Goal: Task Accomplishment & Management: Manage account settings

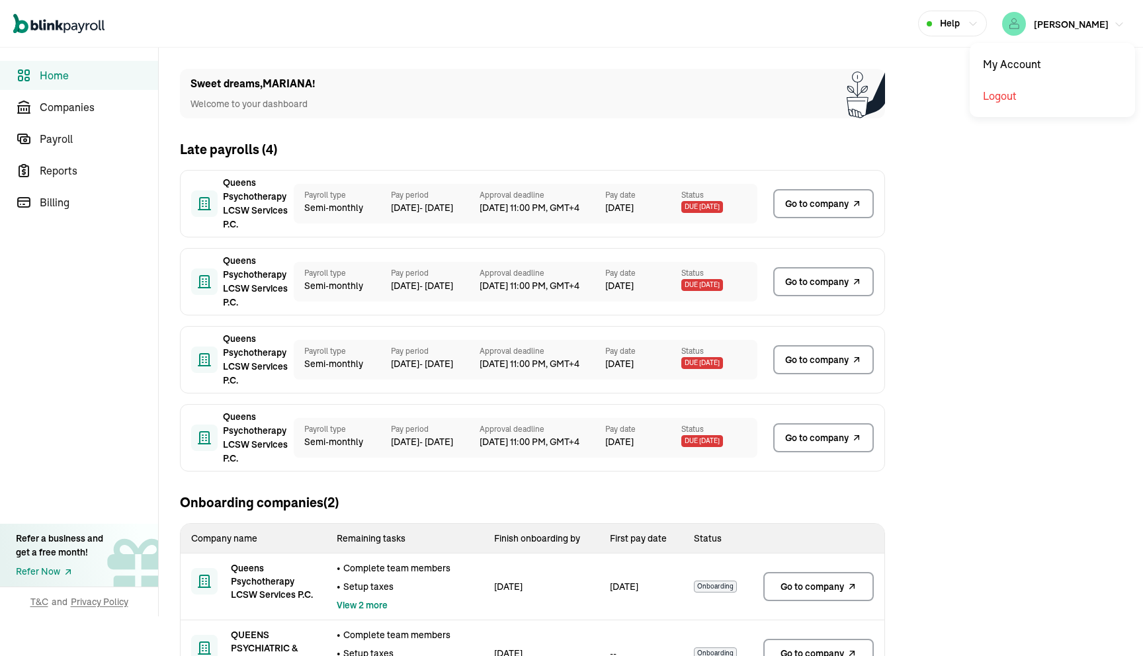
click at [1088, 21] on span "[PERSON_NAME]" at bounding box center [1071, 25] width 75 height 12
click at [120, 120] on link "Companies" at bounding box center [79, 107] width 158 height 29
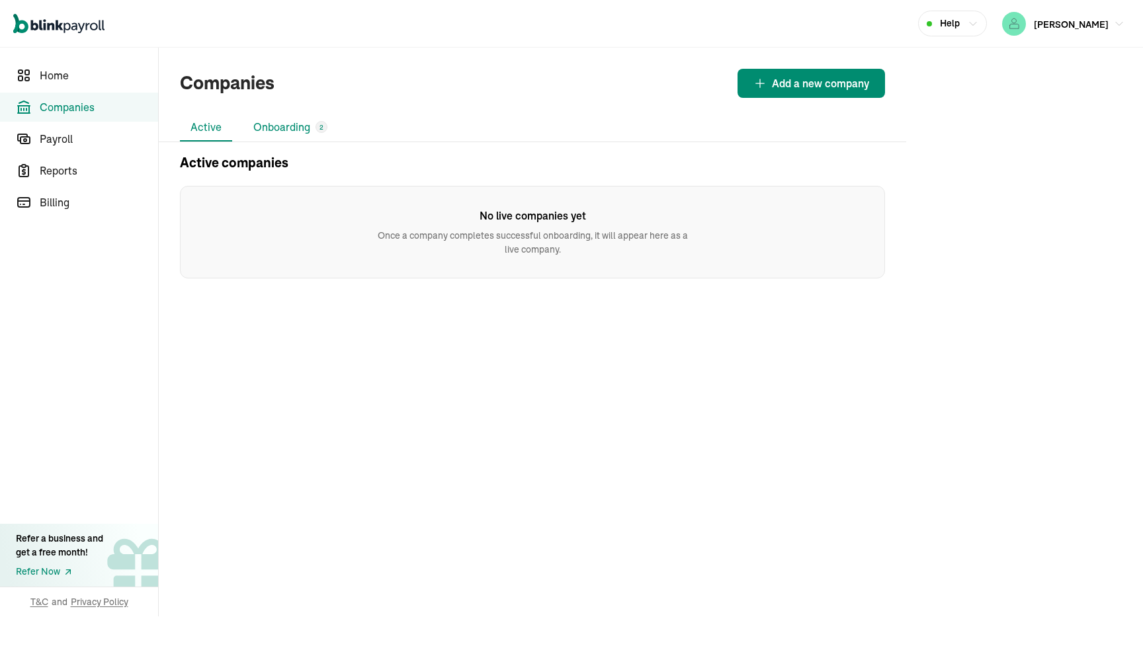
click at [325, 125] on div "2" at bounding box center [321, 127] width 12 height 12
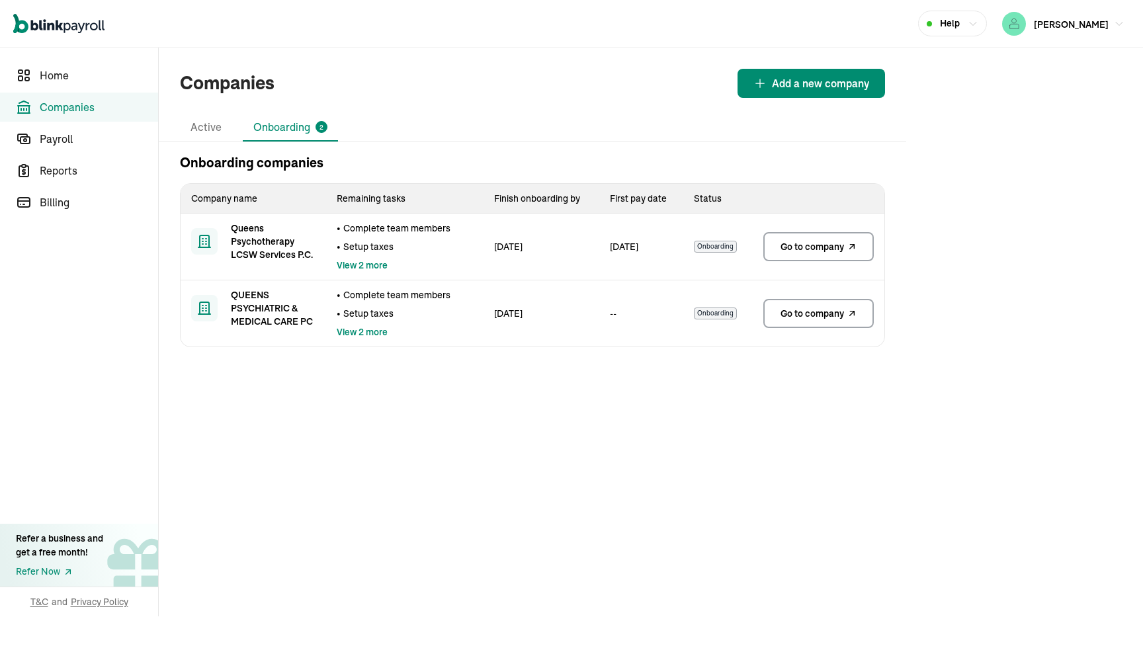
click at [810, 251] on span "Go to company" at bounding box center [811, 246] width 63 height 13
click at [815, 306] on link "Go to company" at bounding box center [818, 313] width 110 height 29
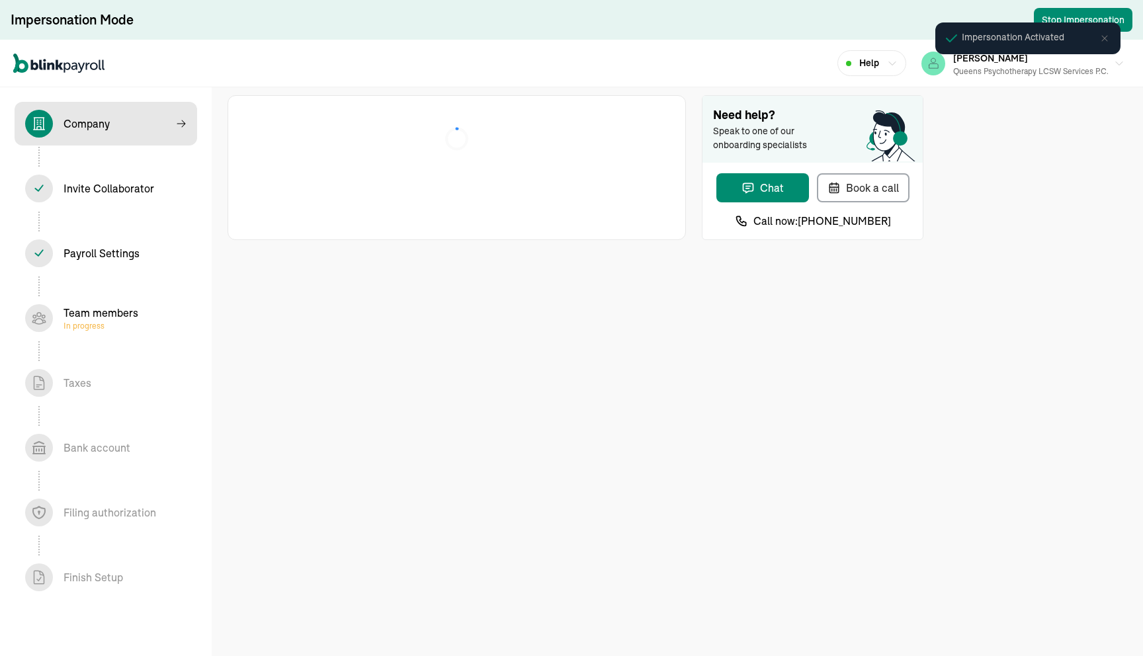
select select "Limited Liability Company (LLC)"
select select "Health Care"
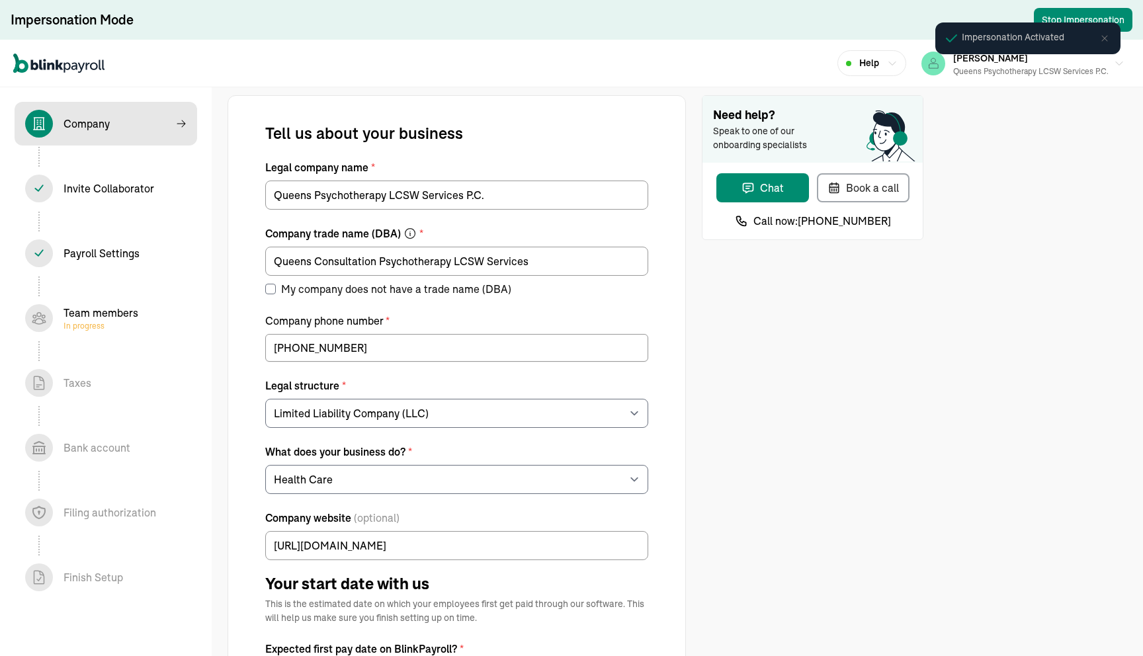
click at [95, 321] on span "In progress" at bounding box center [100, 326] width 75 height 11
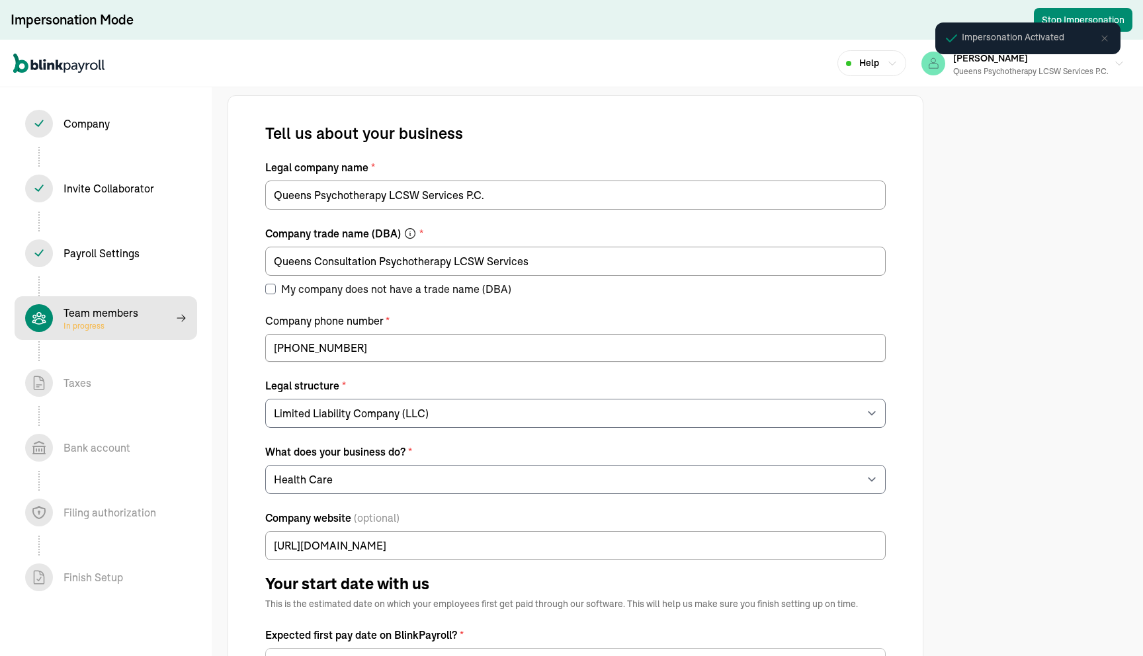
select select "contractor"
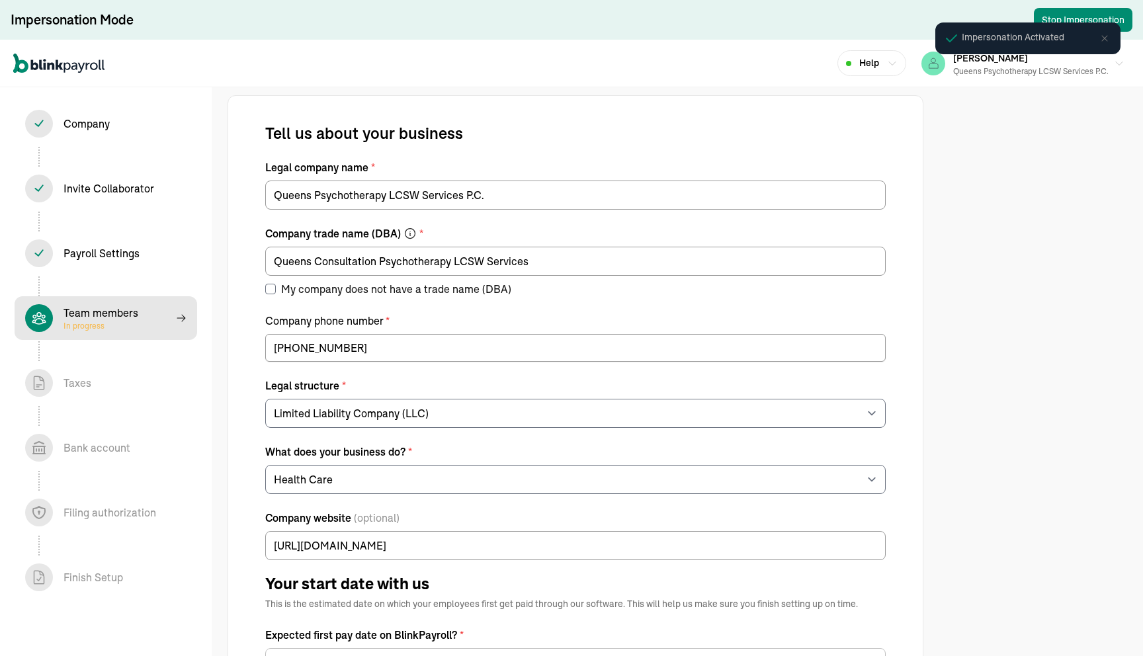
select select "contractor"
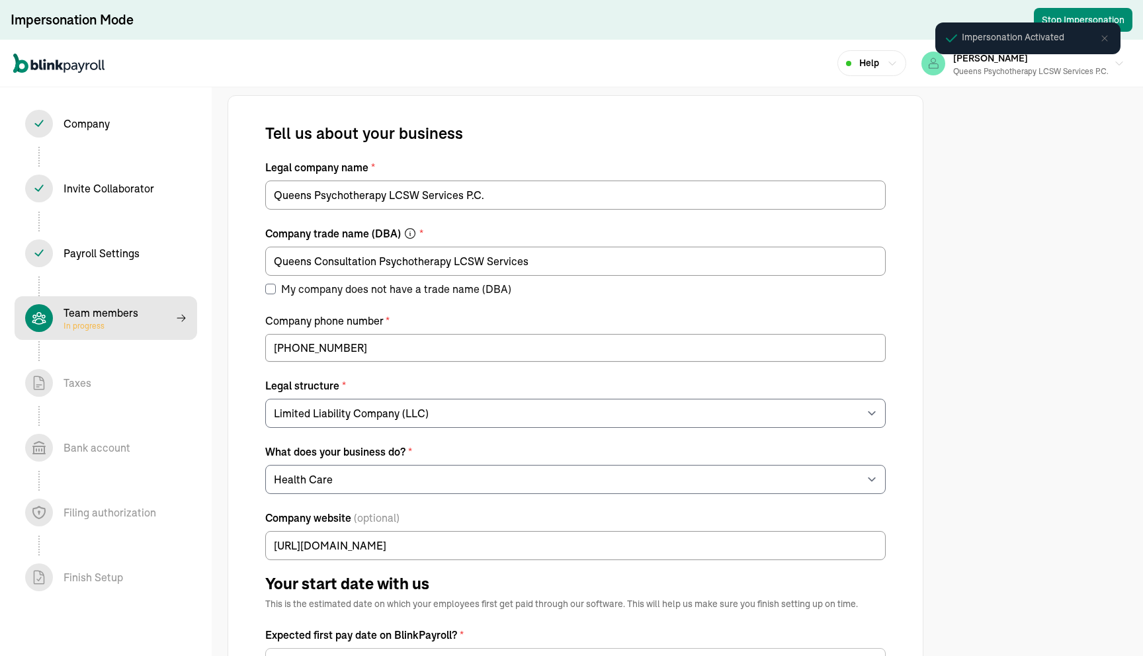
select select "contractor"
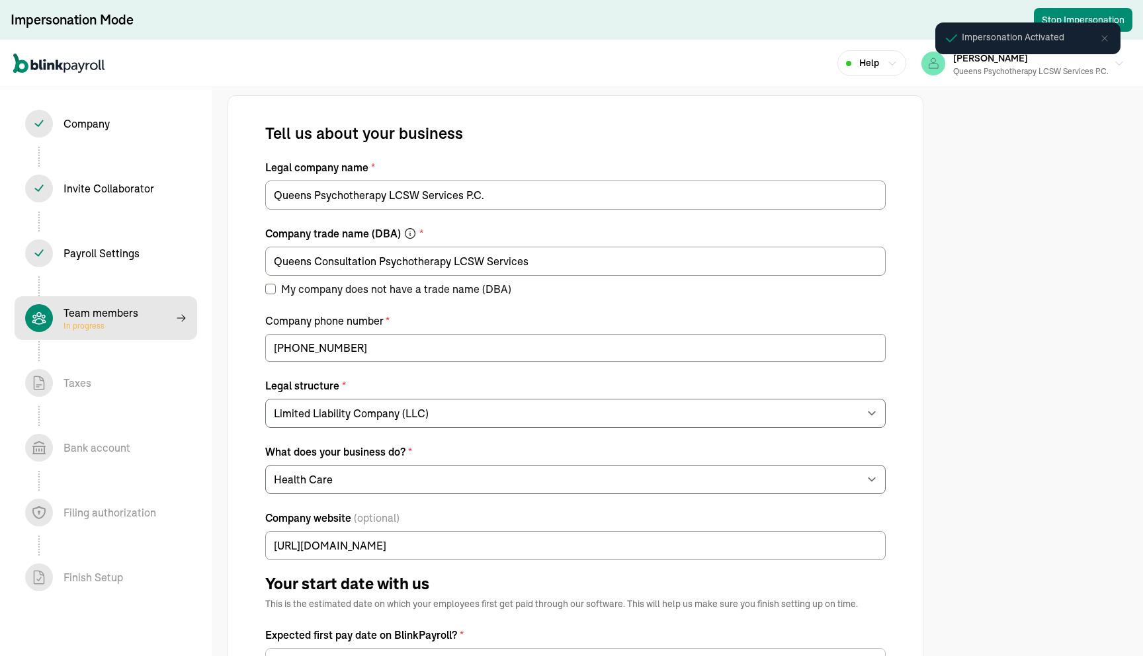
select select "contractor"
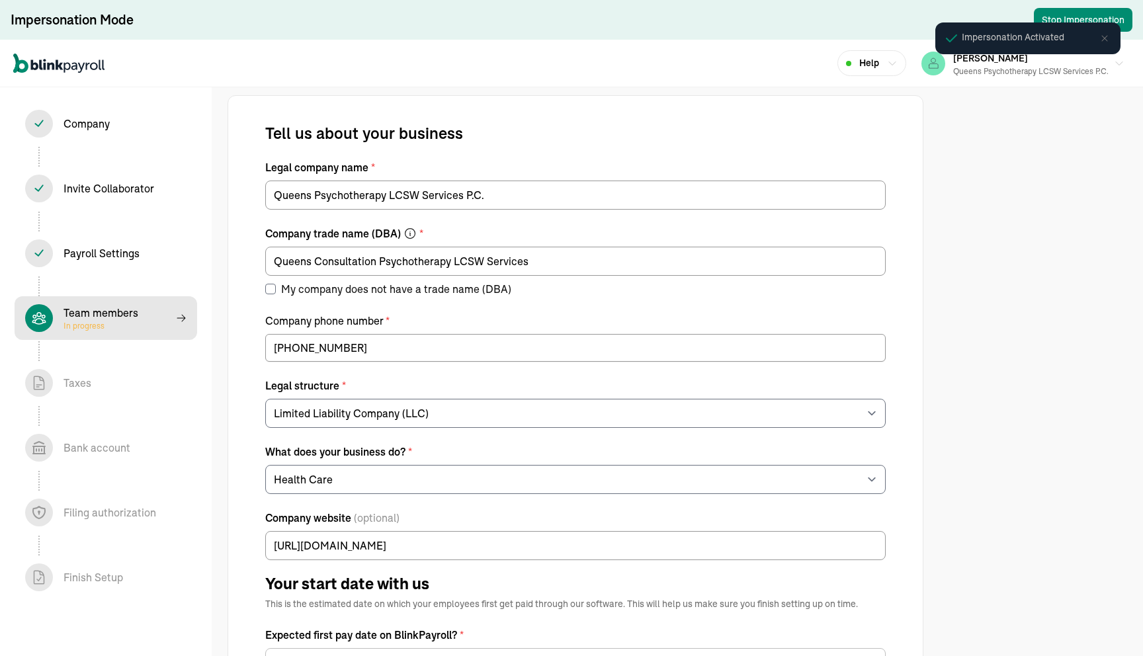
select select "contractor"
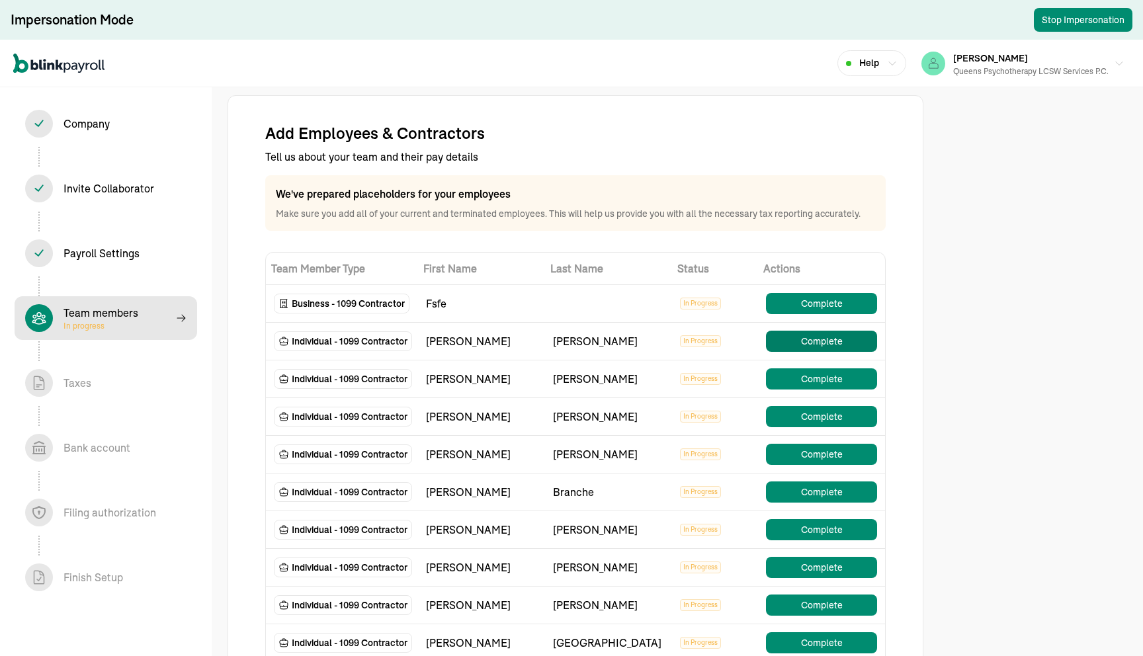
click at [806, 339] on button "Complete" at bounding box center [821, 341] width 111 height 21
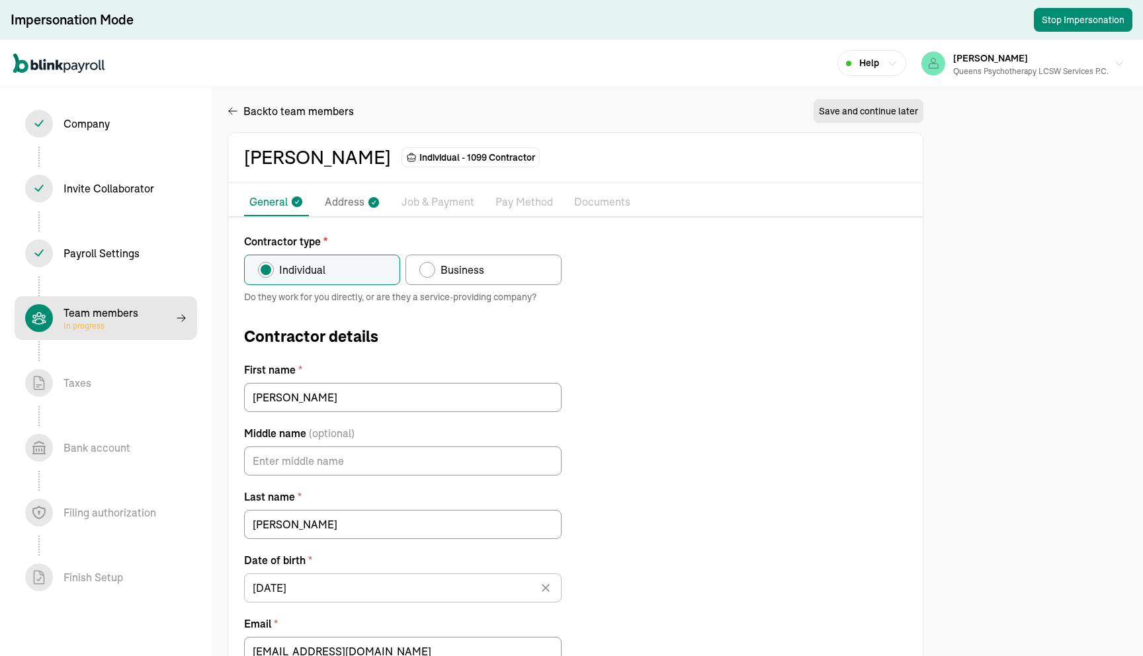
click at [435, 197] on p "Job & Payment" at bounding box center [437, 202] width 73 height 17
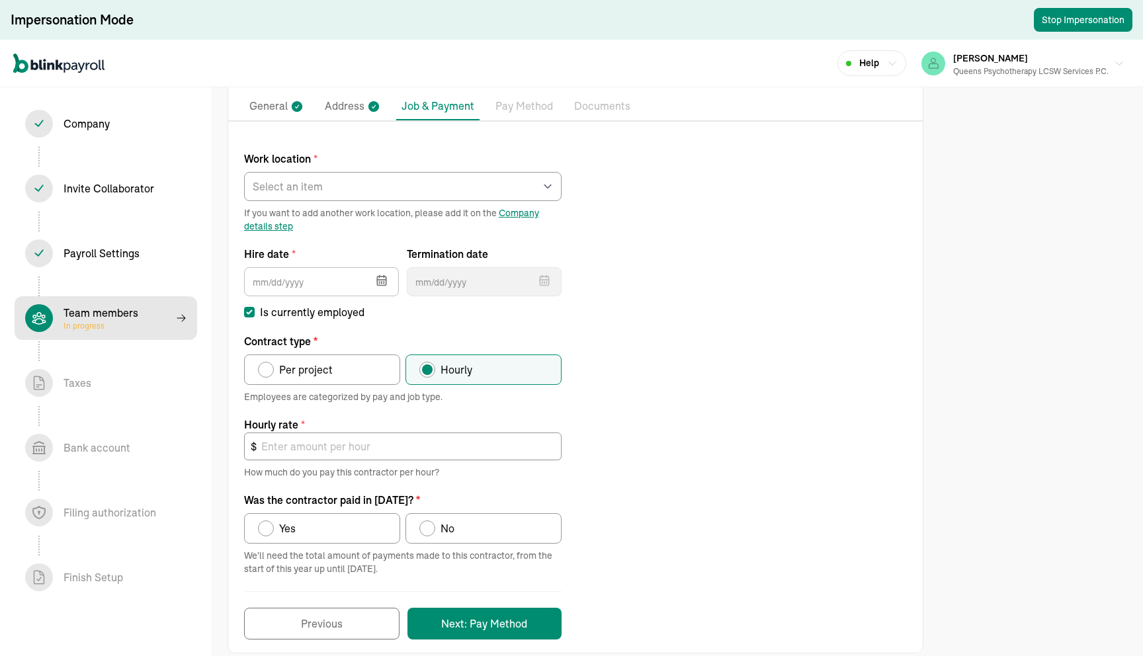
scroll to position [114, 0]
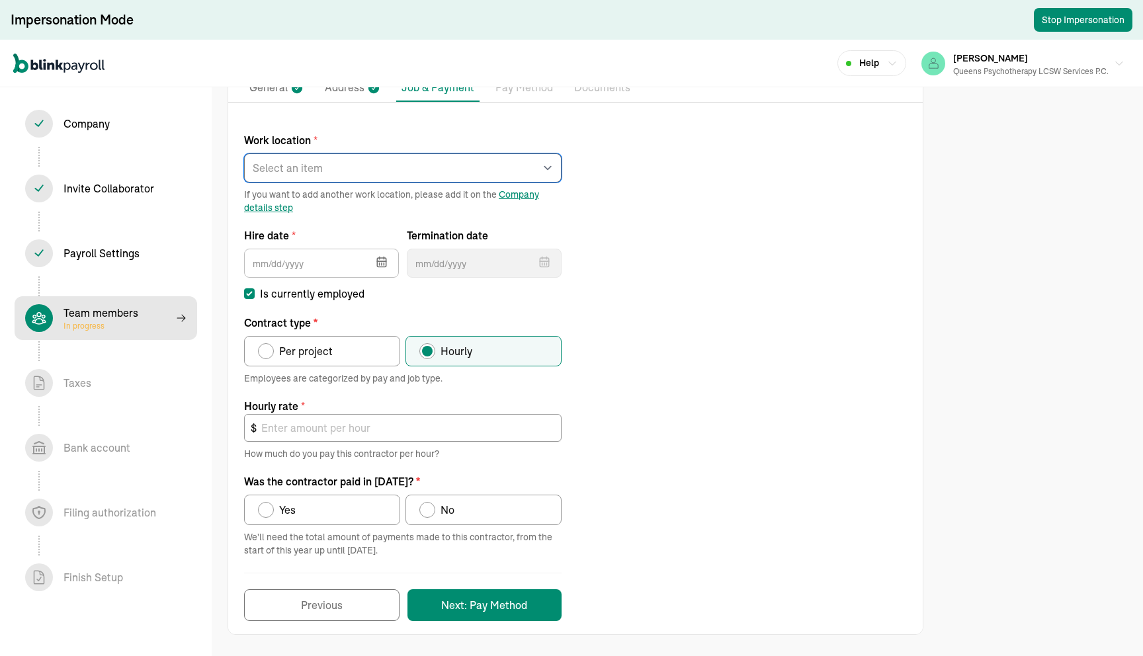
click at [532, 161] on select "Select an item [PERSON_NAME] park Works from home" at bounding box center [402, 167] width 317 height 29
click at [532, 94] on p "Pay Method" at bounding box center [524, 87] width 58 height 17
click at [460, 93] on p "Job & Payment" at bounding box center [437, 87] width 73 height 16
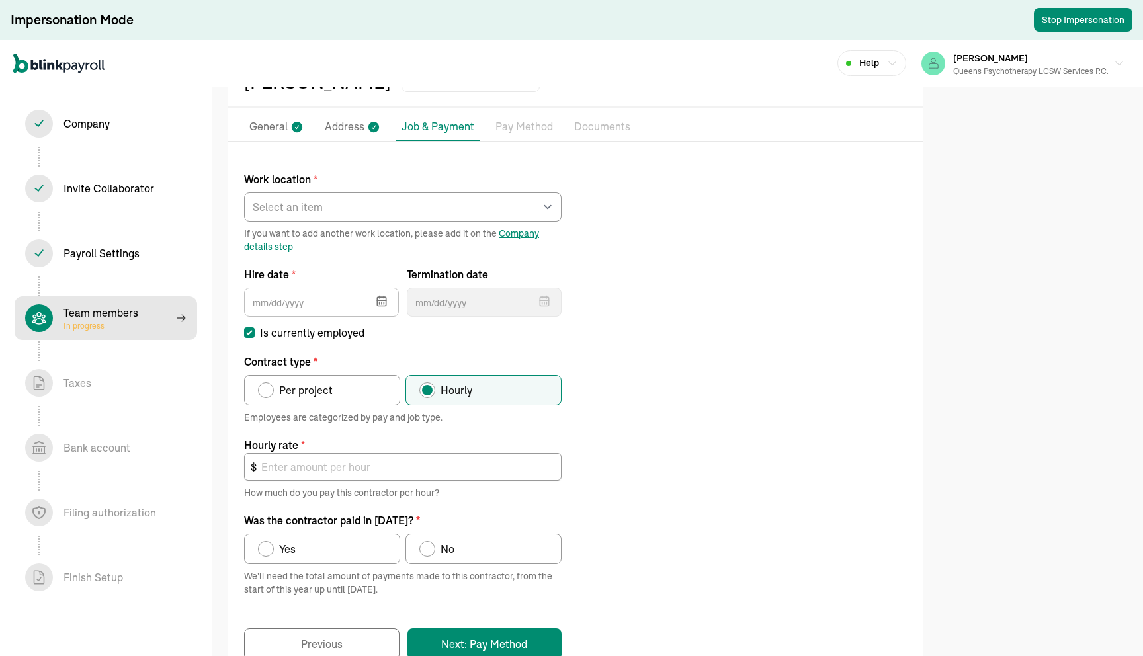
scroll to position [74, 0]
click at [628, 210] on div "Work location * Select an item [PERSON_NAME] park Works from home If you want t…" at bounding box center [575, 410] width 694 height 502
click at [526, 124] on p "Pay Method" at bounding box center [524, 128] width 58 height 17
click at [853, 309] on div "Work location * Select an item [PERSON_NAME] park Works from home If you want t…" at bounding box center [575, 410] width 694 height 502
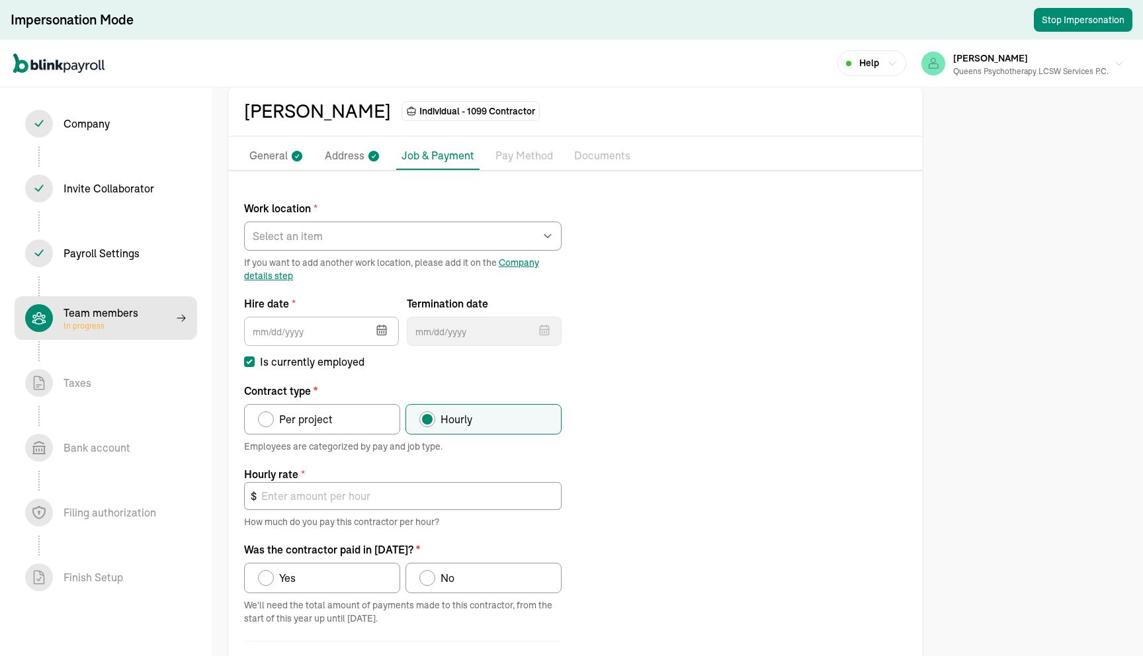
scroll to position [0, 0]
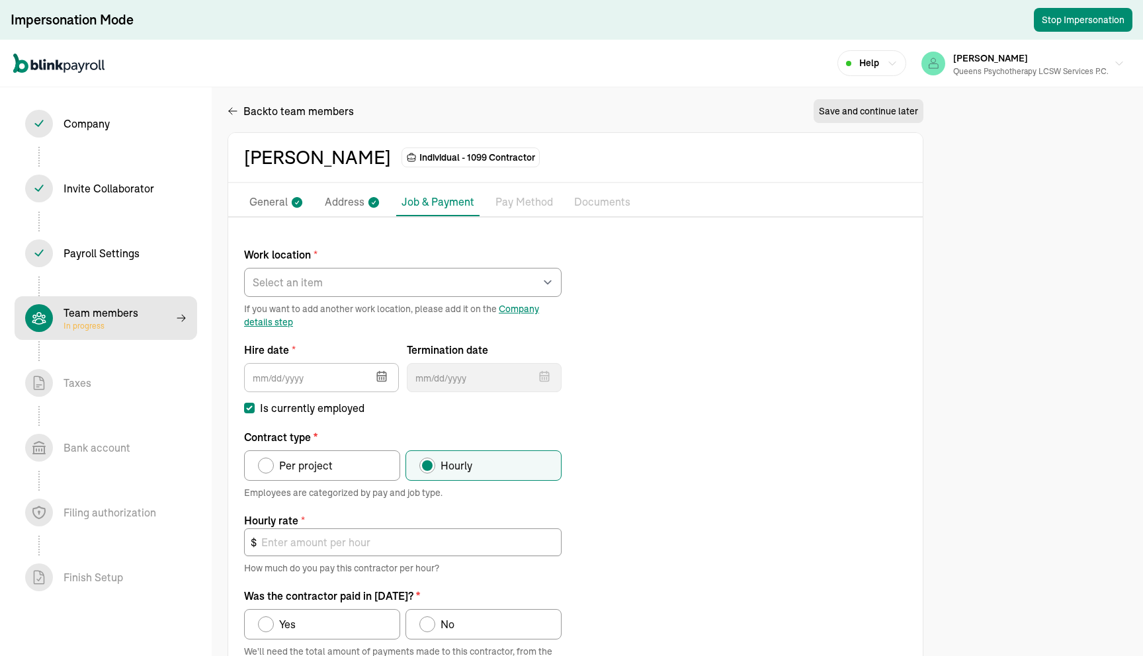
click at [683, 136] on div "[PERSON_NAME] Individual - 1099 Contractor" at bounding box center [575, 158] width 694 height 50
click at [643, 116] on div "Back to team members Save and continue later" at bounding box center [576, 113] width 696 height 37
click at [653, 379] on div "Work location * Select an item [PERSON_NAME] park Works from home If you want t…" at bounding box center [575, 484] width 694 height 502
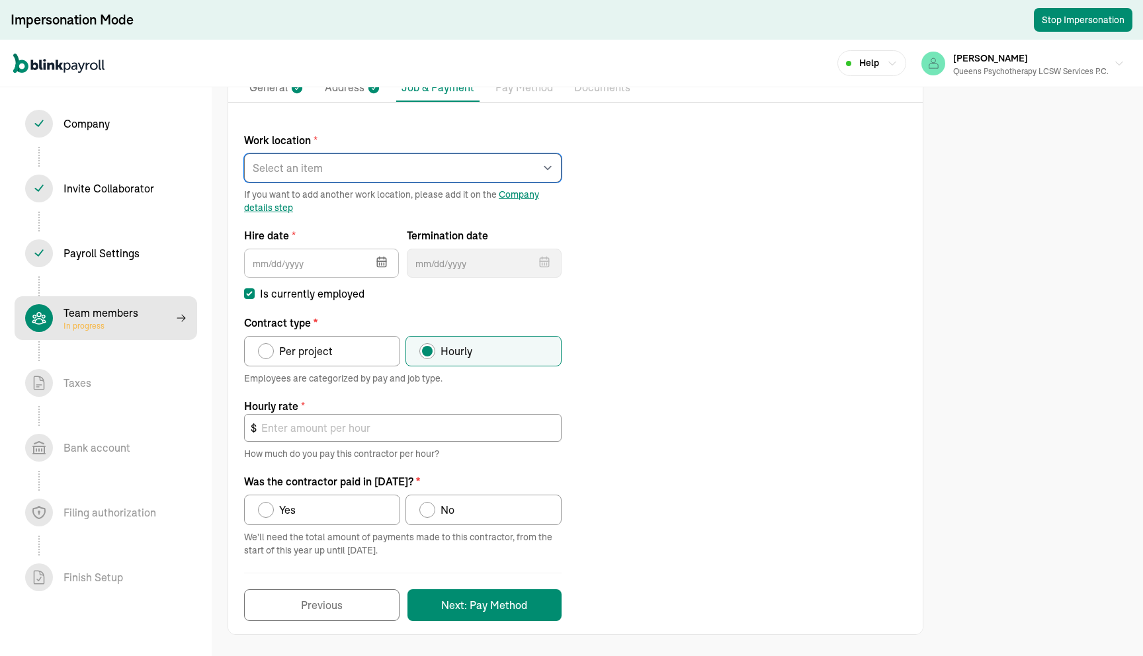
click at [350, 177] on select "Select an item rego park Works from home" at bounding box center [402, 167] width 317 height 29
click at [624, 208] on div "Work location * Select an item rego park Works from home If you want to add ano…" at bounding box center [575, 370] width 694 height 502
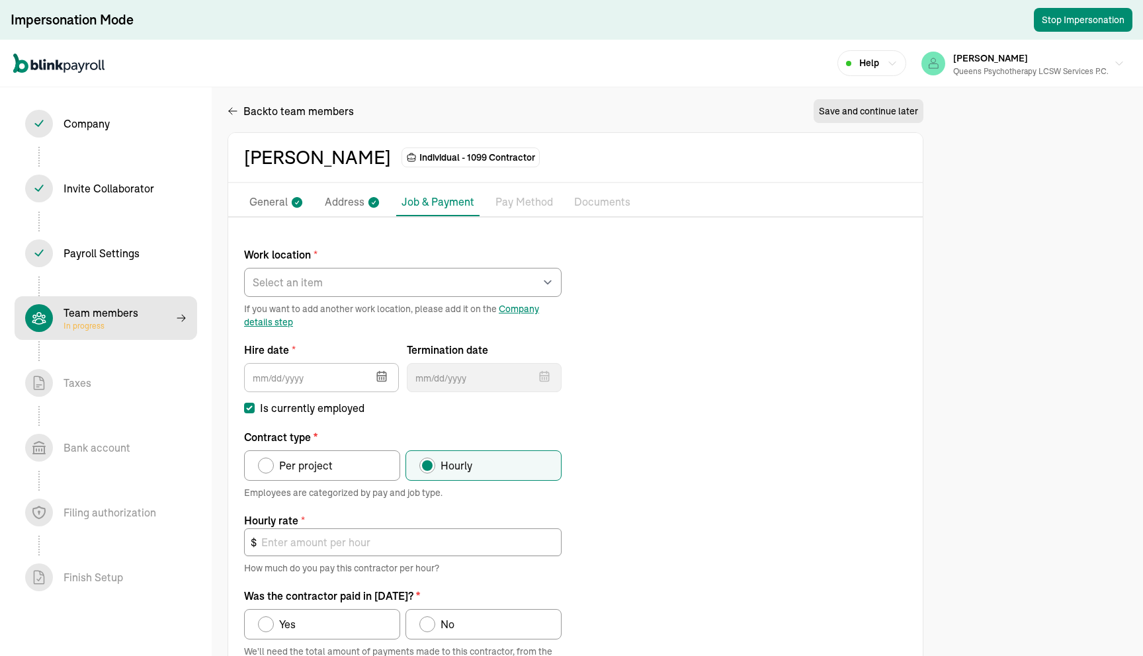
click at [660, 317] on div "Work location * Select an item rego park Works from home If you want to add ano…" at bounding box center [575, 484] width 694 height 502
click at [662, 351] on div "Work location * Select an item rego park Works from home If you want to add ano…" at bounding box center [575, 484] width 694 height 502
click at [424, 272] on select "Select an item rego park Works from home" at bounding box center [402, 282] width 317 height 29
click at [653, 361] on div "Work location * Select an item rego park Works from home If you want to add ano…" at bounding box center [575, 484] width 694 height 502
select select "contractor"
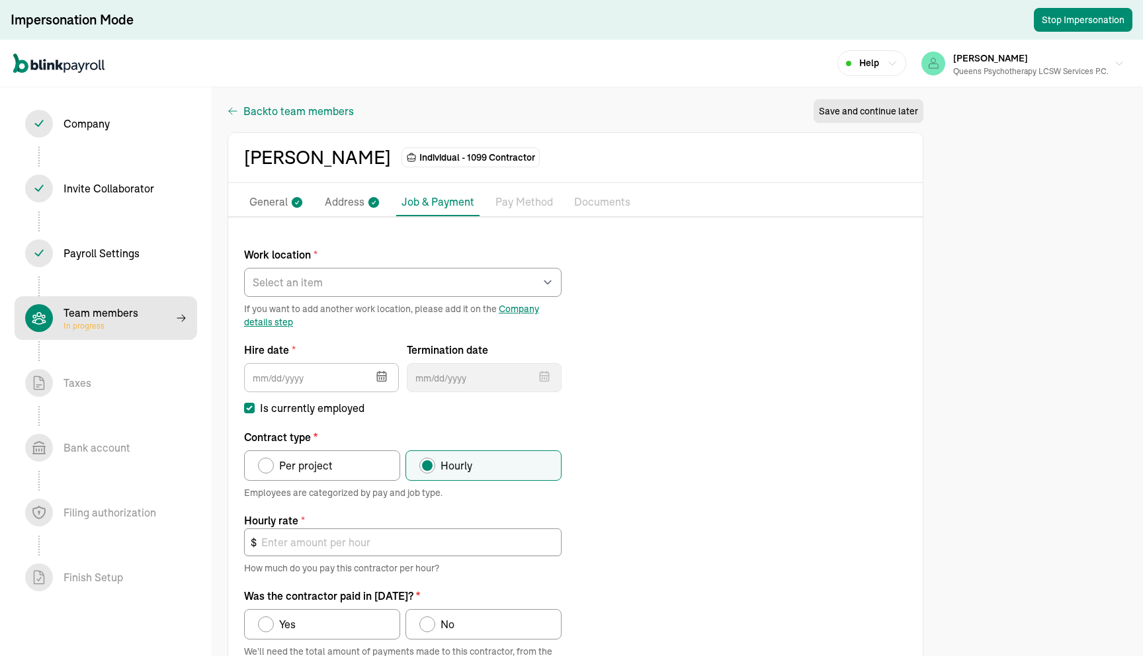
select select "contractor"
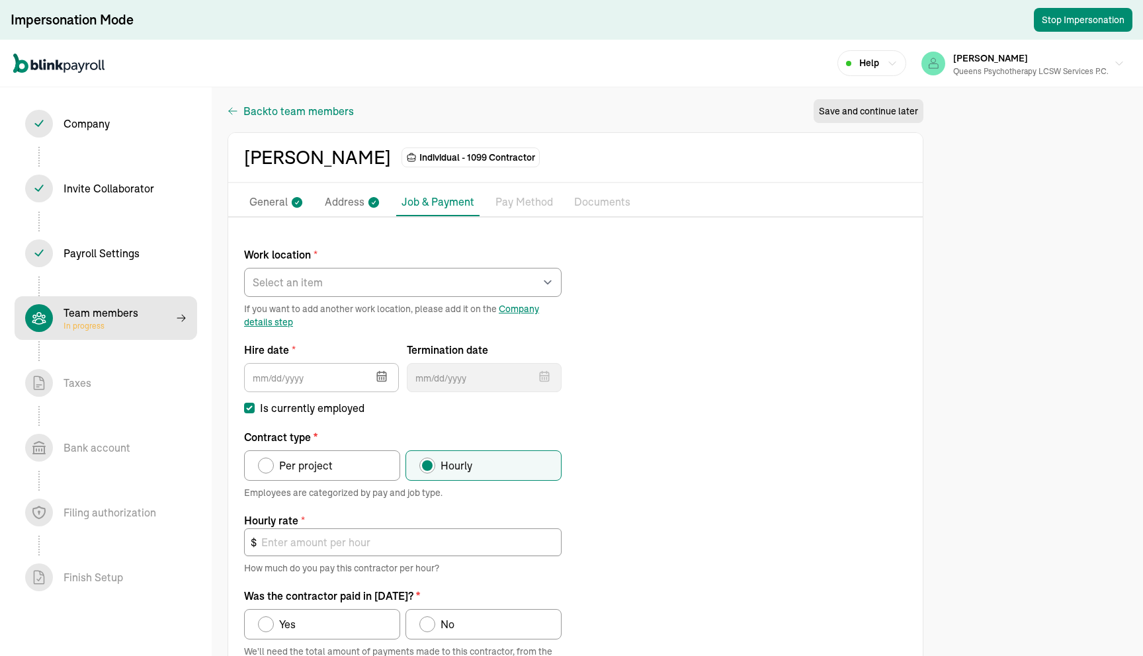
select select "contractor"
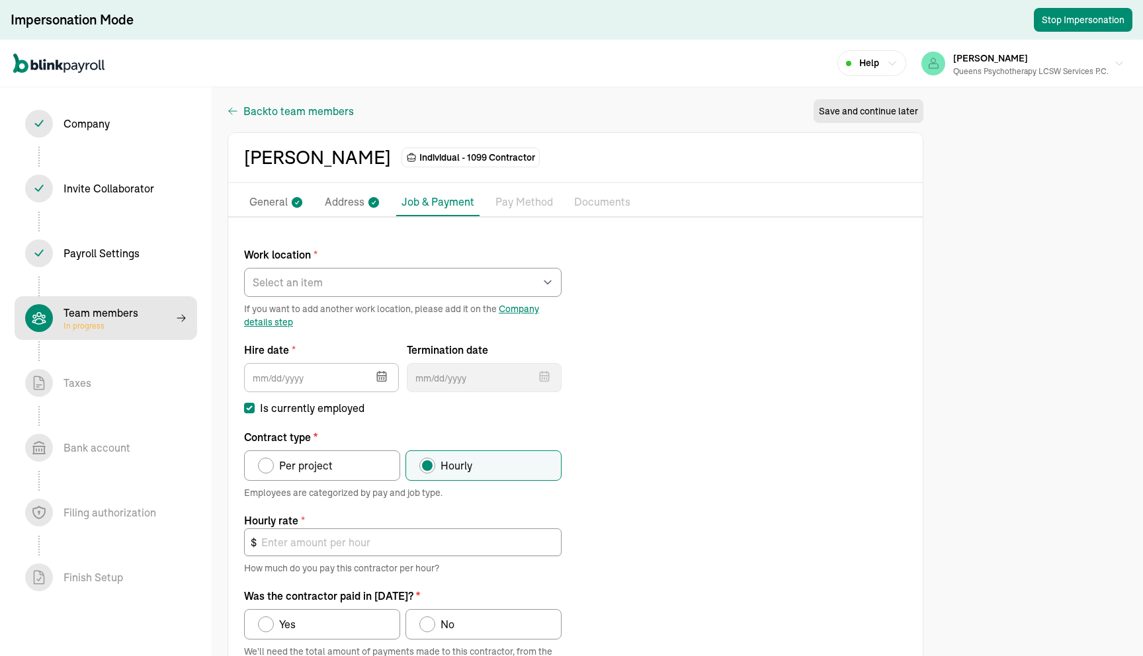
select select "contractor"
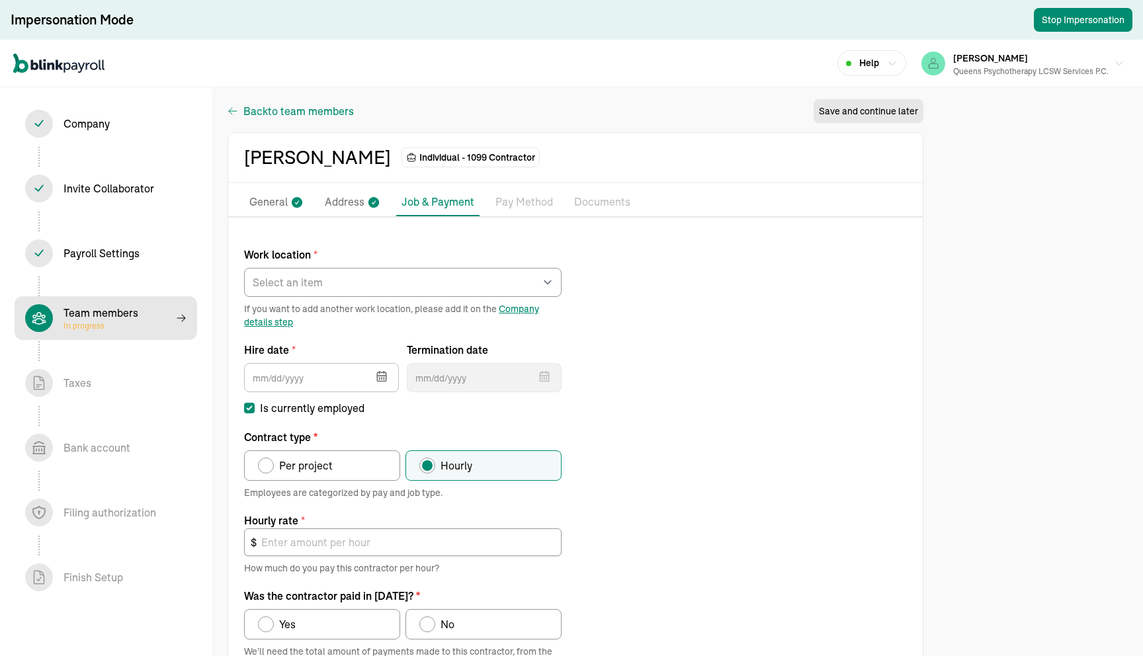
select select "contractor"
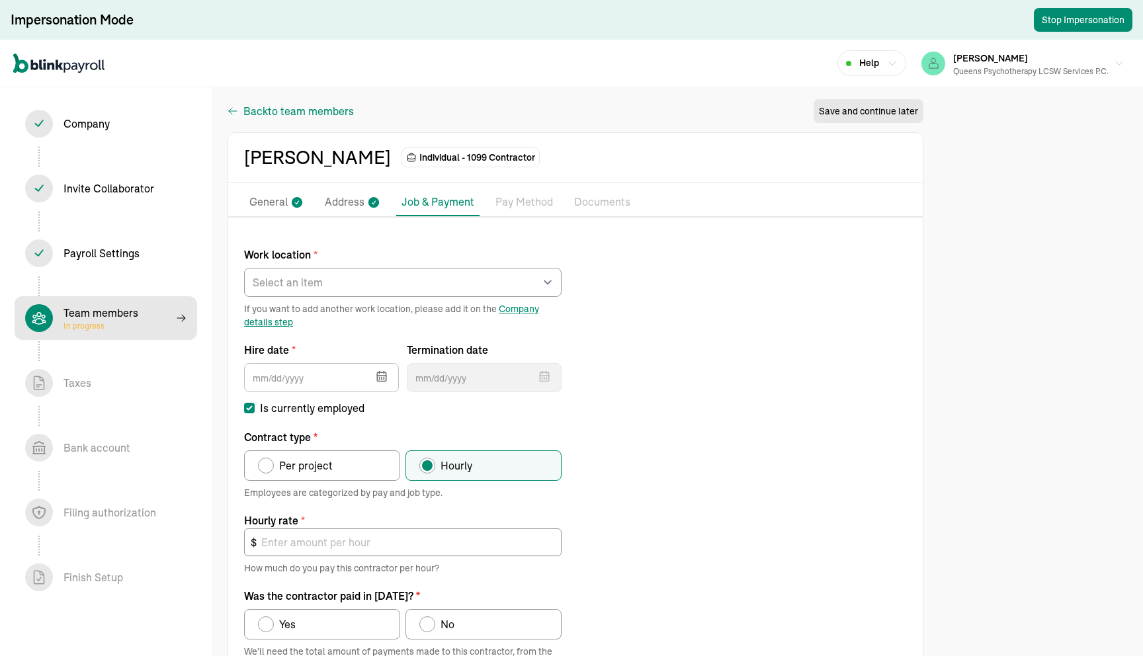
select select "contractor"
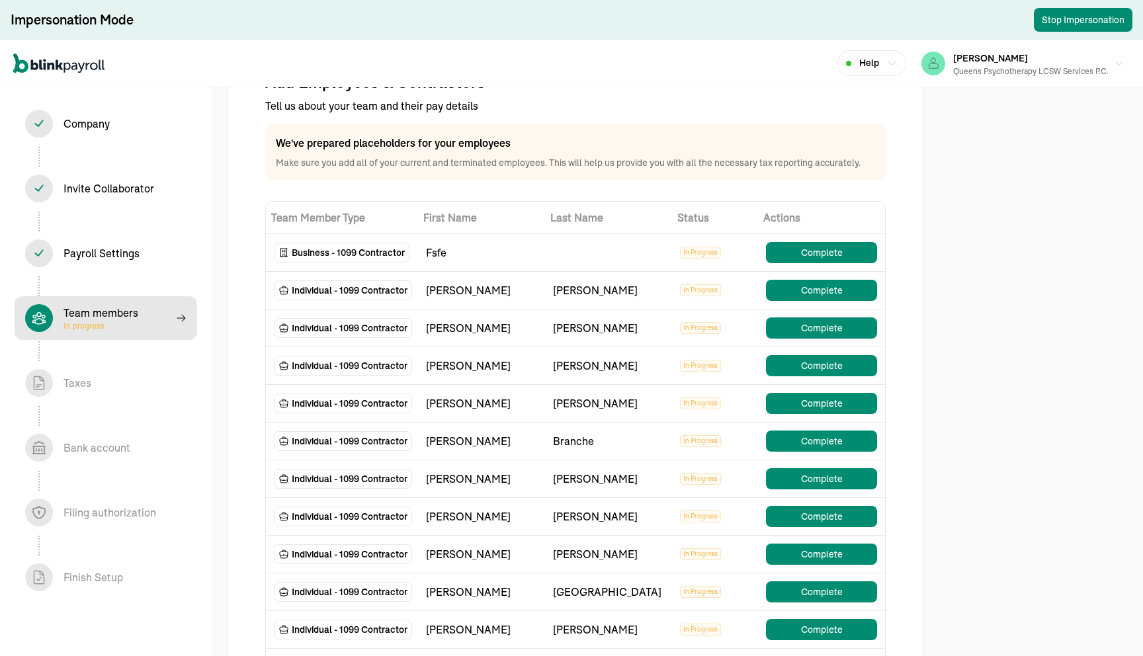
scroll to position [843, 0]
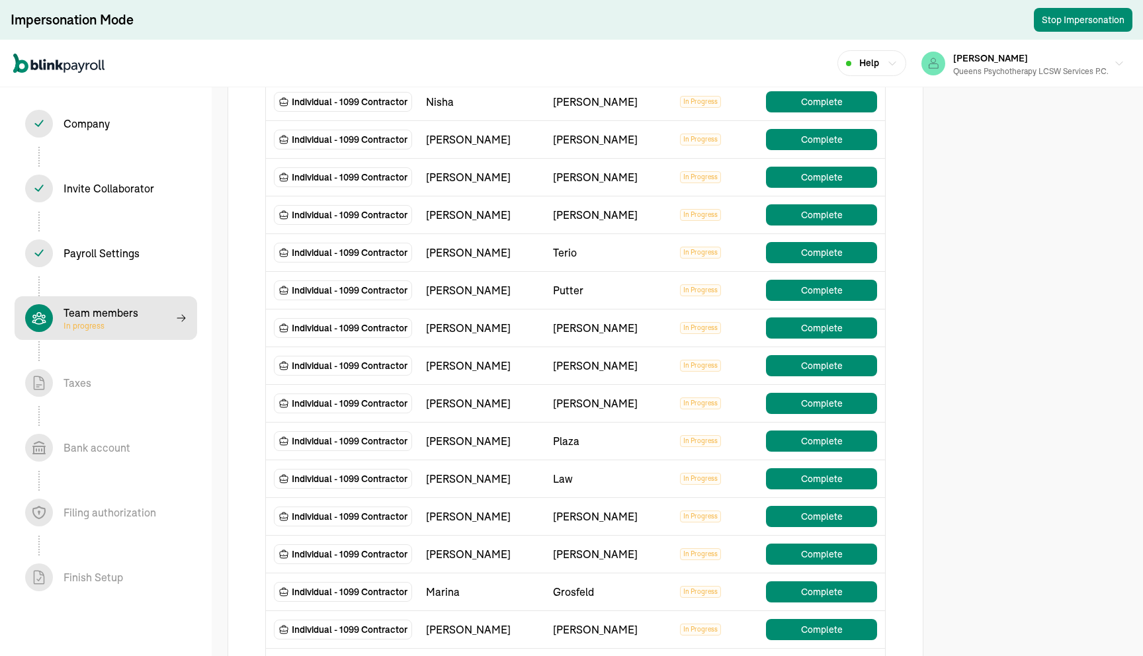
click at [460, 329] on div "Vanessa" at bounding box center [481, 328] width 111 height 16
copy div "Vanessa"
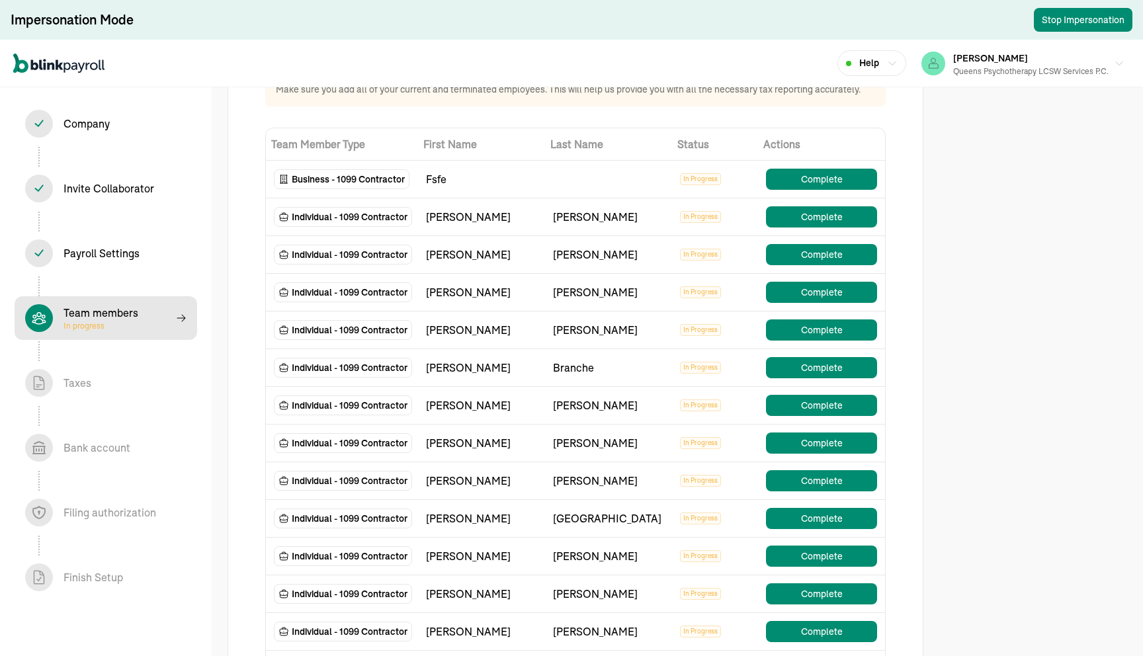
scroll to position [0, 0]
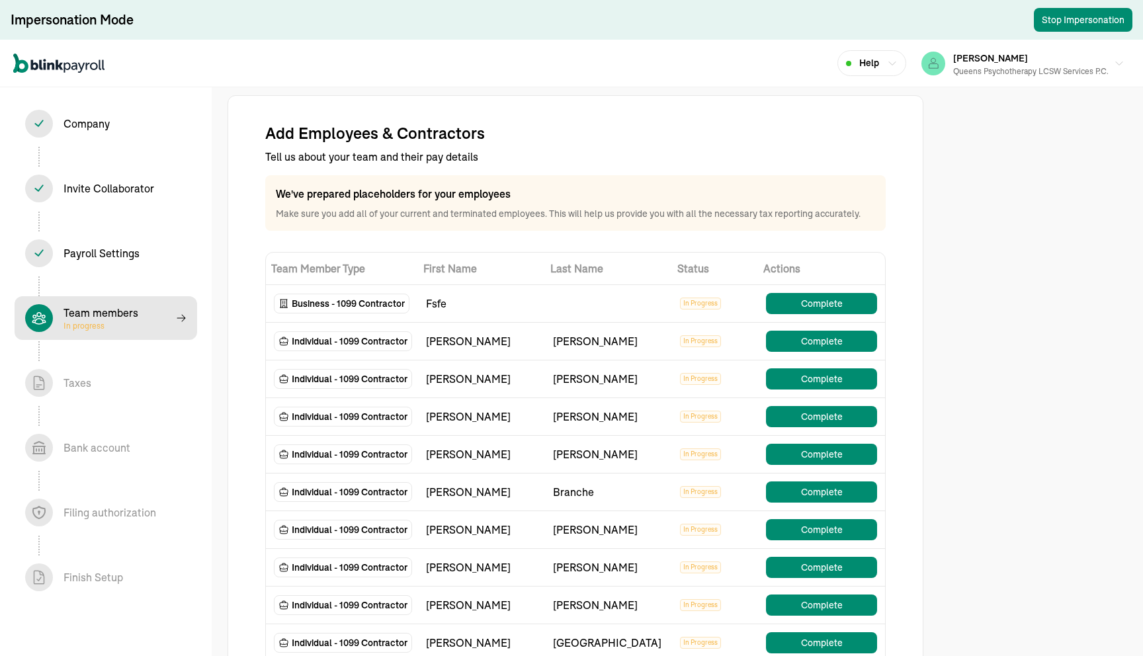
click at [601, 204] on div "We've prepared placeholders for your employees Make sure you add all of your cu…" at bounding box center [575, 203] width 620 height 56
click at [547, 192] on p "We've prepared placeholders for your employees" at bounding box center [575, 194] width 599 height 16
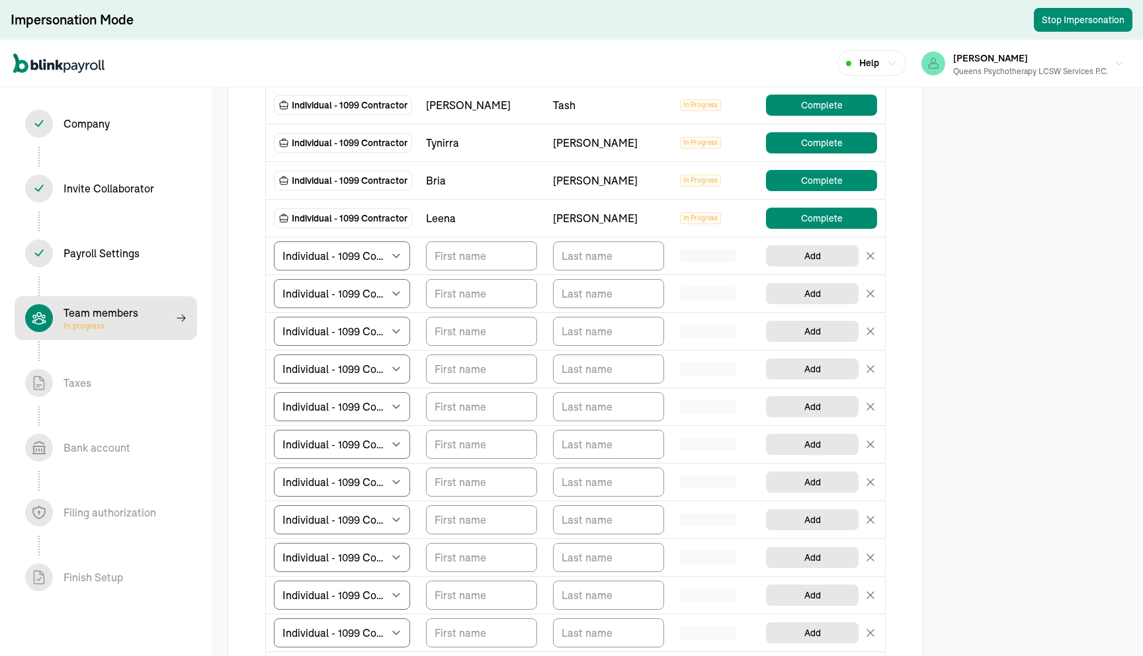
scroll to position [2187, 0]
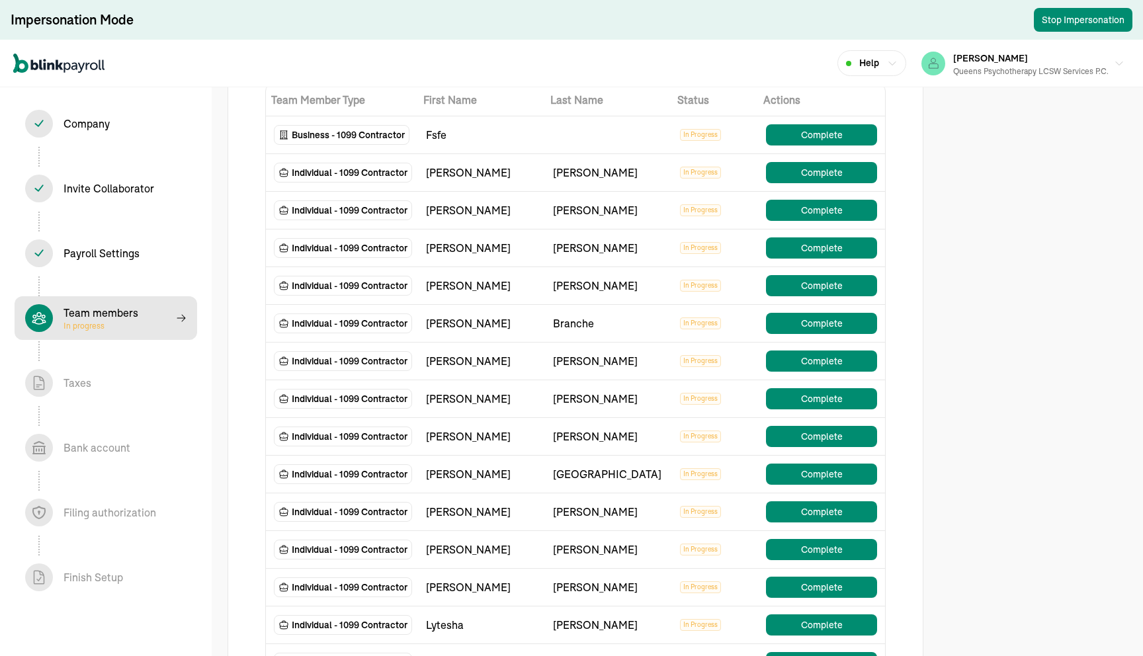
scroll to position [843, 0]
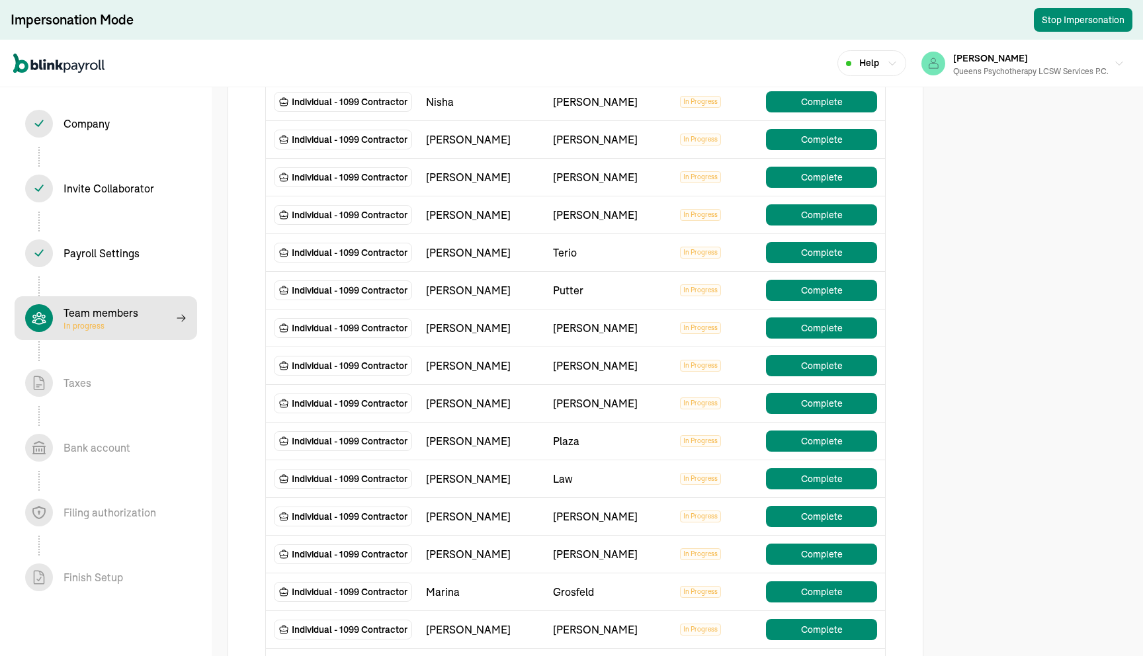
click at [560, 282] on div "Putter" at bounding box center [608, 290] width 111 height 16
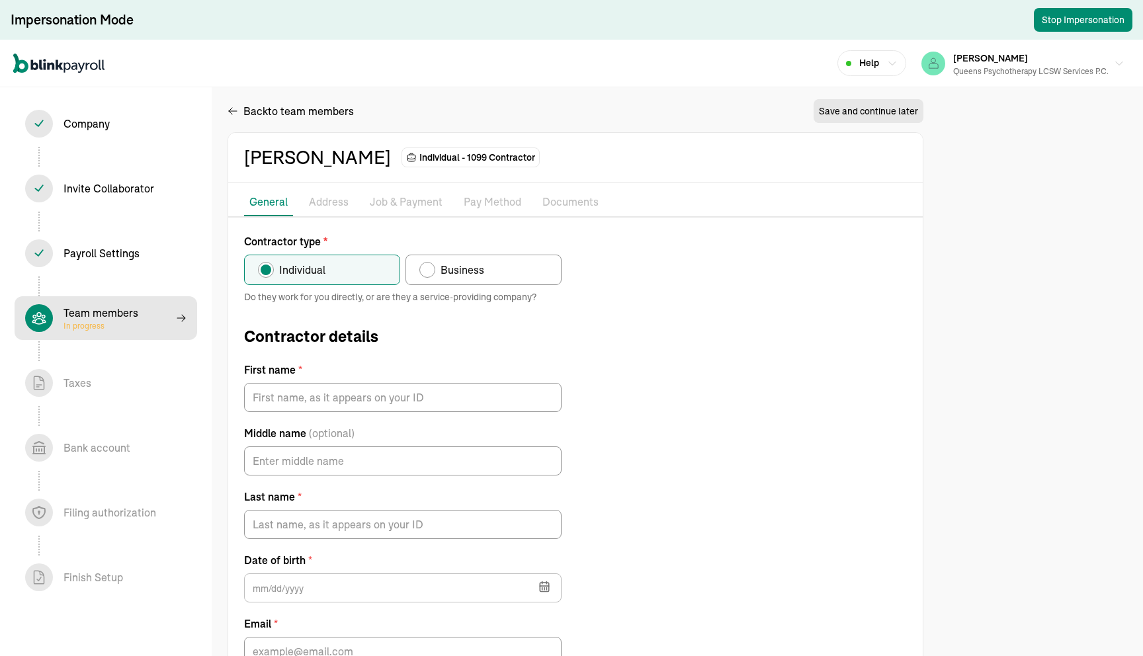
type input "Felicia"
type input "Putter"
type input "Felicia.putter@gmail.com"
type input "09/11/1971"
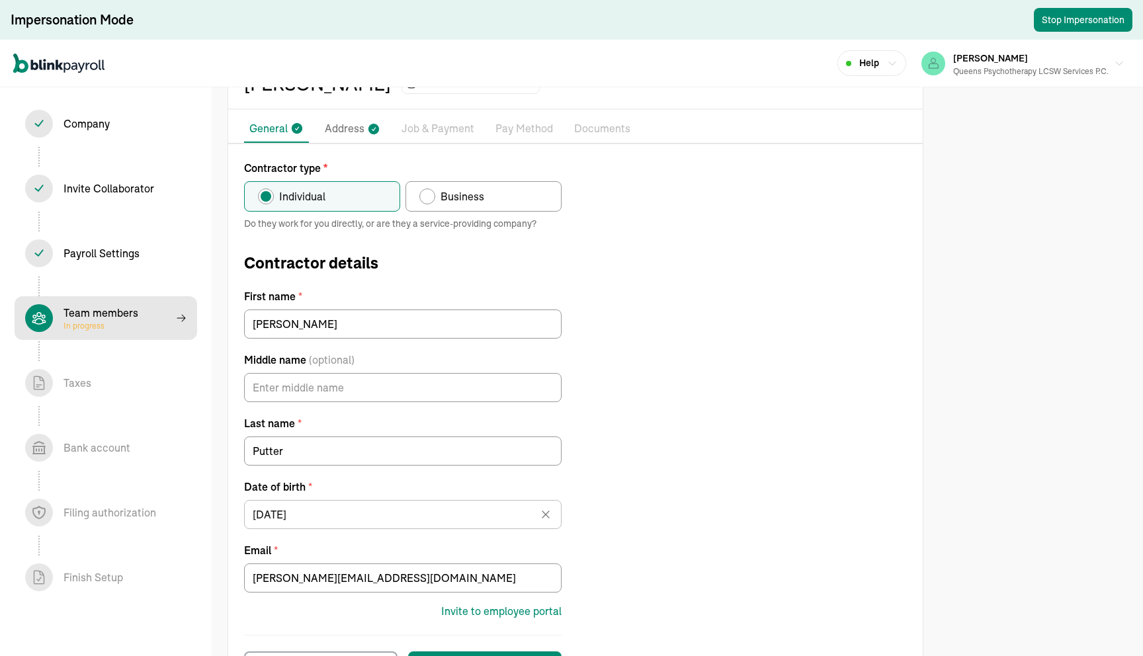
scroll to position [66, 0]
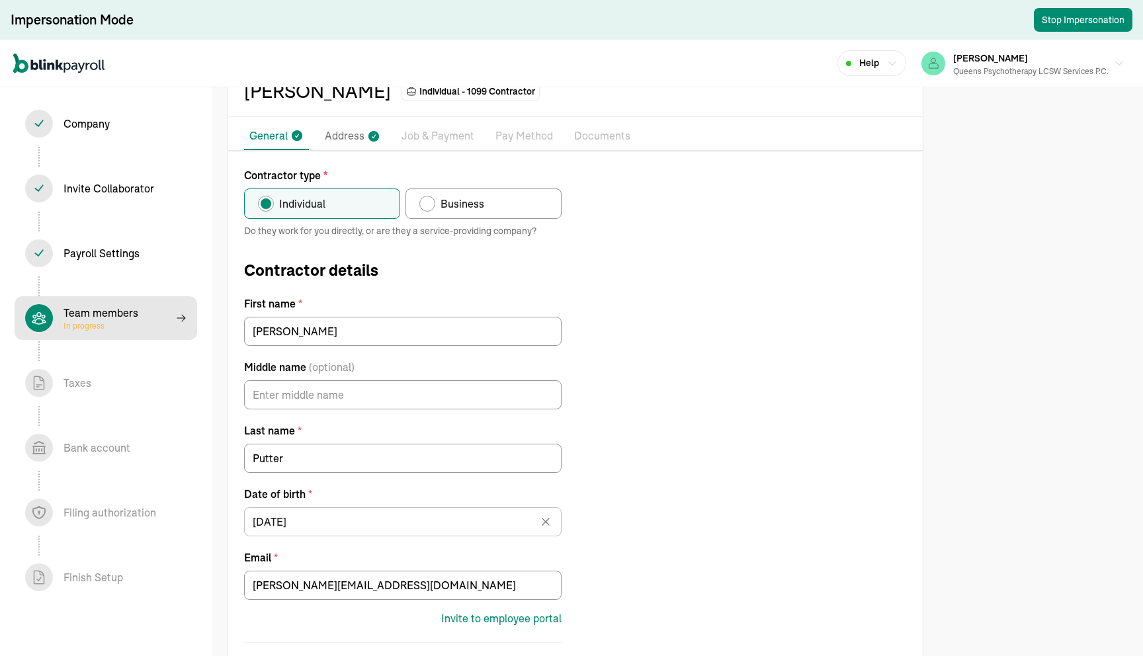
click at [472, 207] on span "Business" at bounding box center [462, 204] width 44 height 16
click at [429, 206] on input "Business" at bounding box center [424, 200] width 11 height 11
radio input "true"
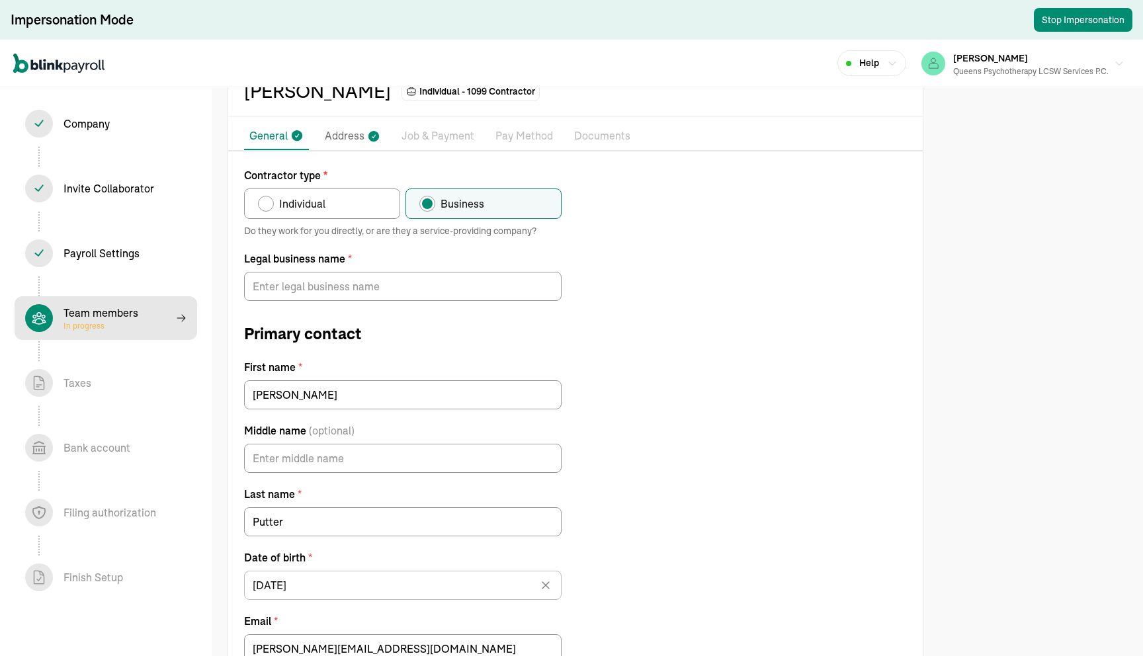
click at [329, 210] on label "Individual" at bounding box center [322, 203] width 156 height 30
click at [268, 206] on input "Individual" at bounding box center [262, 200] width 11 height 11
radio input "true"
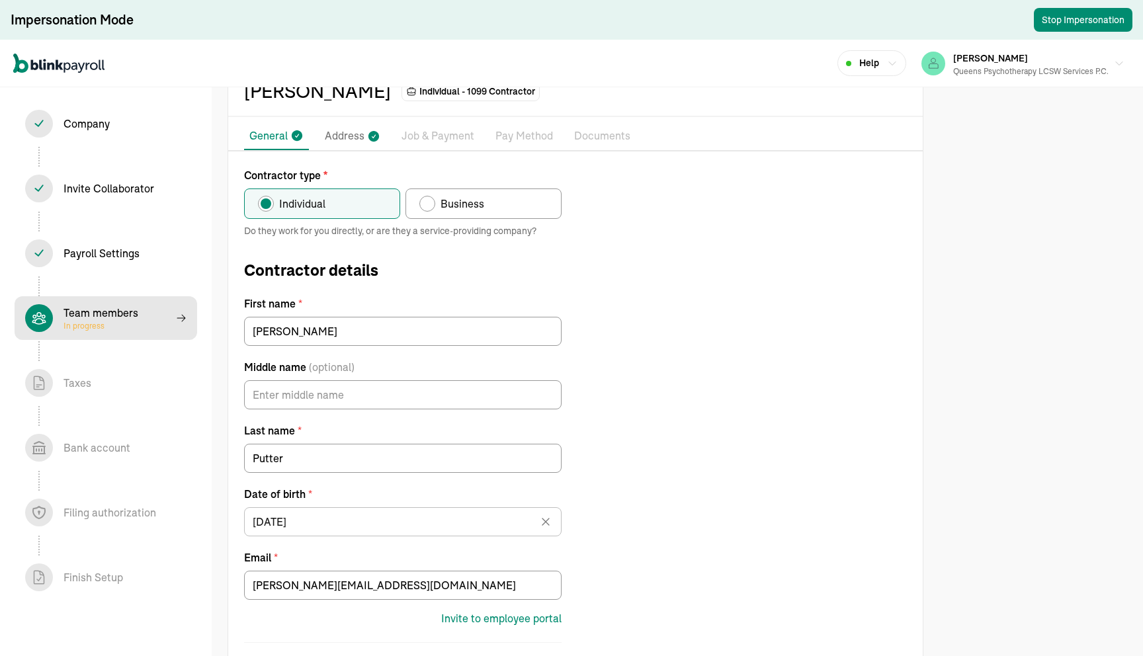
click at [749, 207] on div "Contractor type * Individual Business Do they work for you directly, or are the…" at bounding box center [575, 427] width 694 height 521
click at [146, 327] on div "Team members In progress" at bounding box center [105, 318] width 161 height 28
select select "contractor"
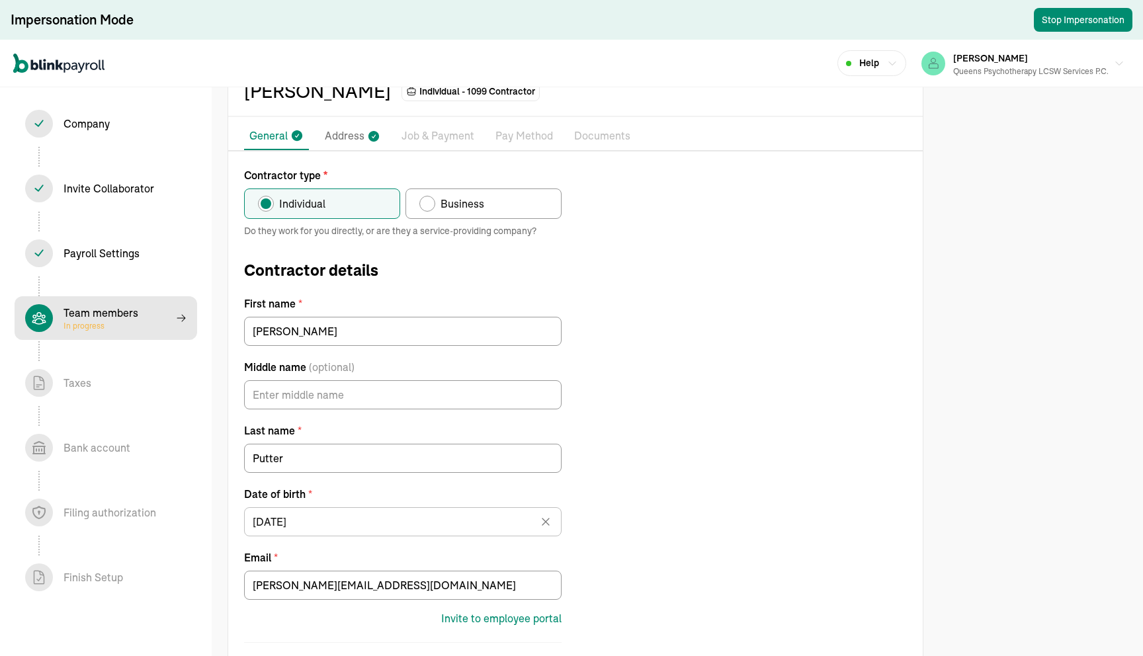
select select "contractor"
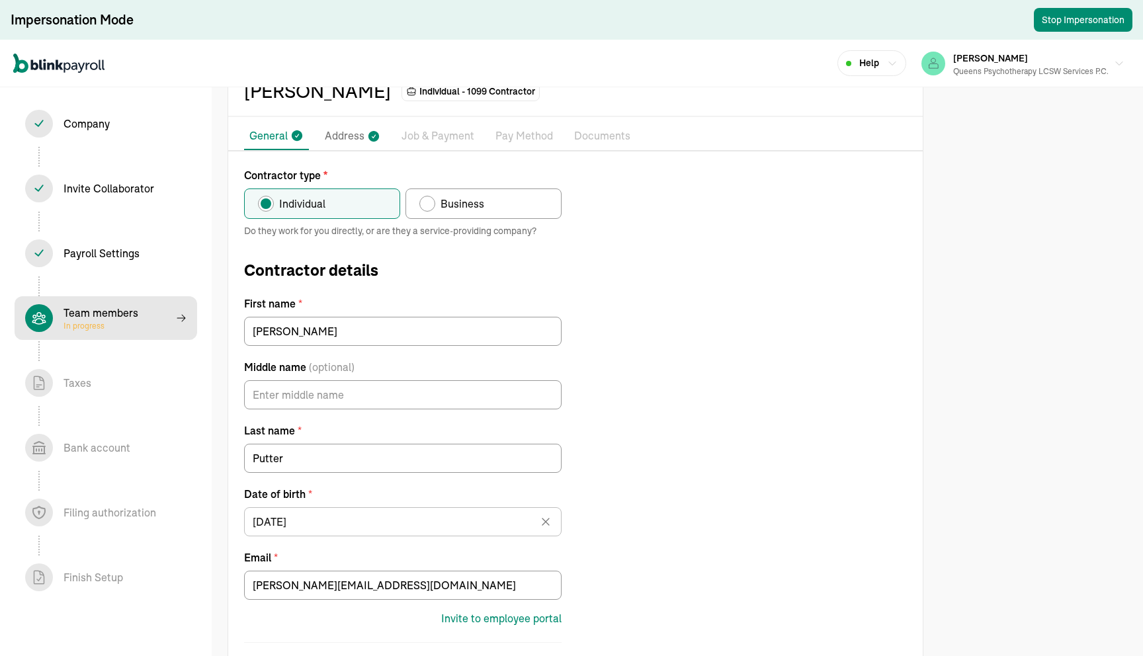
select select "contractor"
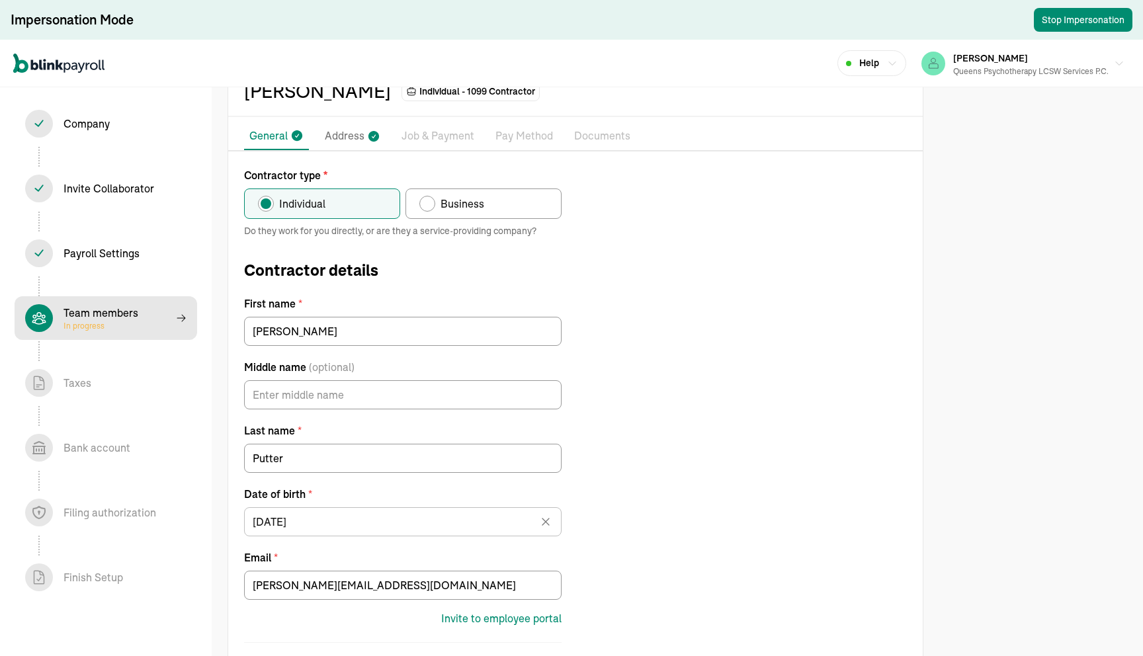
select select "contractor"
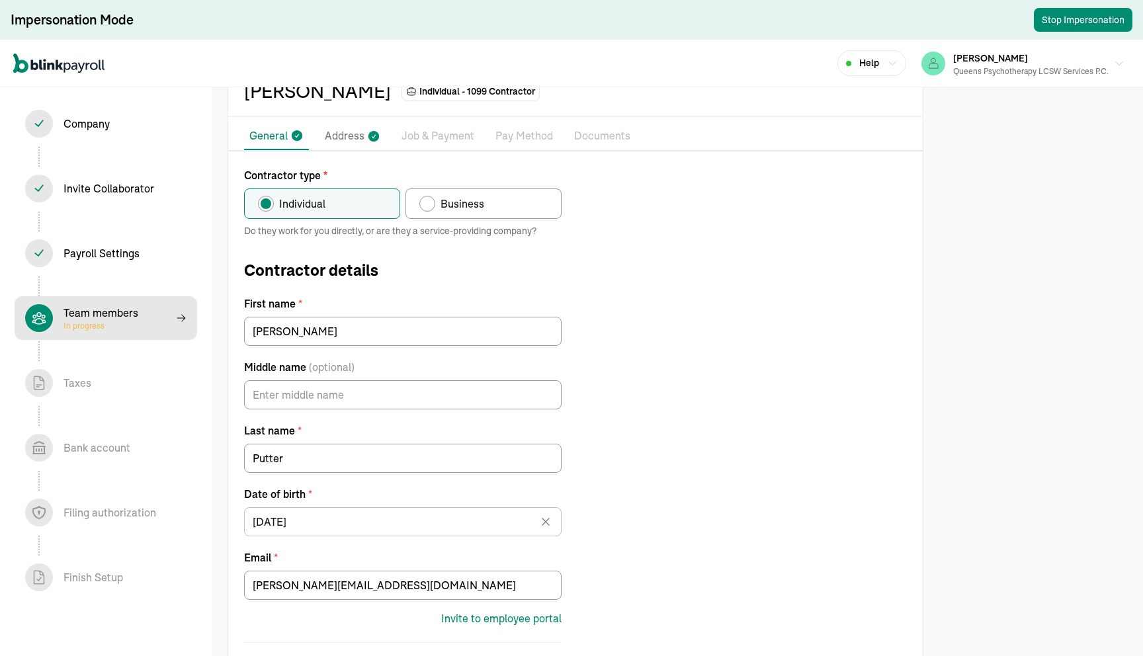
select select "contractor"
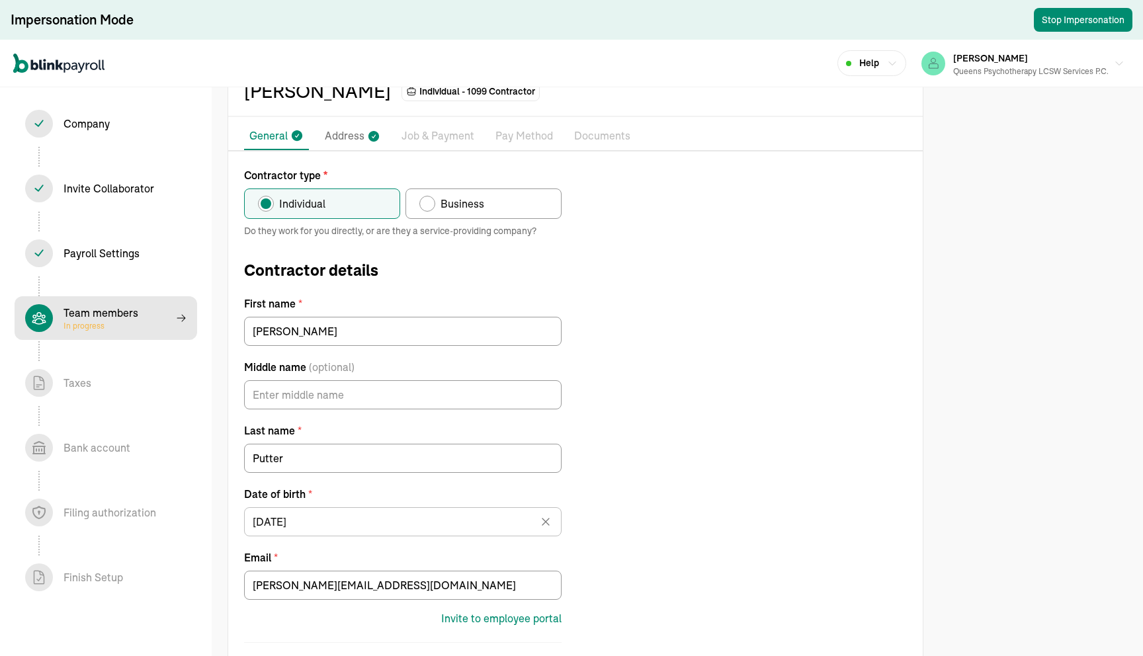
select select "contractor"
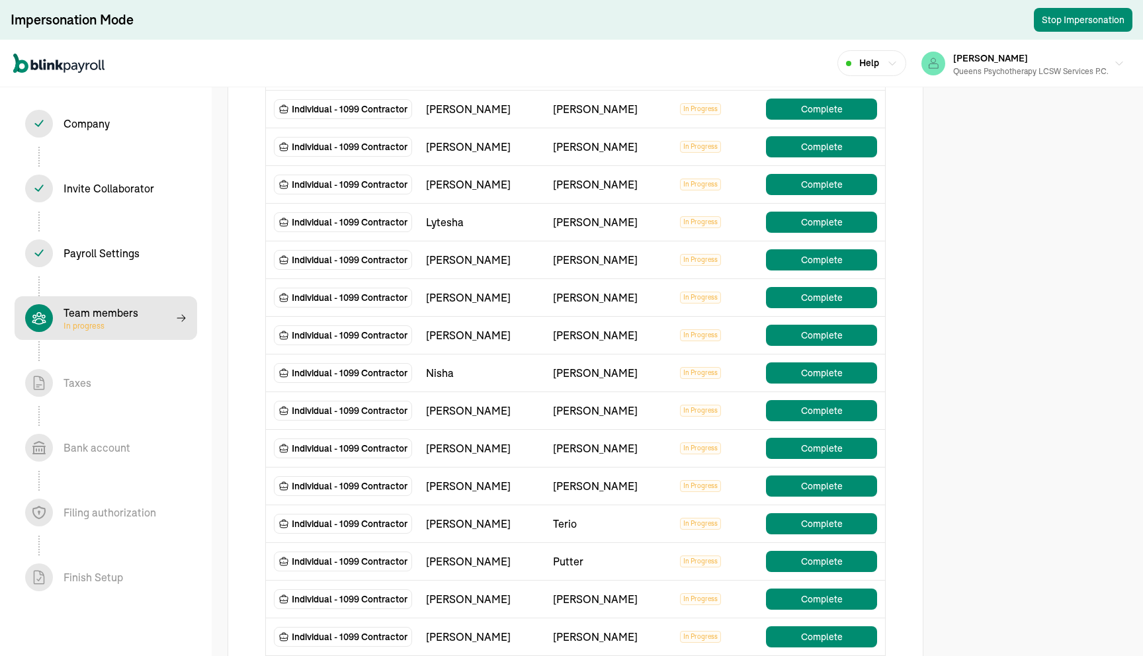
scroll to position [1860, 0]
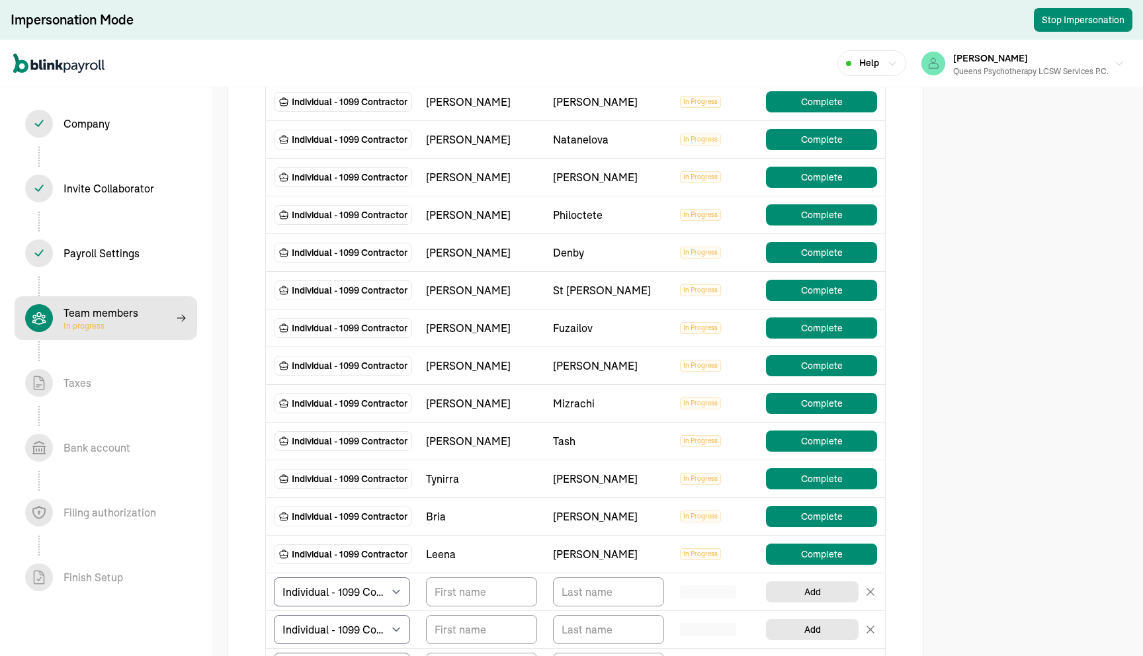
click at [678, 314] on td "In Progress" at bounding box center [715, 329] width 86 height 38
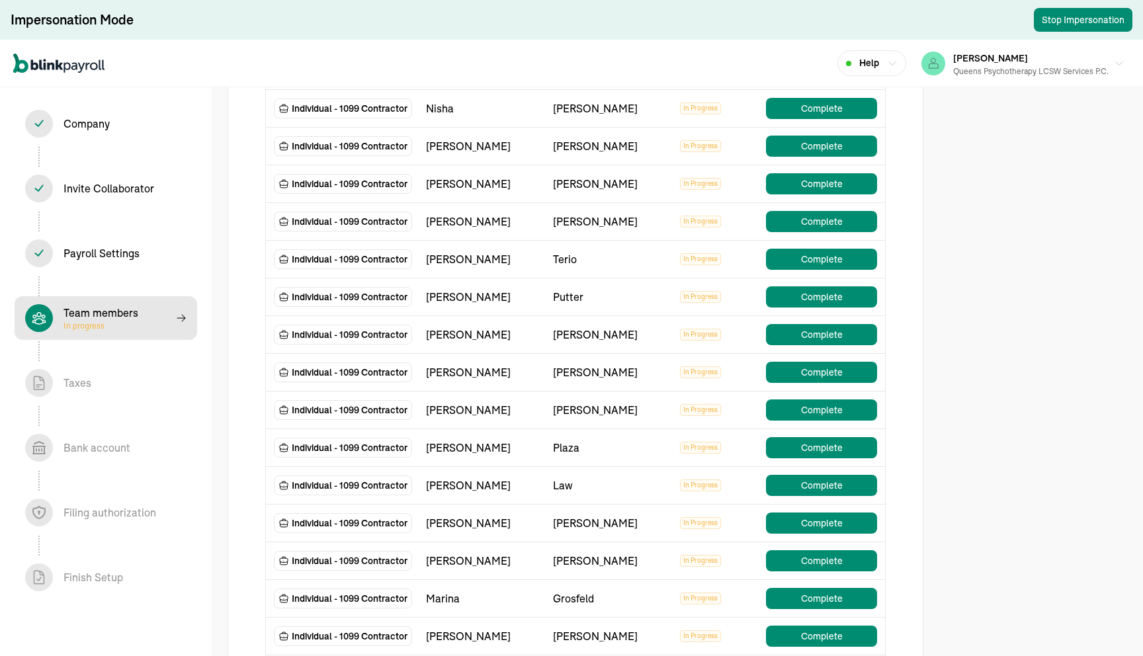
scroll to position [833, 0]
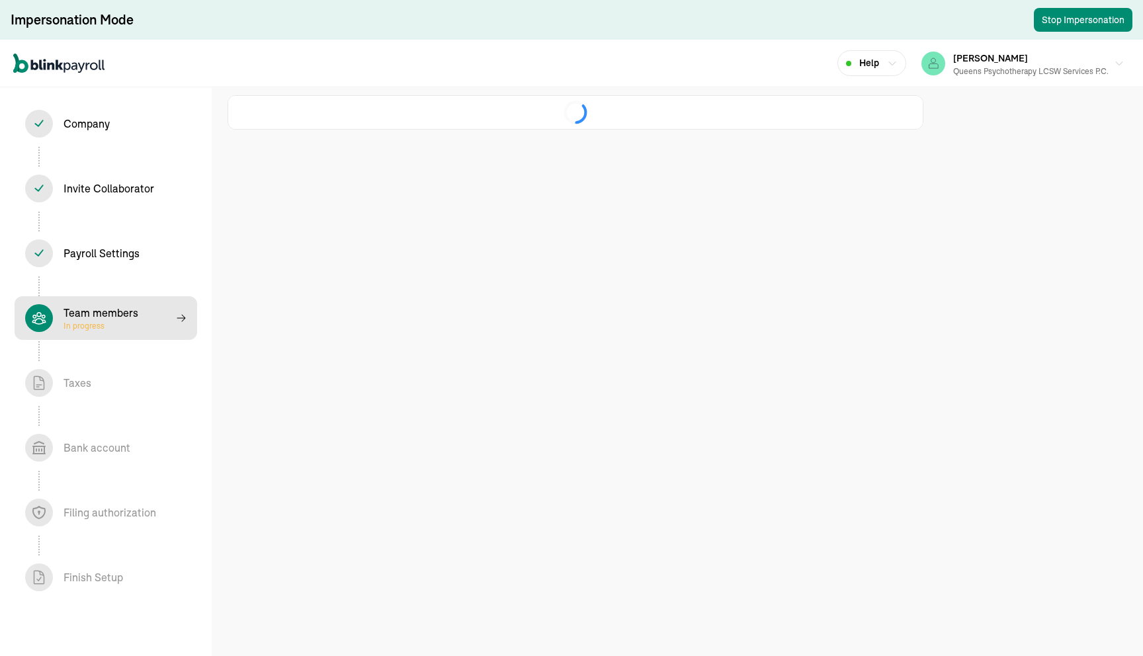
click at [914, 285] on div at bounding box center [571, 328] width 1143 height 656
click at [970, 276] on div at bounding box center [571, 328] width 1143 height 656
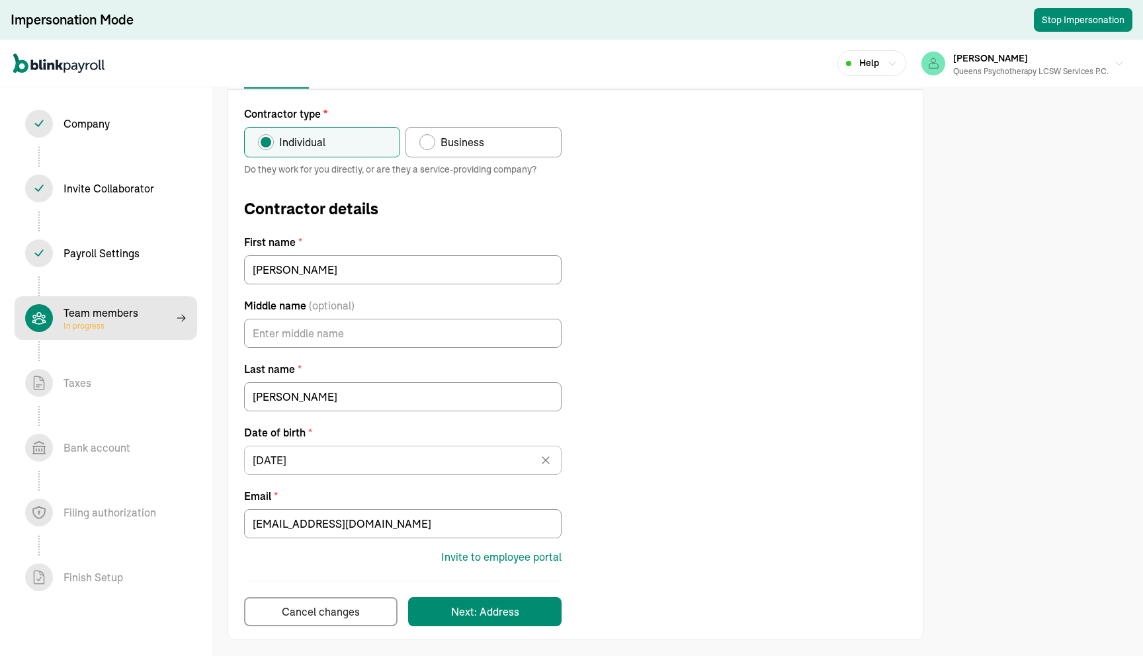
scroll to position [133, 0]
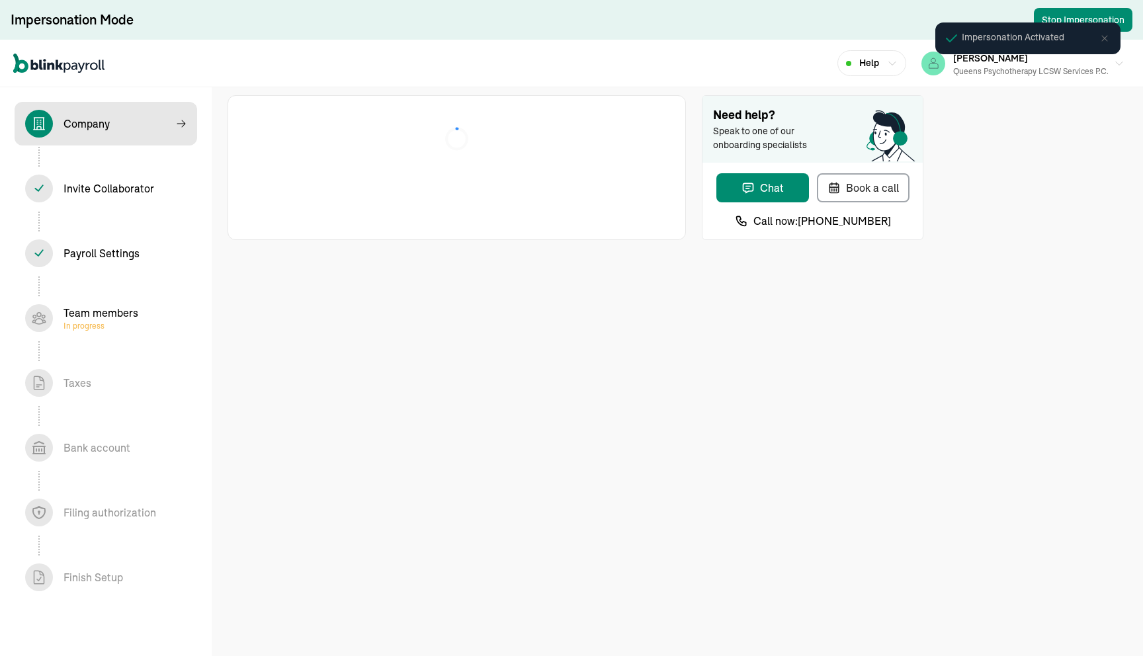
select select "Limited Liability Company (LLC)"
select select "Health Care"
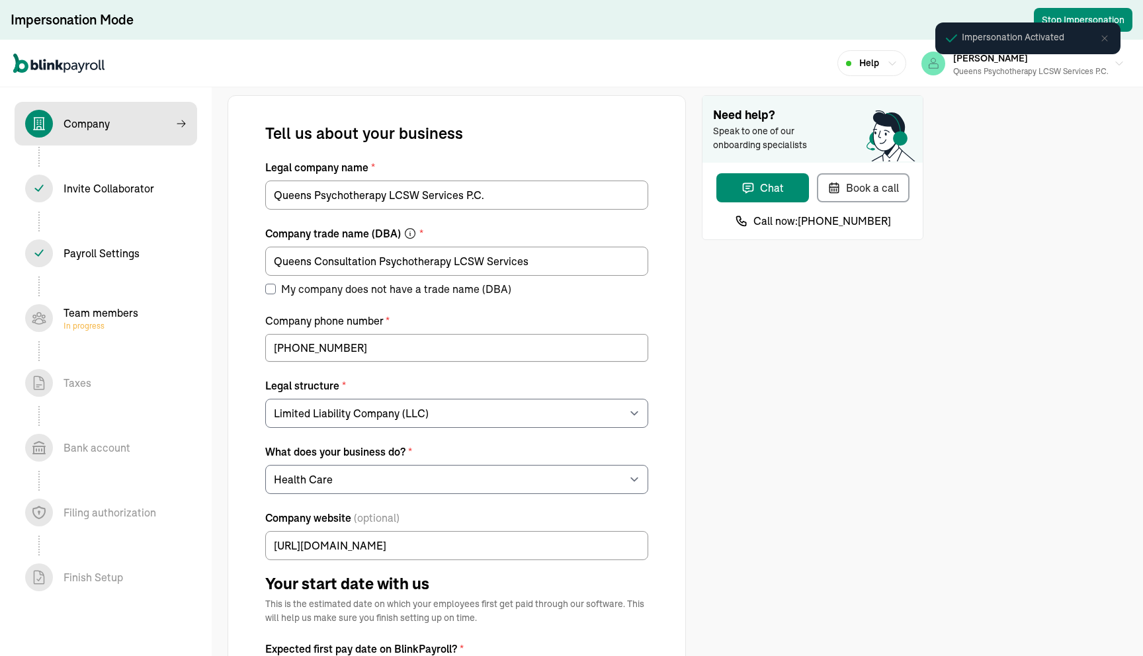
click at [95, 321] on span "In progress" at bounding box center [100, 326] width 75 height 11
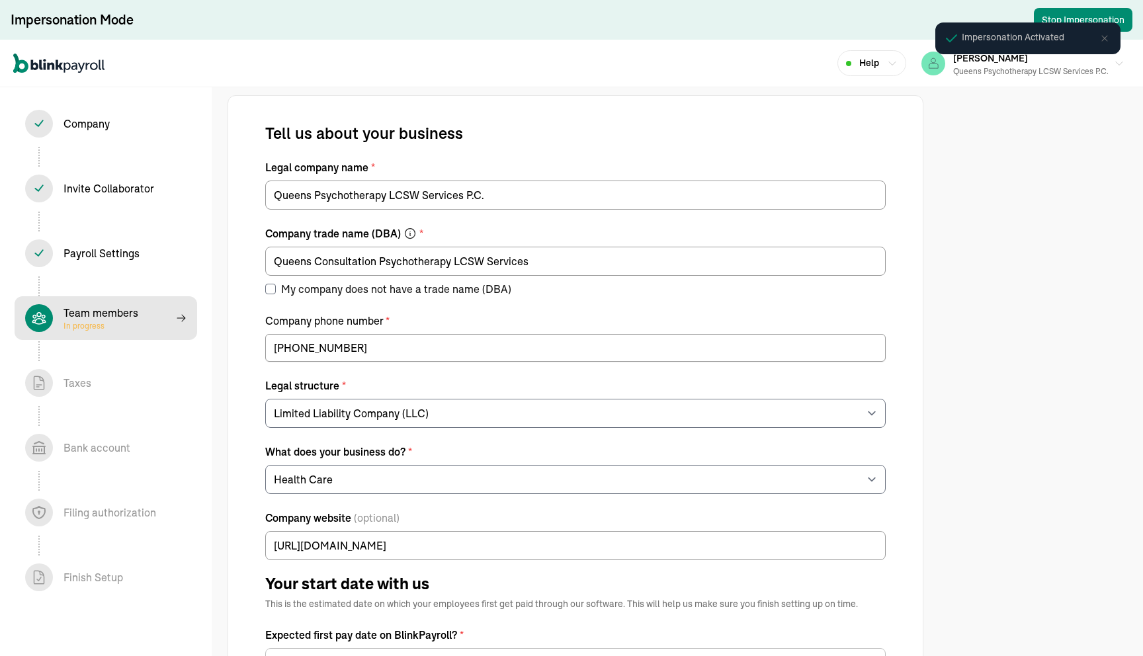
select select "contractor"
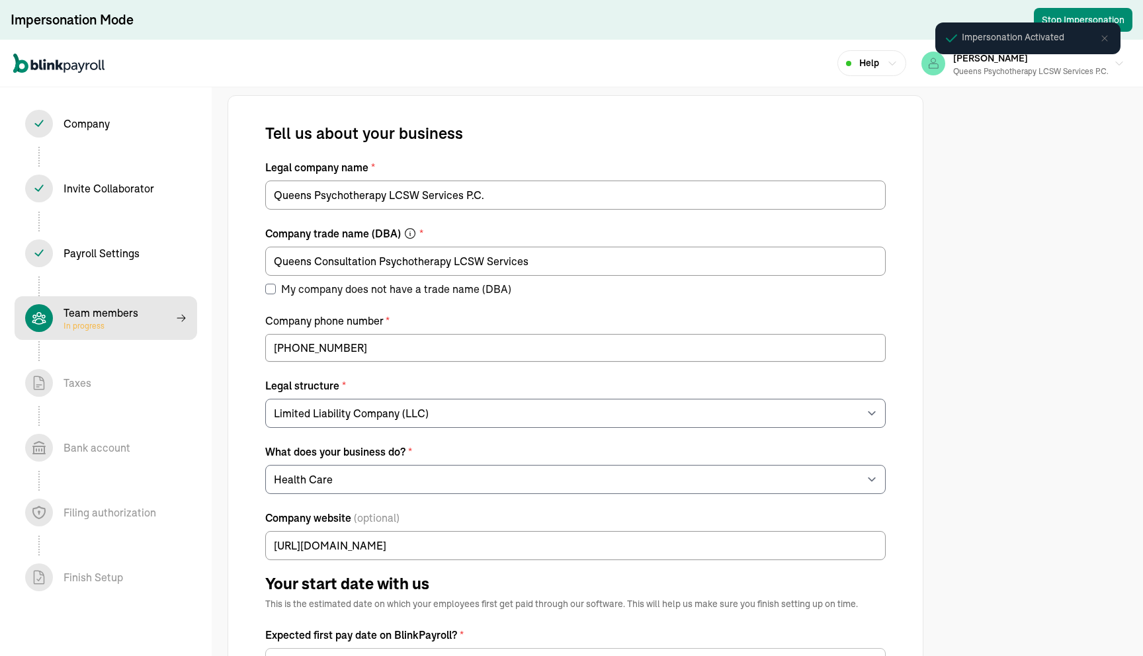
select select "contractor"
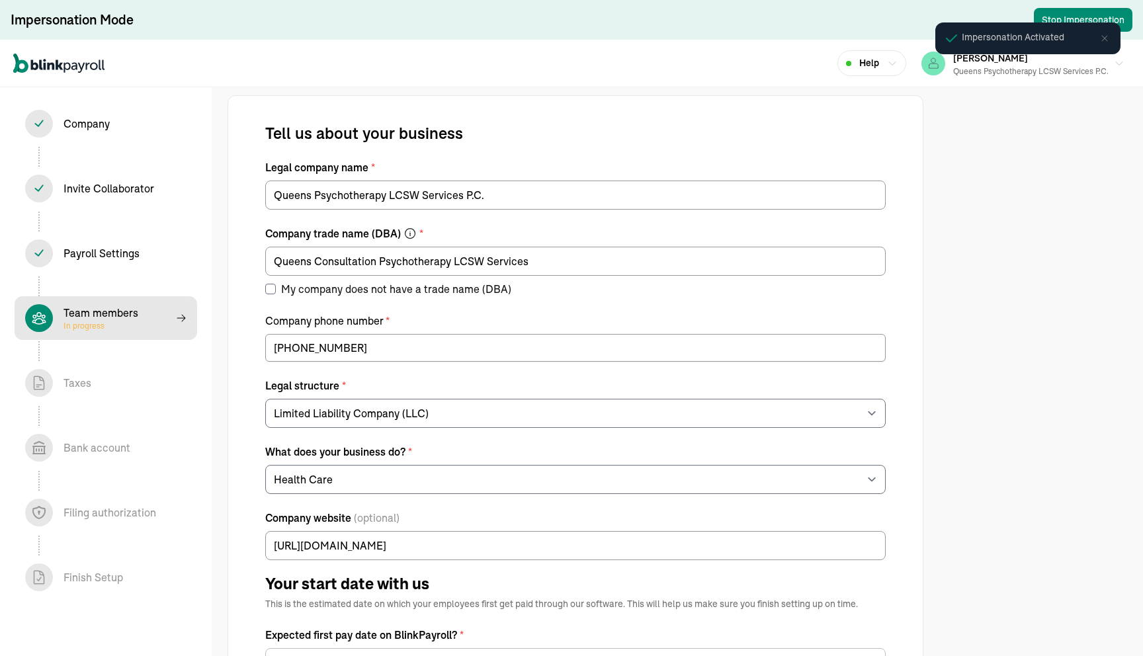
select select "contractor"
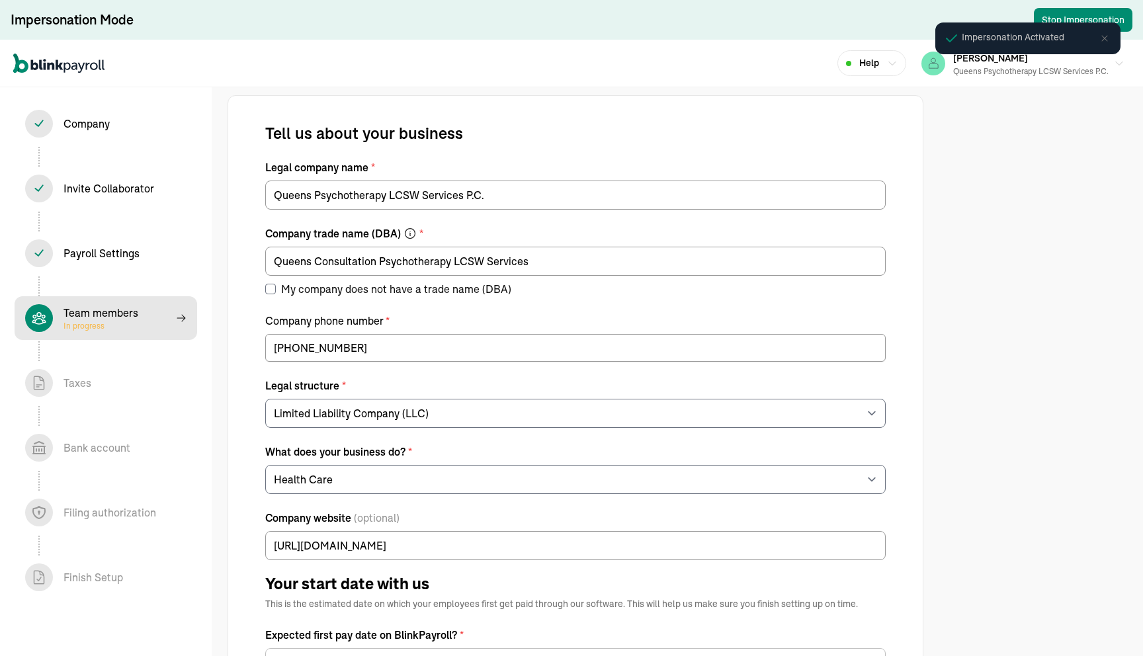
select select "contractor"
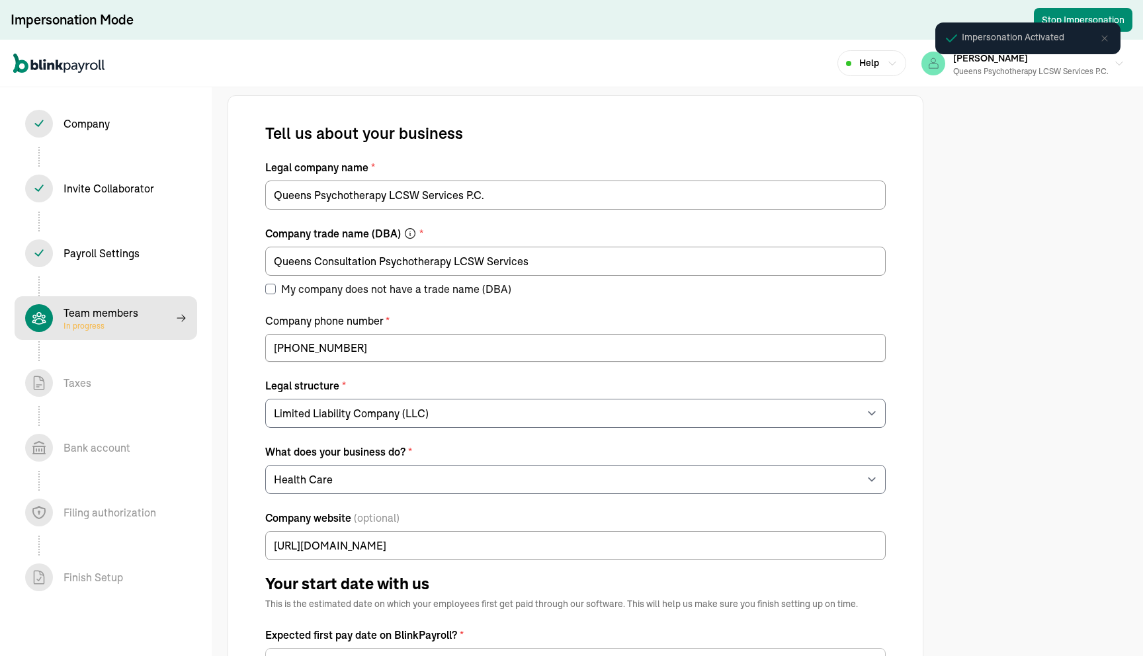
select select "contractor"
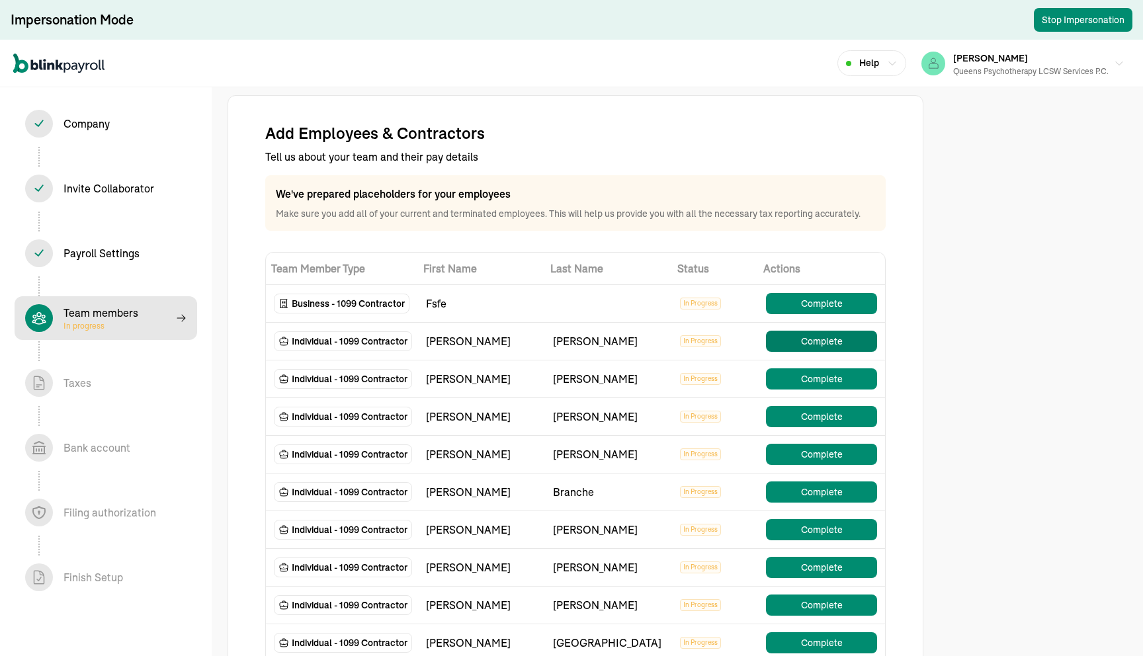
click at [806, 339] on button "Complete" at bounding box center [821, 341] width 111 height 21
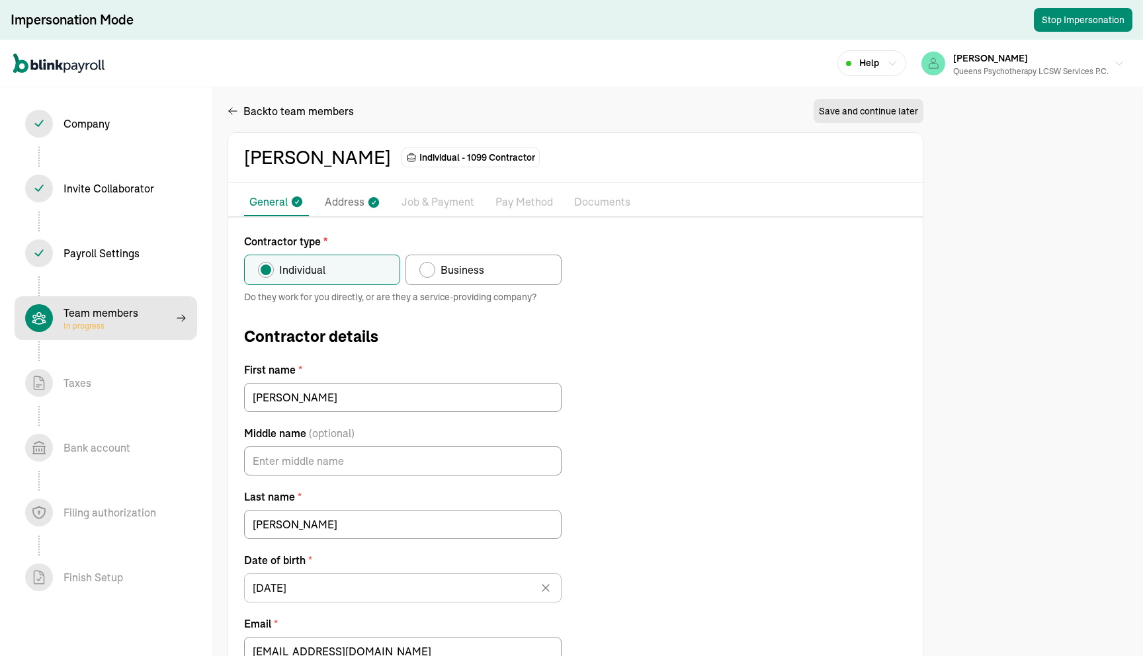
click at [435, 197] on p "Job & Payment" at bounding box center [437, 202] width 73 height 17
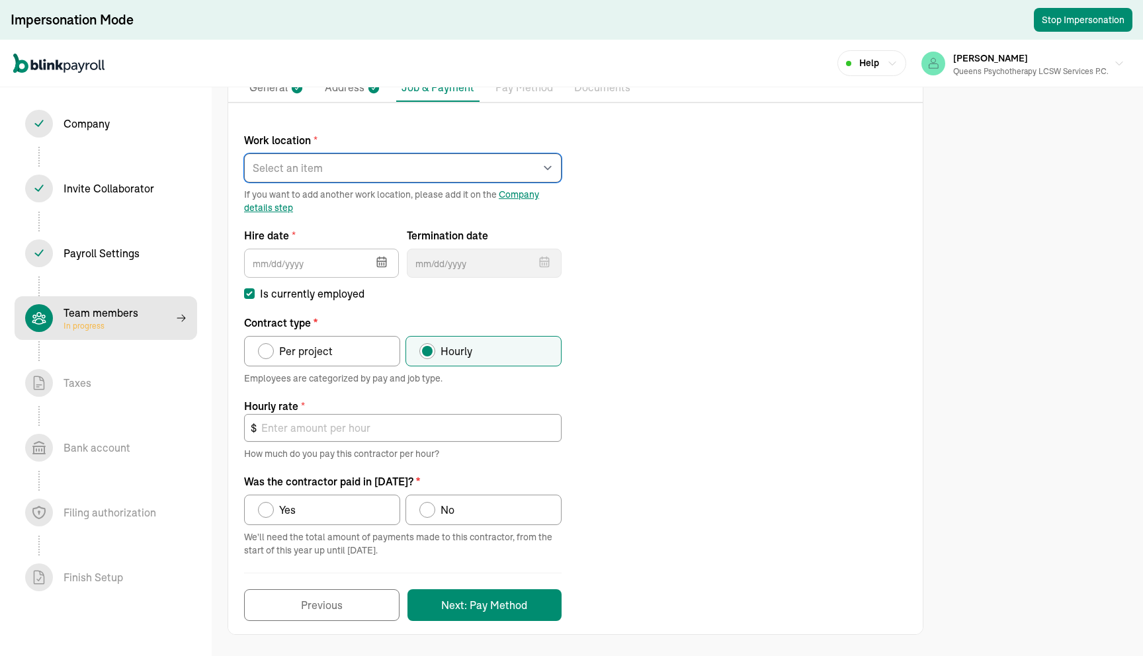
click at [532, 161] on select "Select an item rego park Works from home" at bounding box center [402, 167] width 317 height 29
click at [532, 94] on p "Pay Method" at bounding box center [524, 87] width 58 height 17
click at [460, 93] on p "Job & Payment" at bounding box center [437, 87] width 73 height 16
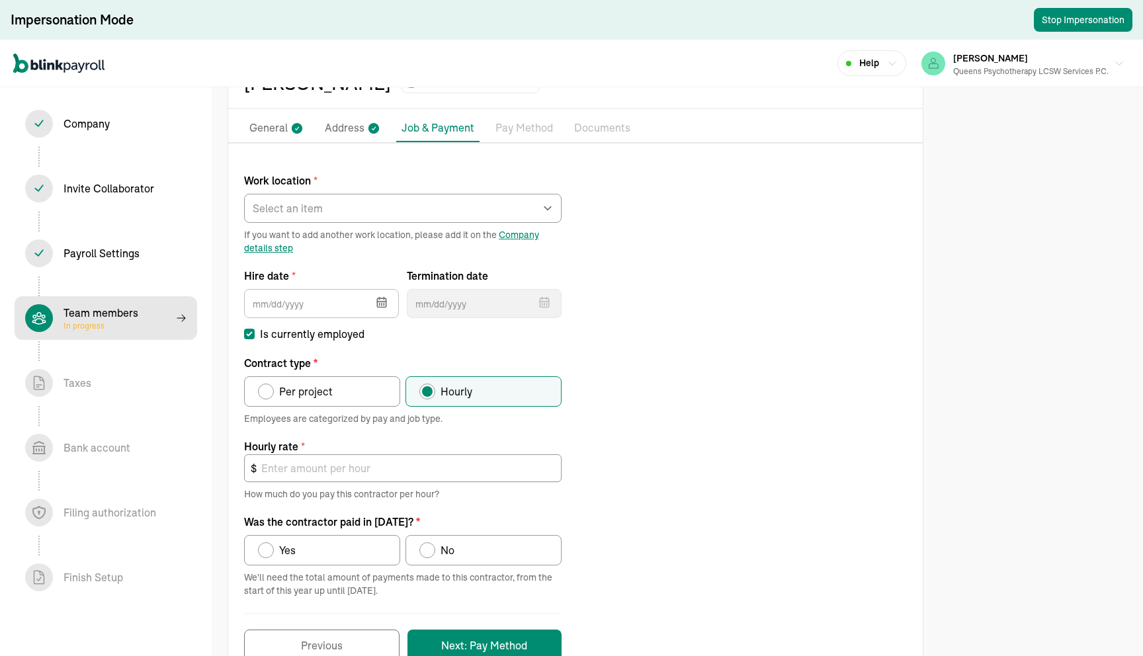
click at [628, 210] on div "Work location * Select an item rego park Works from home If you want to add ano…" at bounding box center [575, 410] width 694 height 502
click at [526, 124] on p "Pay Method" at bounding box center [524, 128] width 58 height 17
click at [853, 309] on div "Work location * Select an item rego park Works from home If you want to add ano…" at bounding box center [575, 410] width 694 height 502
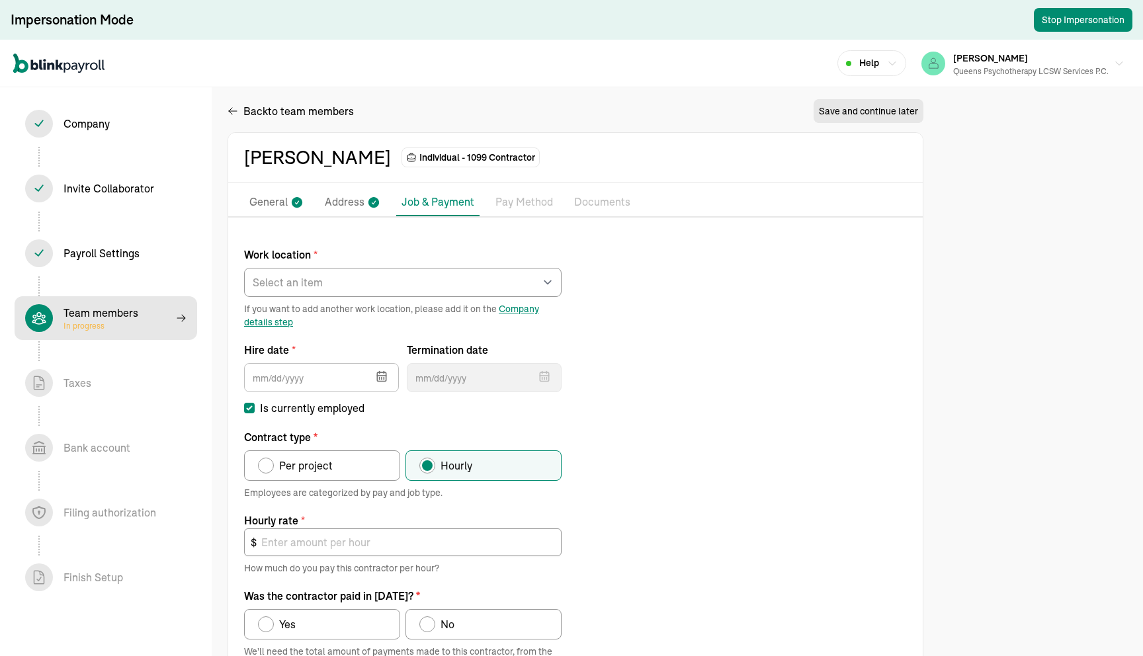
click at [683, 136] on div "Anna Andrews Individual - 1099 Contractor" at bounding box center [575, 158] width 694 height 50
click at [643, 116] on div "Back to team members Save and continue later" at bounding box center [576, 113] width 696 height 37
click at [653, 379] on div "Work location * Select an item rego park Works from home If you want to add ano…" at bounding box center [575, 484] width 694 height 502
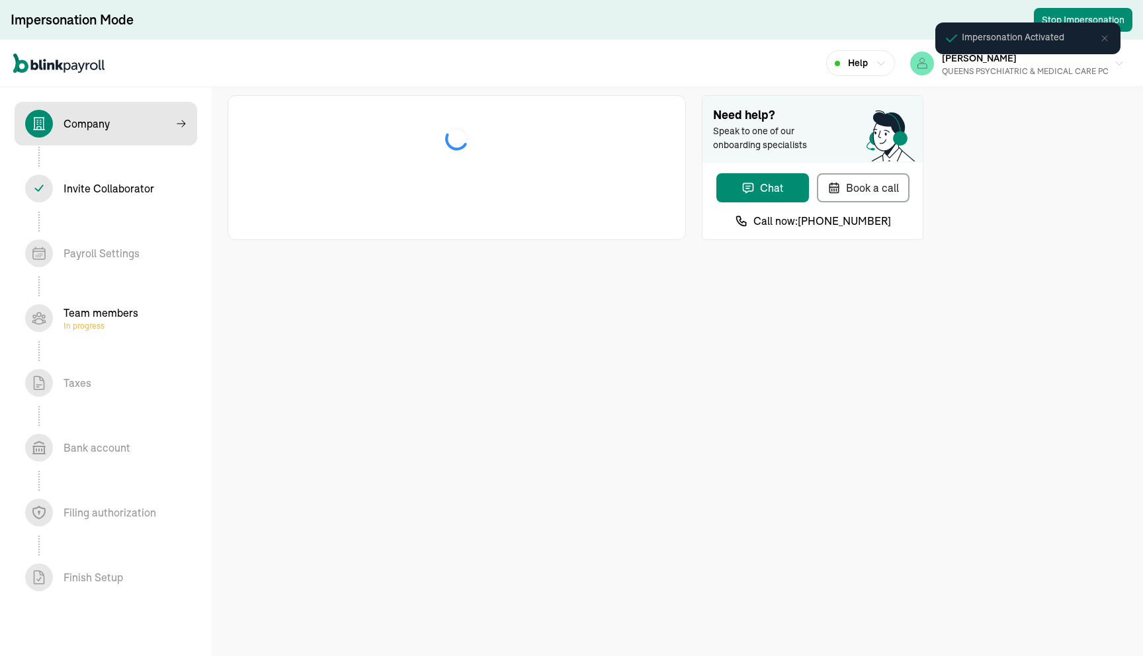
click at [649, 62] on div "Help MARIANA SANTIAGO QUEENS PSYCHIATRIC & MEDICAL CARE PC" at bounding box center [571, 64] width 1143 height 48
select select "S-Corporation"
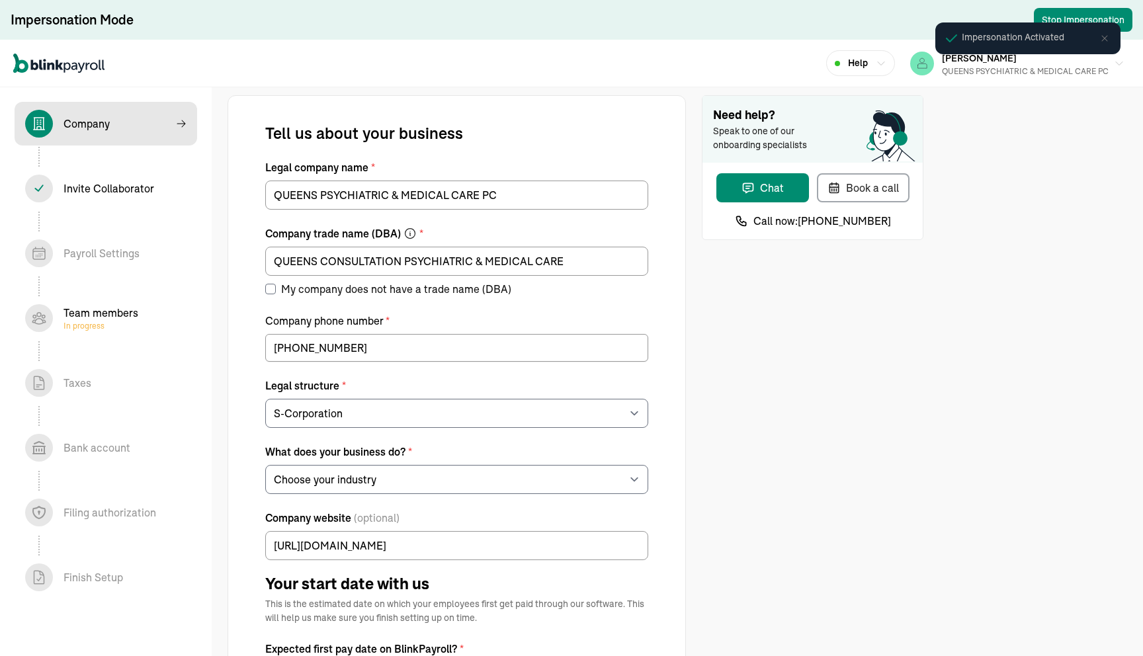
select select "Health Care"
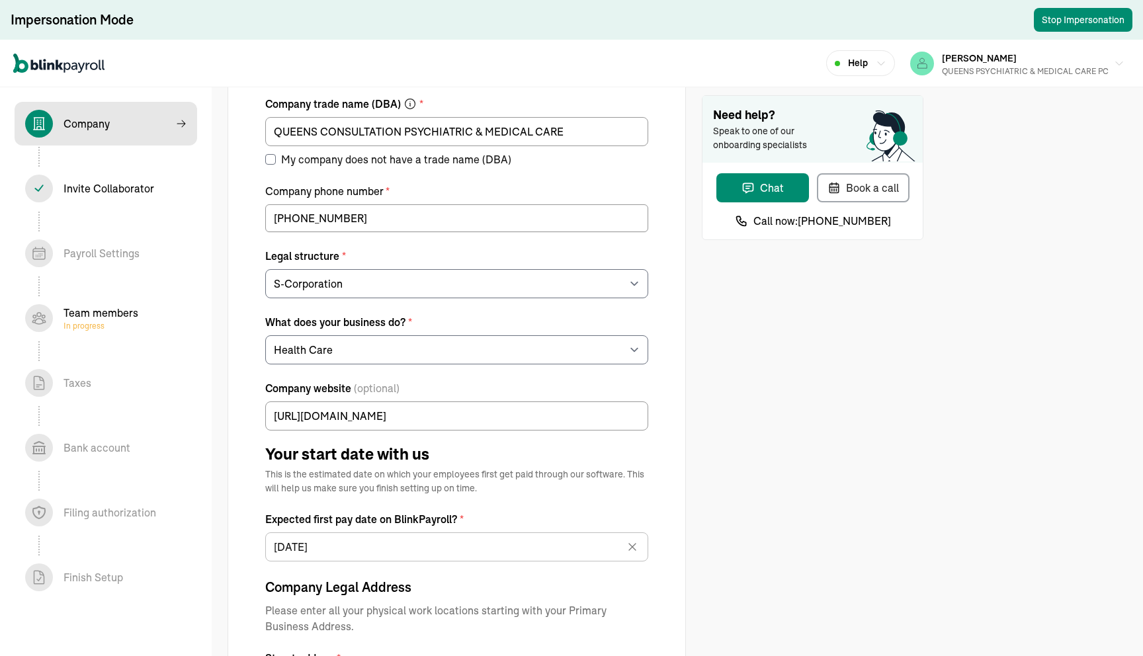
scroll to position [191, 0]
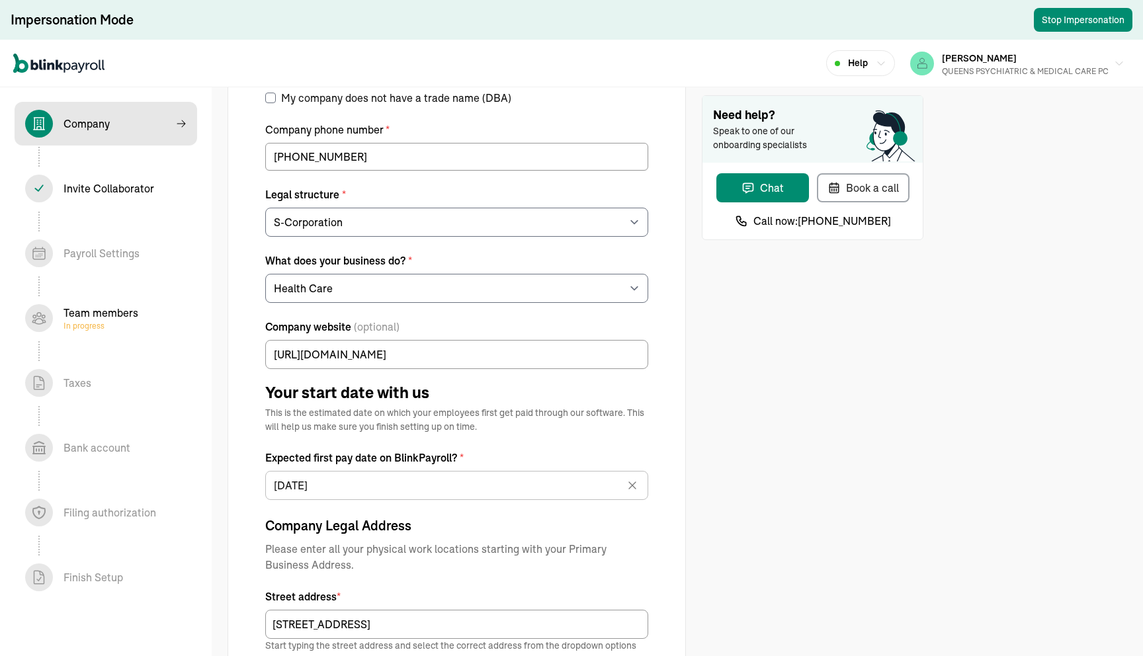
click at [83, 315] on div "Team members In progress" at bounding box center [100, 318] width 75 height 26
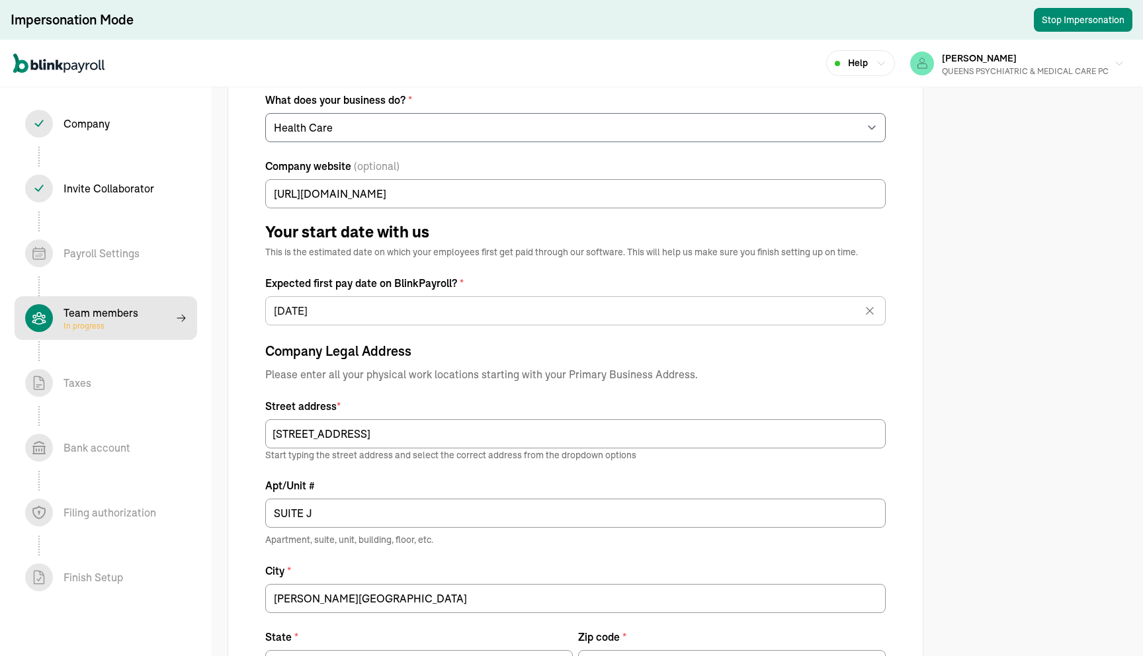
scroll to position [245, 0]
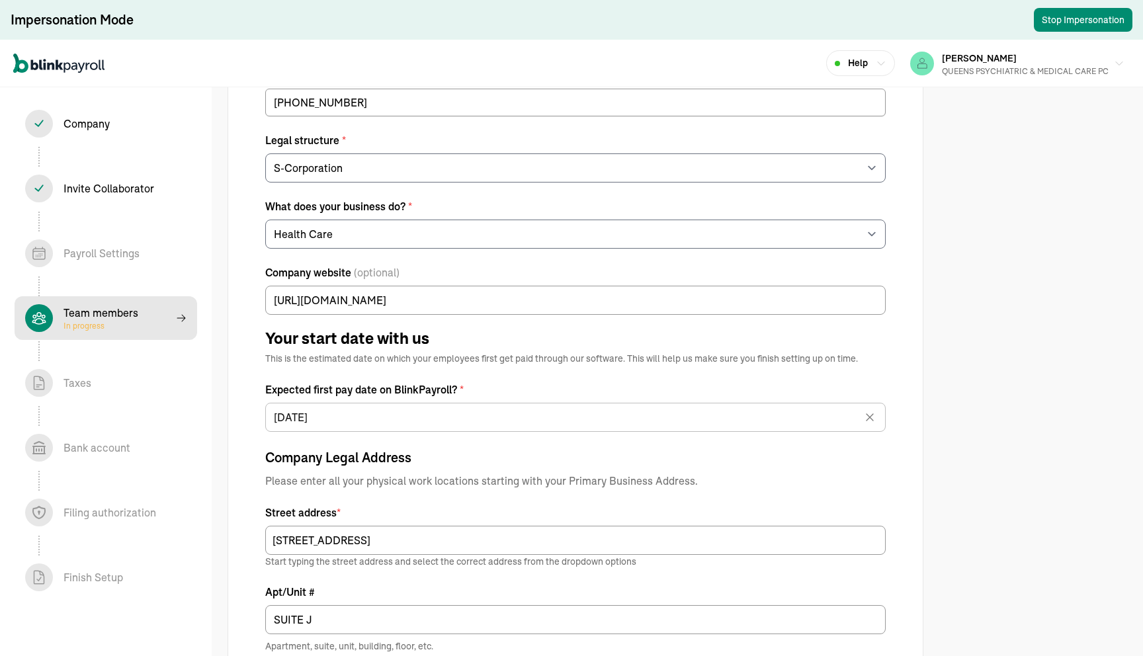
select select "contractor"
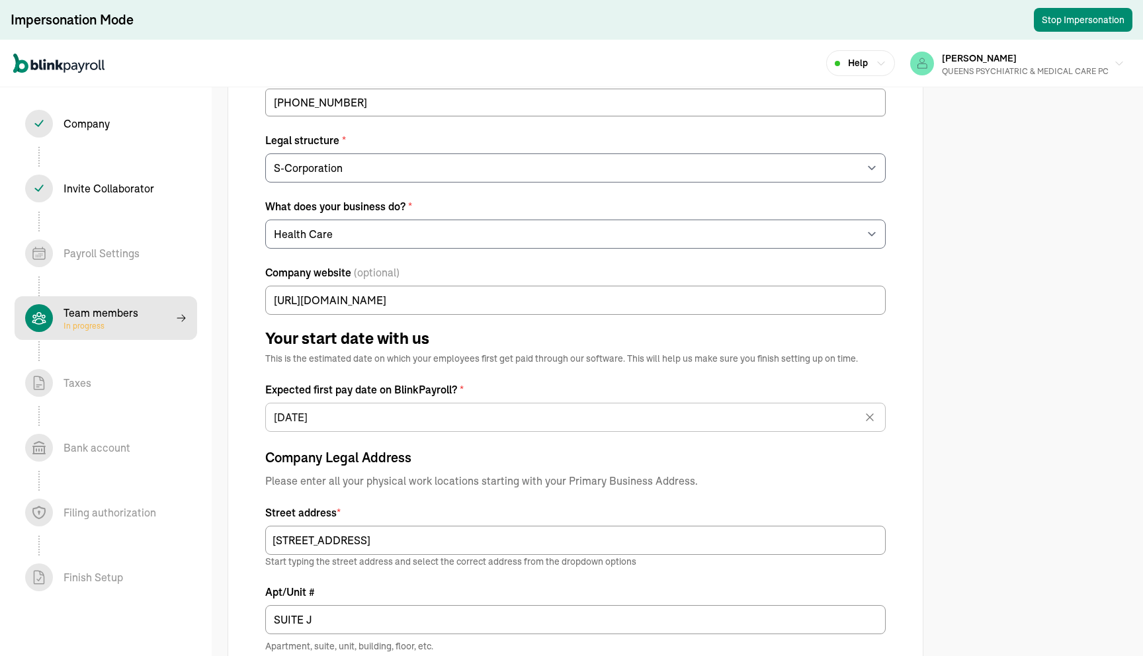
select select "contractor"
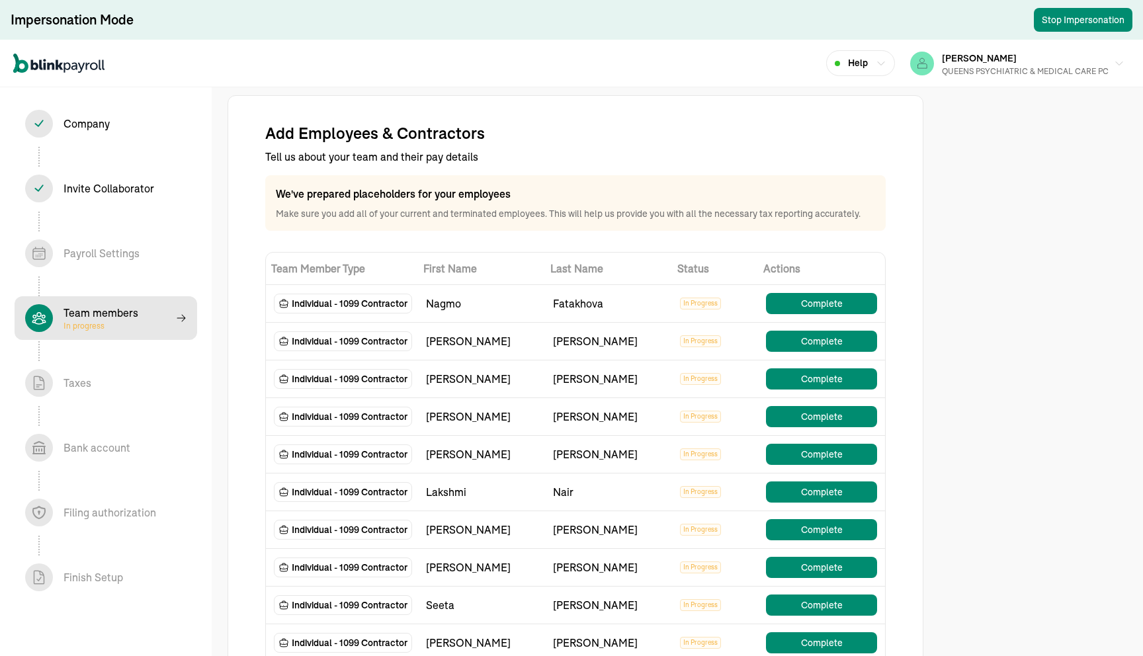
scroll to position [31, 0]
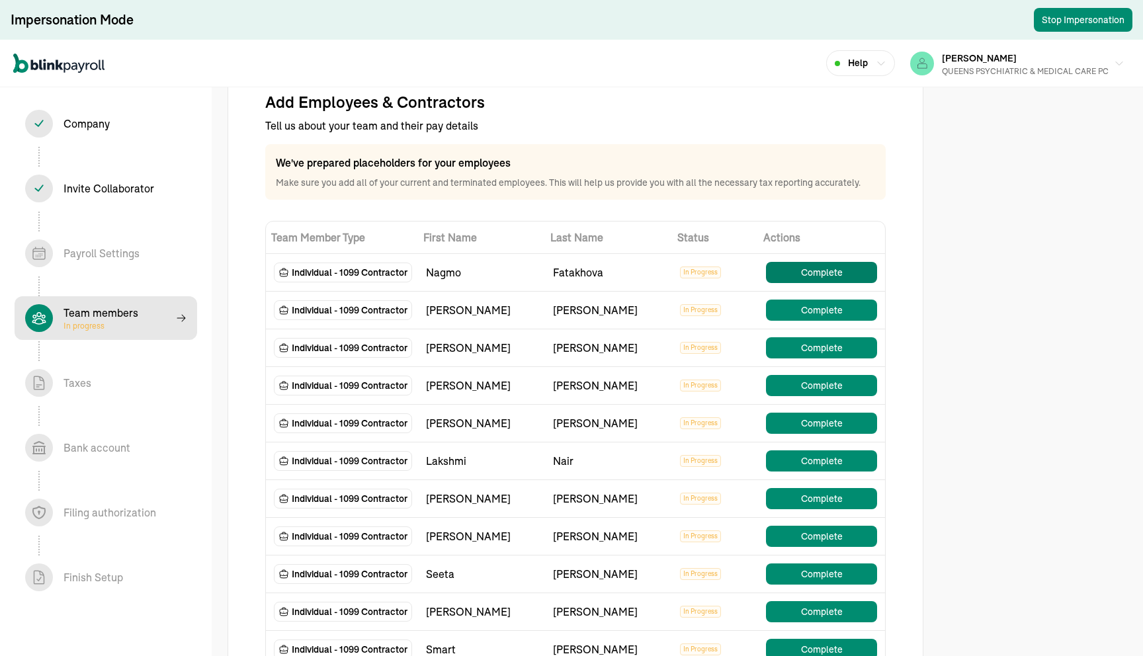
click at [843, 277] on button "Complete" at bounding box center [821, 272] width 111 height 21
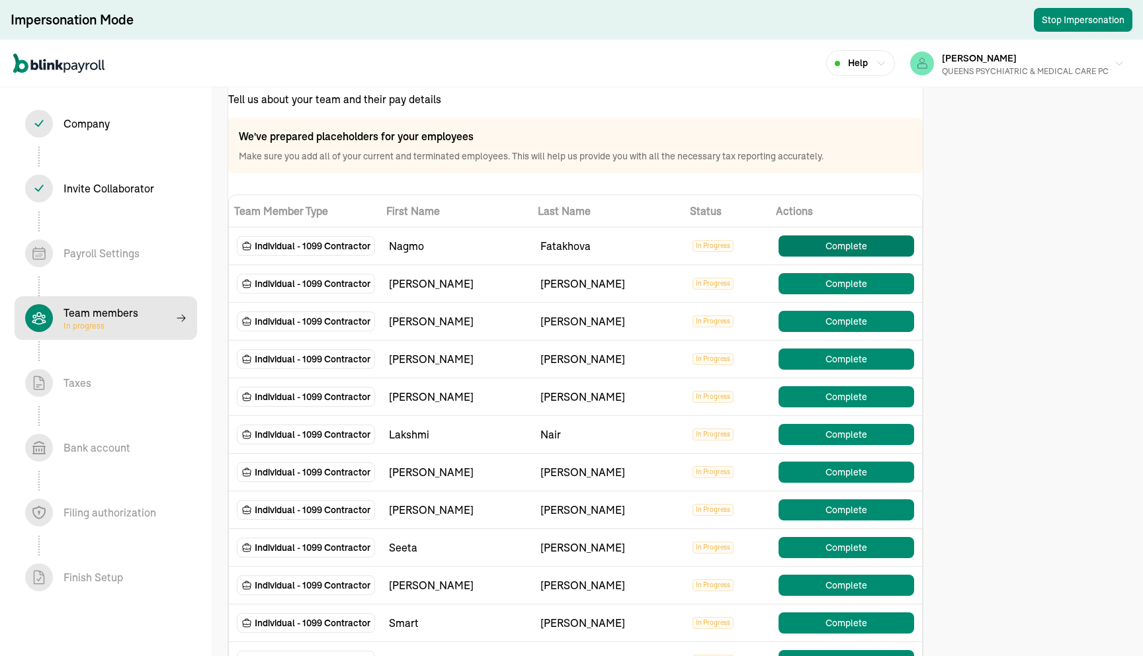
click at [815, 247] on button "Complete" at bounding box center [846, 245] width 136 height 21
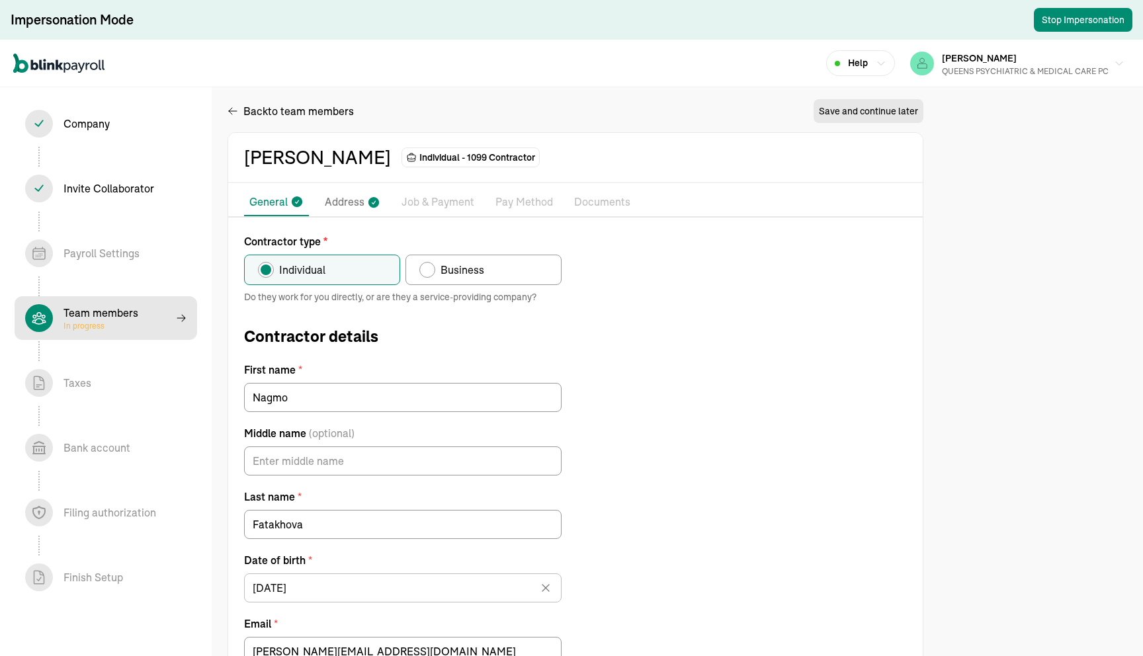
click at [603, 205] on p "Documents" at bounding box center [602, 202] width 56 height 17
click at [523, 199] on p "Pay Method" at bounding box center [524, 202] width 58 height 17
click at [458, 204] on p "Job & Payment" at bounding box center [437, 202] width 73 height 17
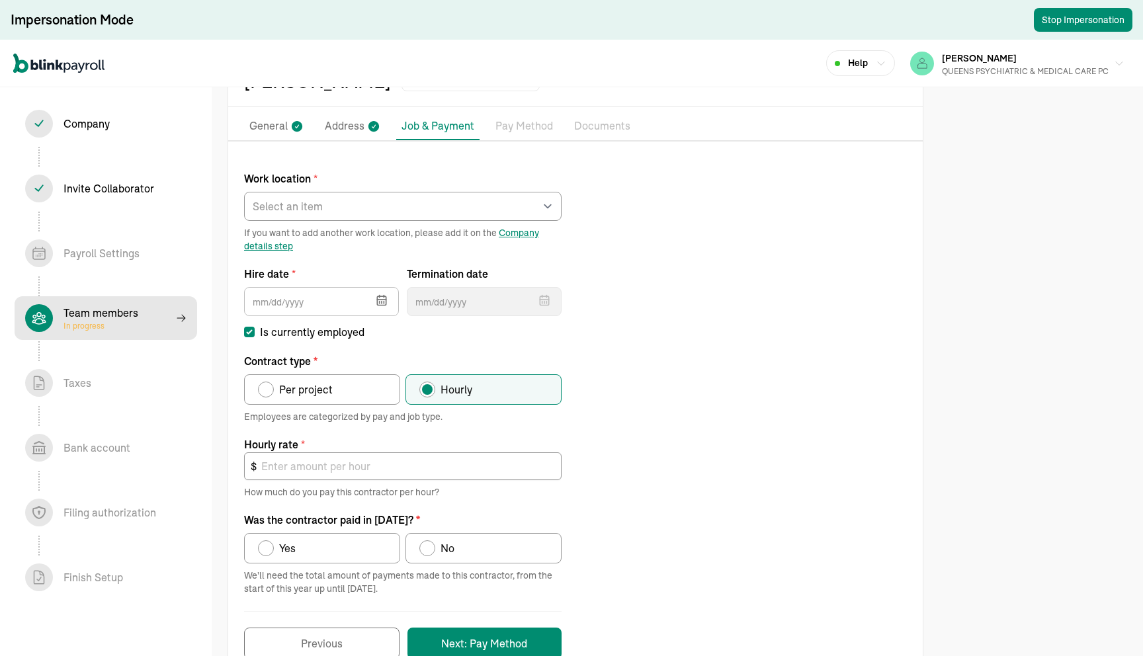
scroll to position [69, 0]
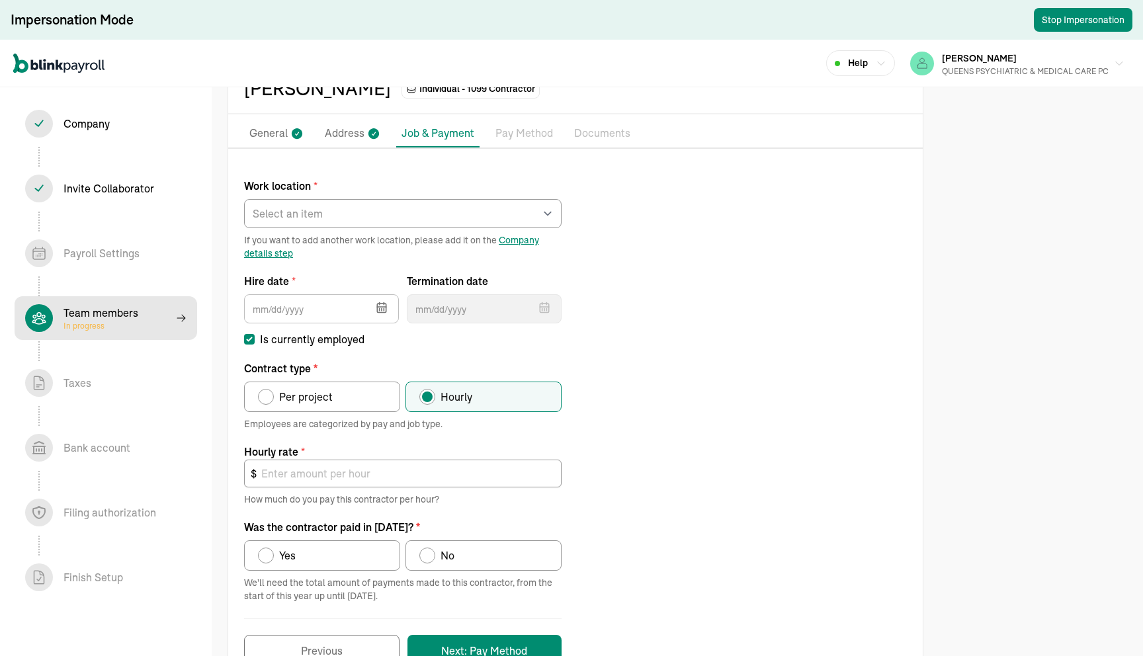
click at [536, 128] on p "Pay Method" at bounding box center [524, 133] width 58 height 17
click at [482, 203] on select "Select an item REGO PARK Works from home" at bounding box center [402, 213] width 317 height 29
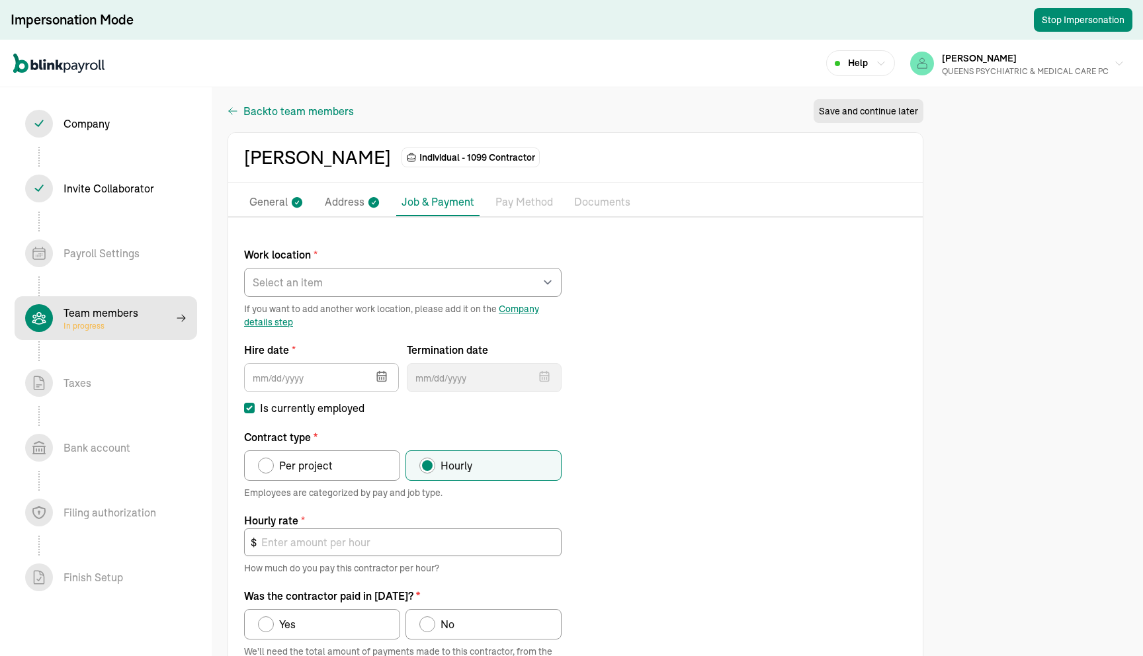
click at [310, 114] on span "to team members" at bounding box center [311, 111] width 86 height 16
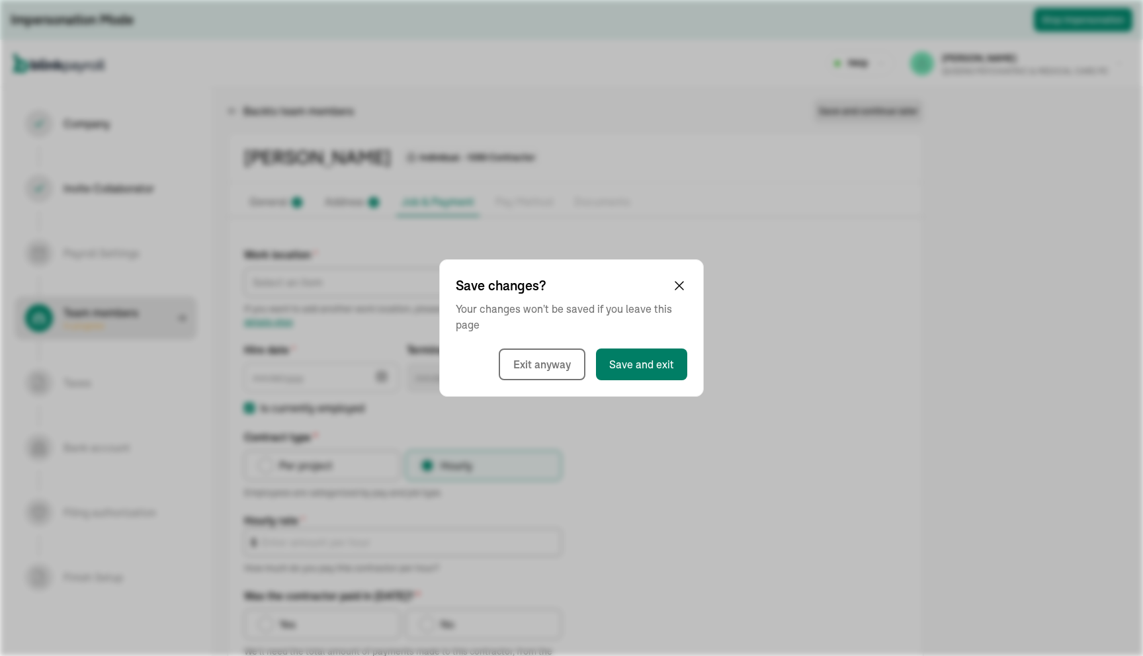
select select "contractor"
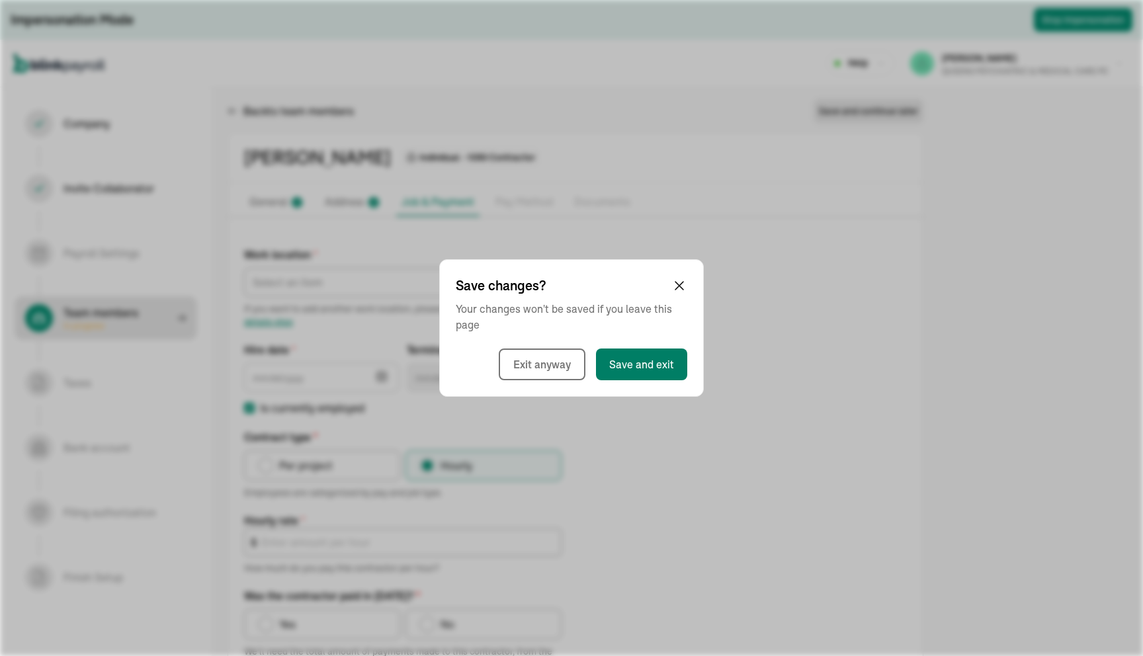
select select "contractor"
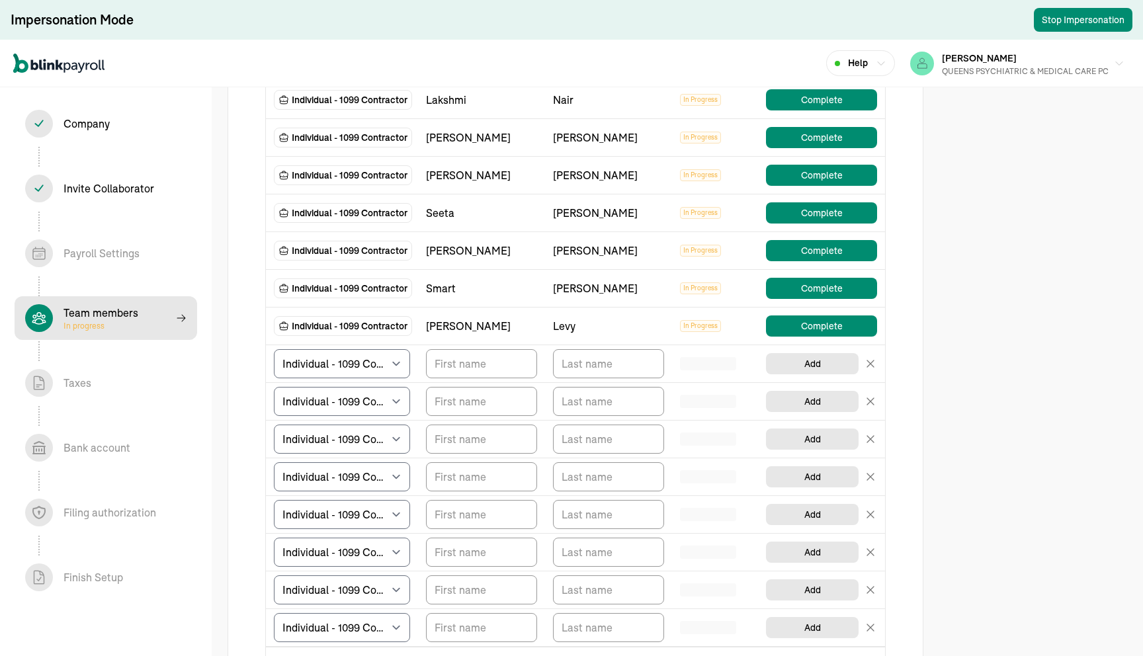
scroll to position [394, 0]
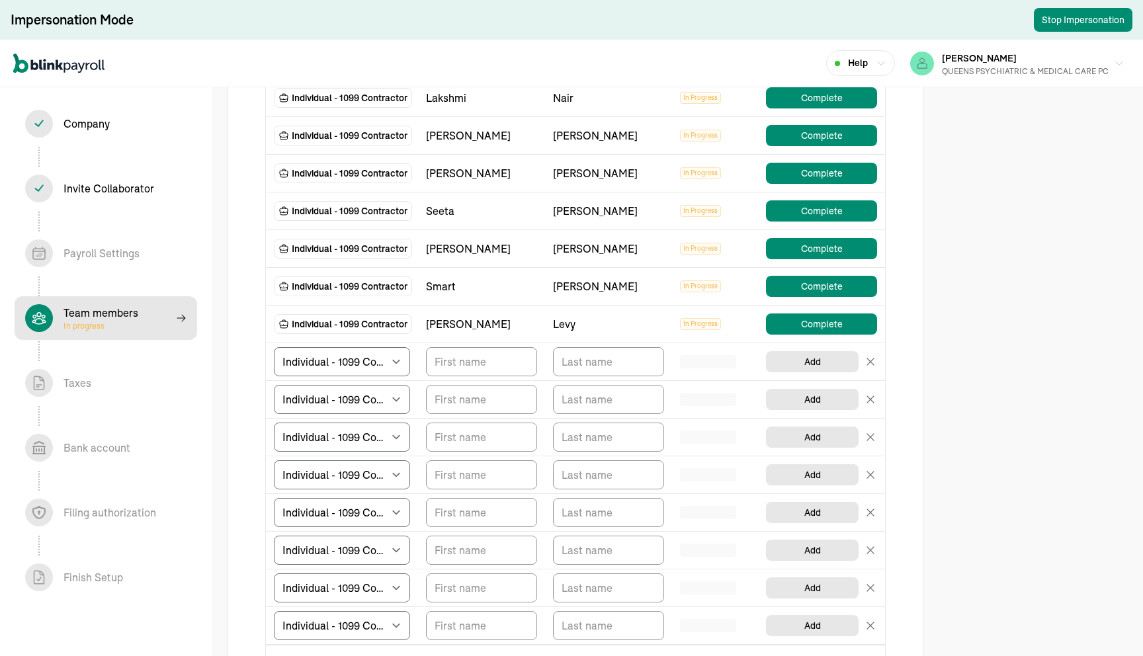
click at [80, 245] on div "Payroll Settings In progress" at bounding box center [101, 253] width 76 height 16
click at [75, 261] on div "Payroll Settings In progress" at bounding box center [101, 253] width 76 height 16
click at [123, 190] on div "Invite Collaborator In progress" at bounding box center [108, 189] width 91 height 16
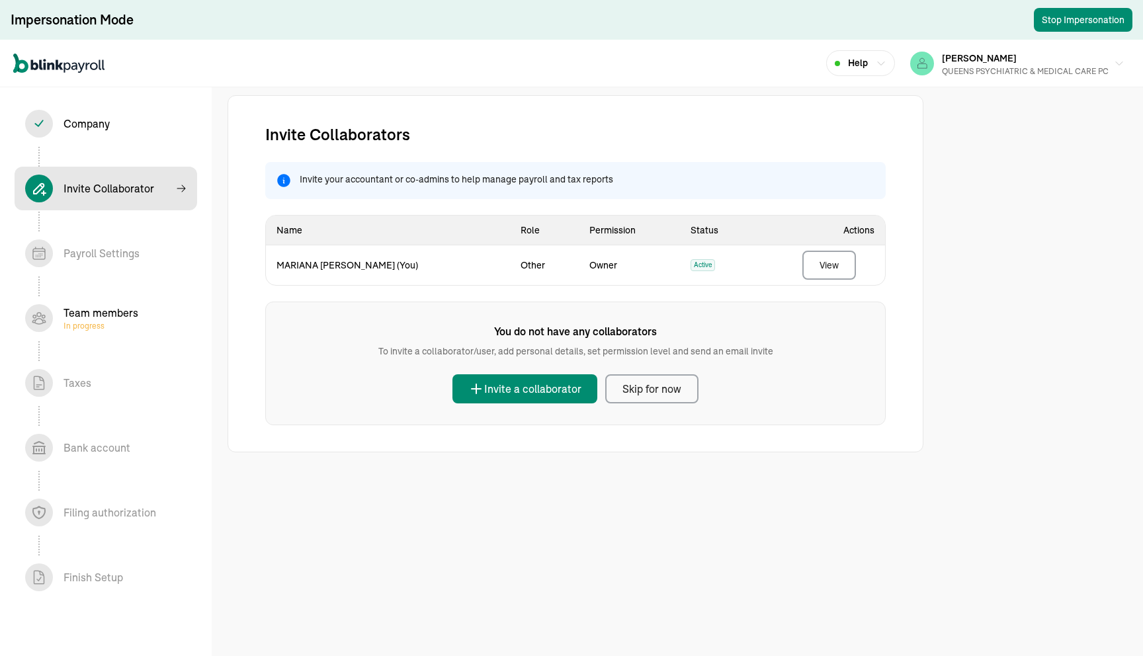
click at [117, 254] on div "Payroll Settings In progress" at bounding box center [101, 253] width 76 height 16
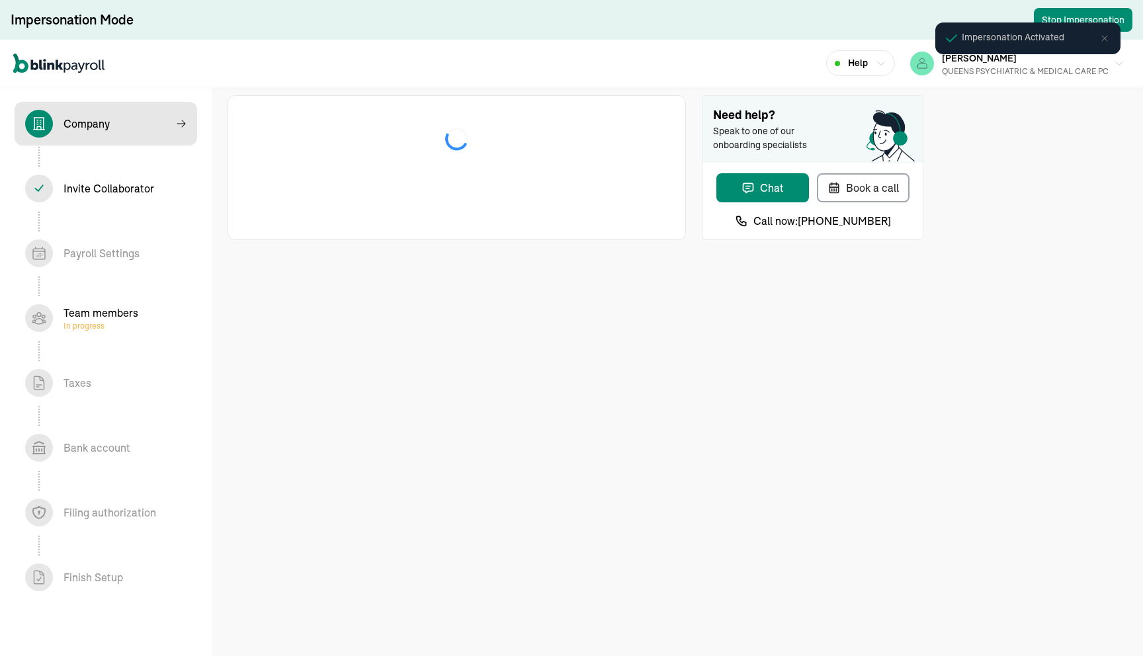
click at [649, 62] on div "Help [PERSON_NAME] QUEENS PSYCHIATRIC & MEDICAL CARE PC" at bounding box center [571, 64] width 1143 height 48
select select "S-Corporation"
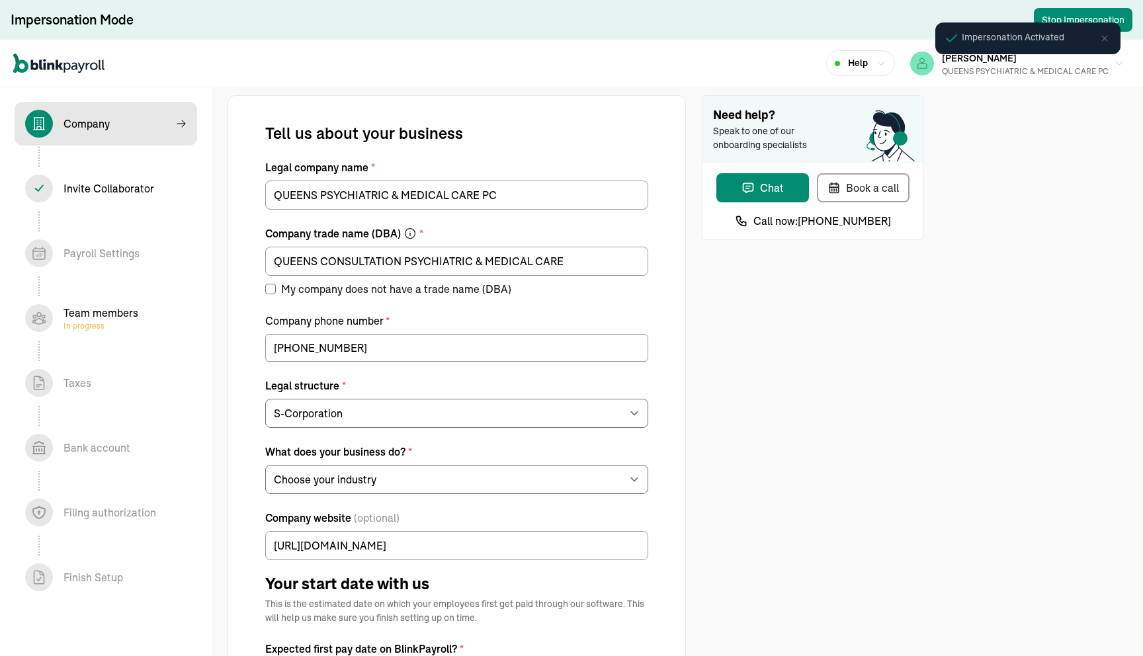
select select "Health Care"
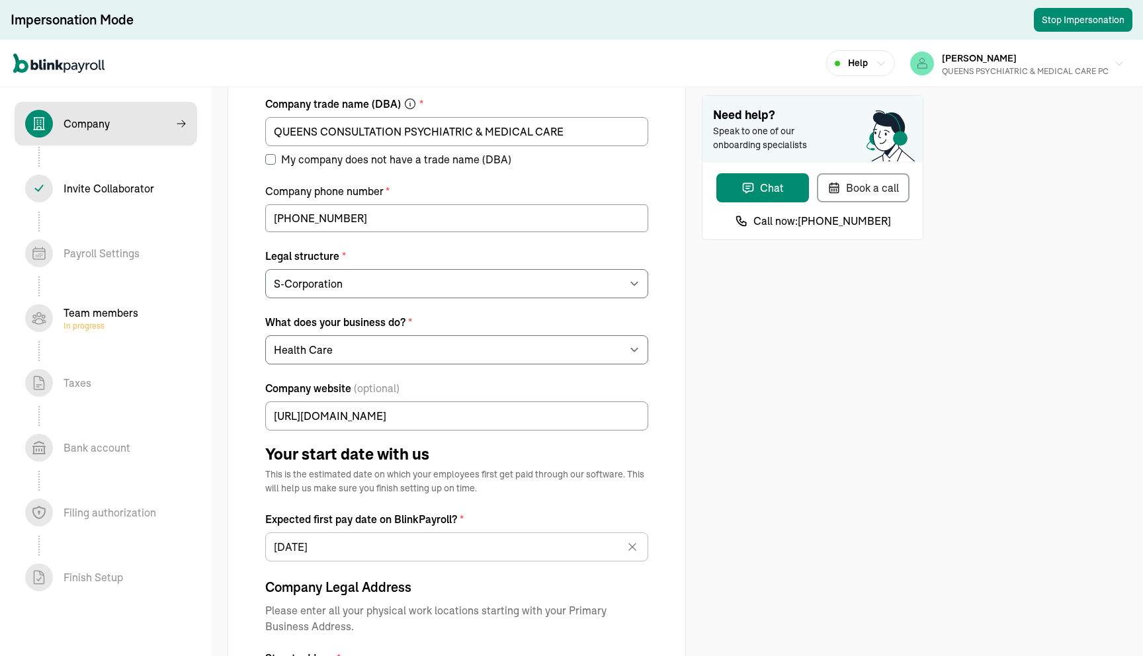
scroll to position [191, 0]
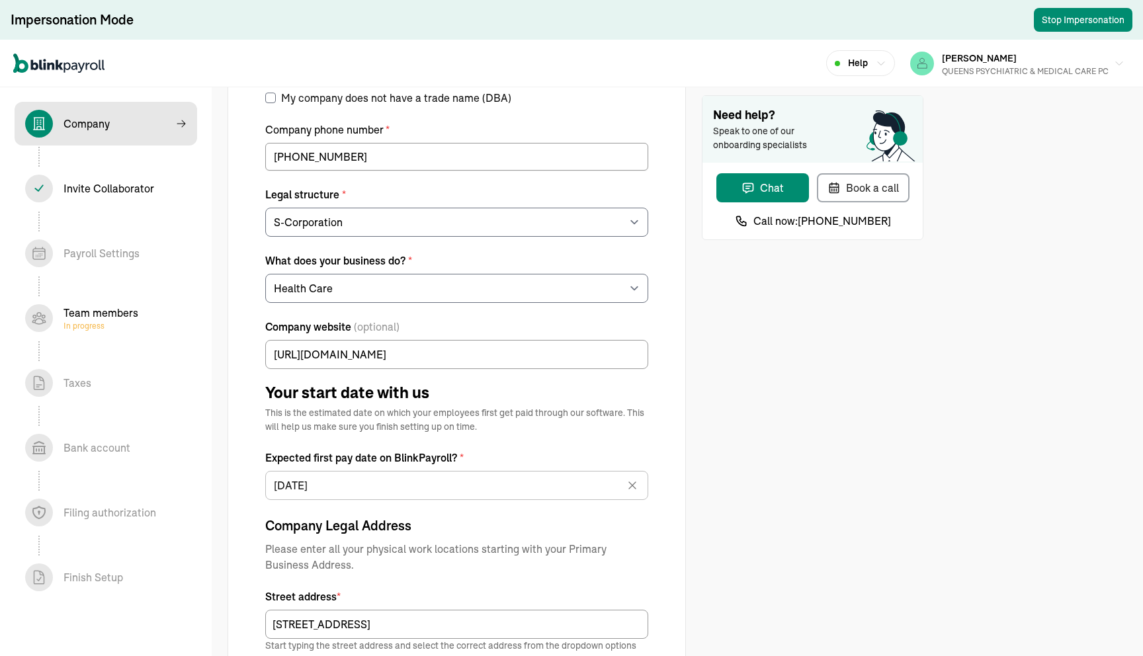
click at [83, 315] on div "Team members In progress" at bounding box center [100, 318] width 75 height 26
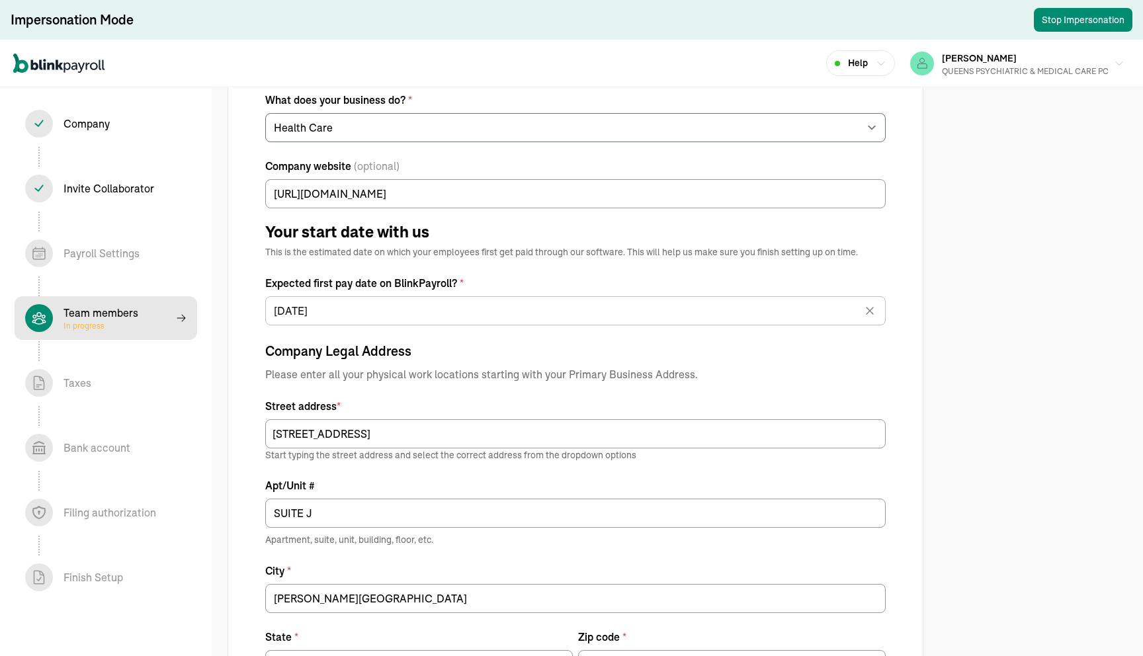
scroll to position [245, 0]
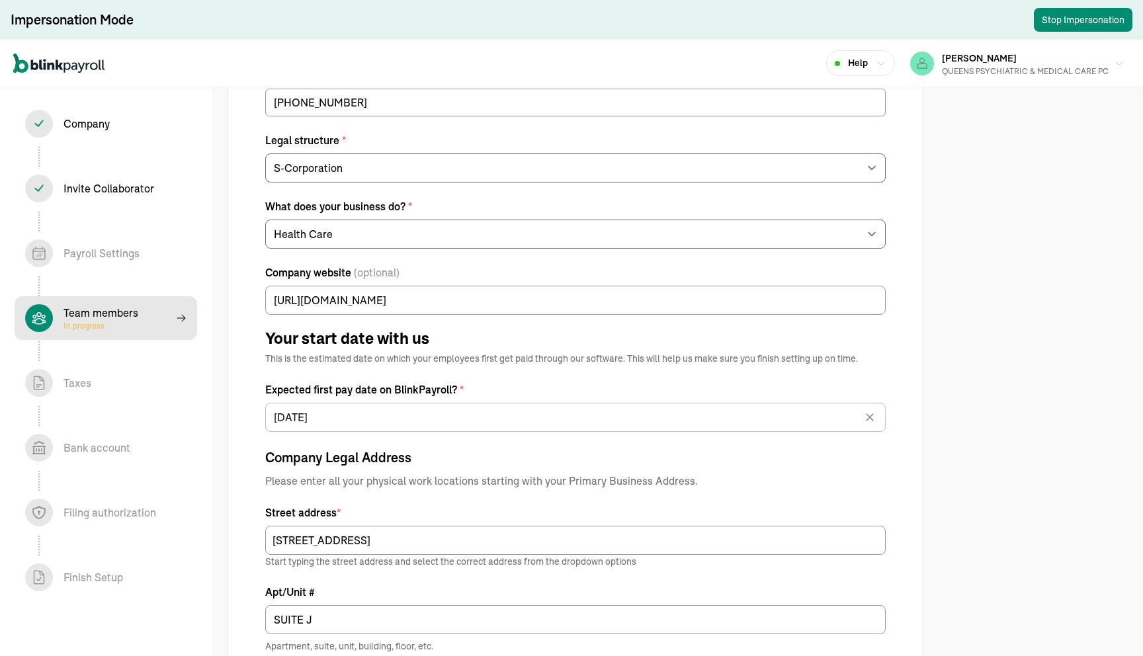
select select "contractor"
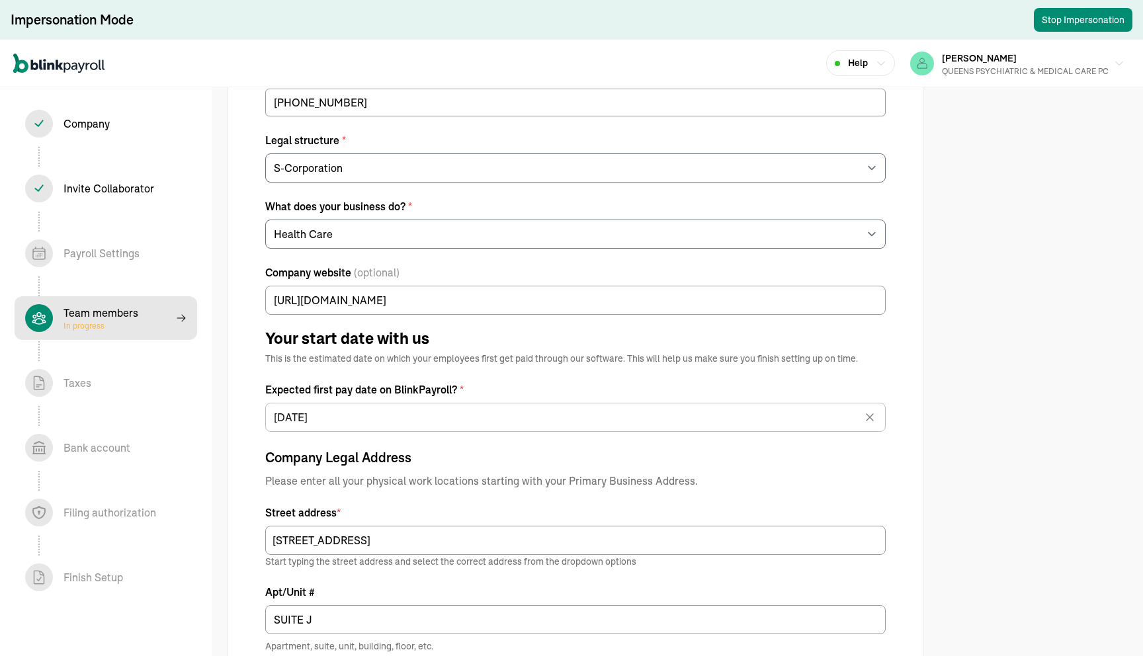
select select "contractor"
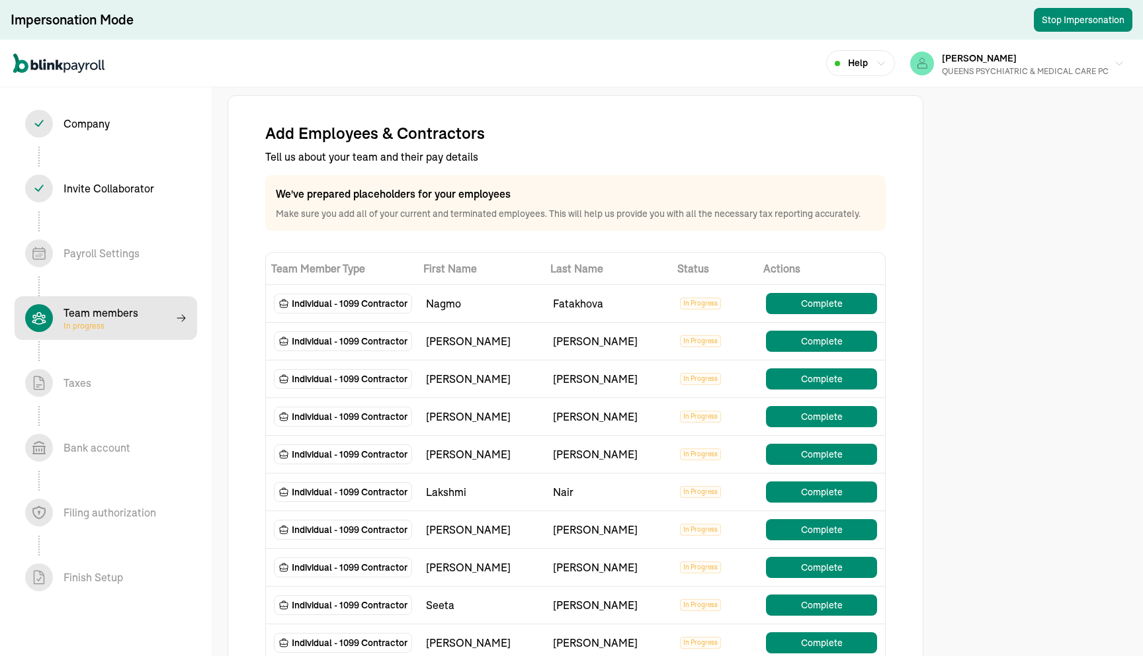
scroll to position [31, 0]
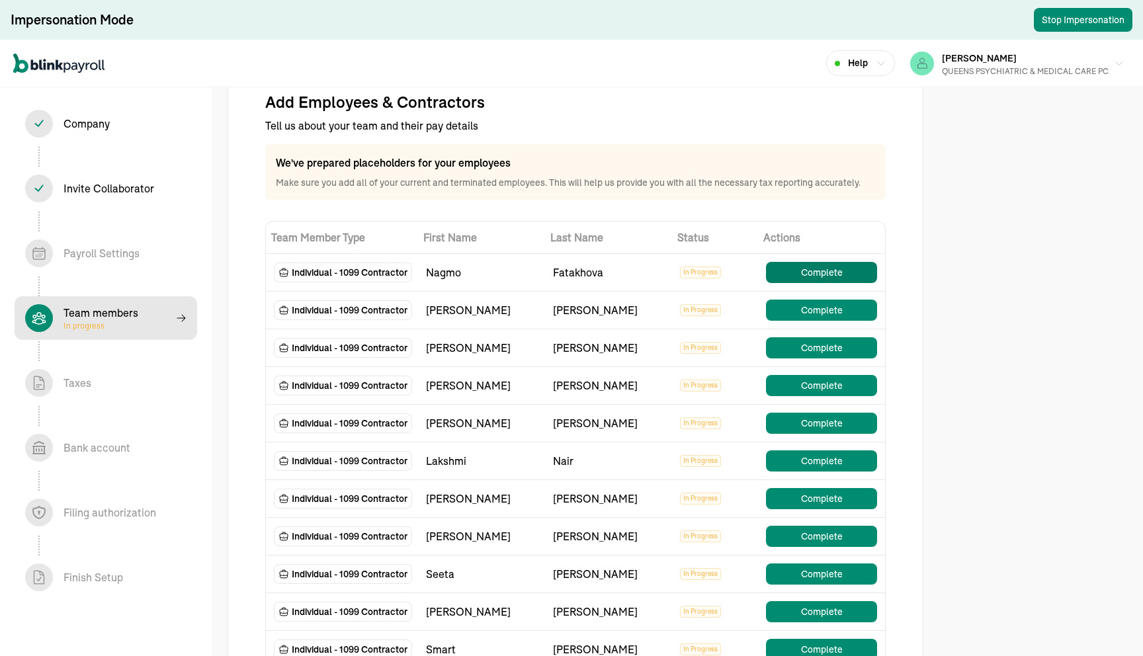
click at [843, 277] on button "Complete" at bounding box center [821, 272] width 111 height 21
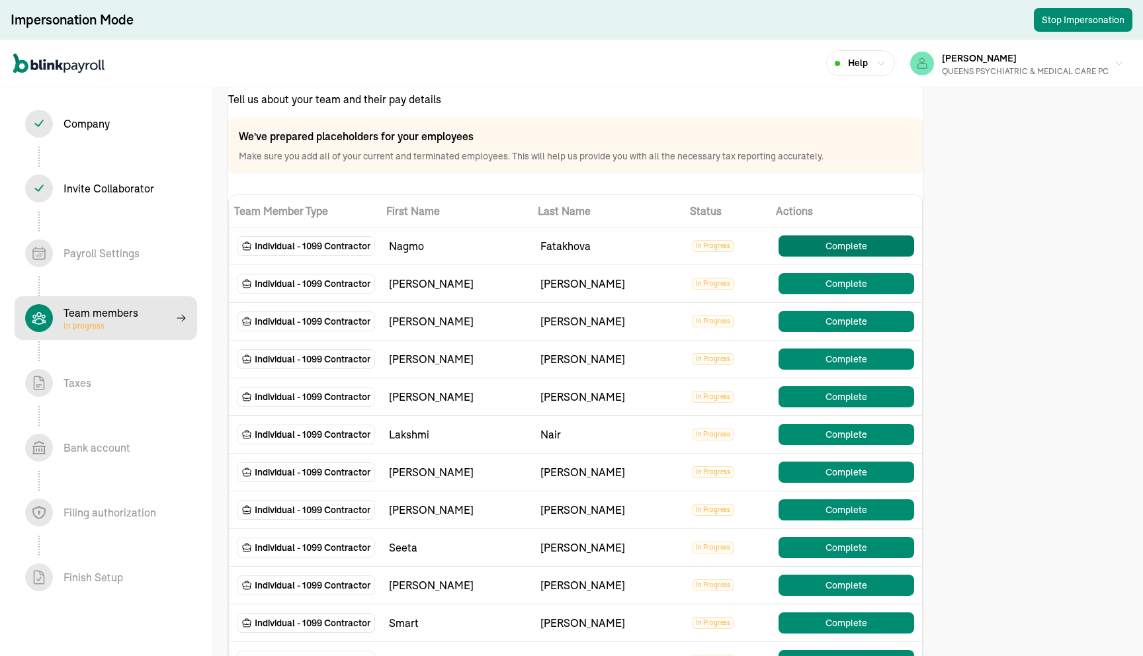
click at [815, 247] on button "Complete" at bounding box center [846, 245] width 136 height 21
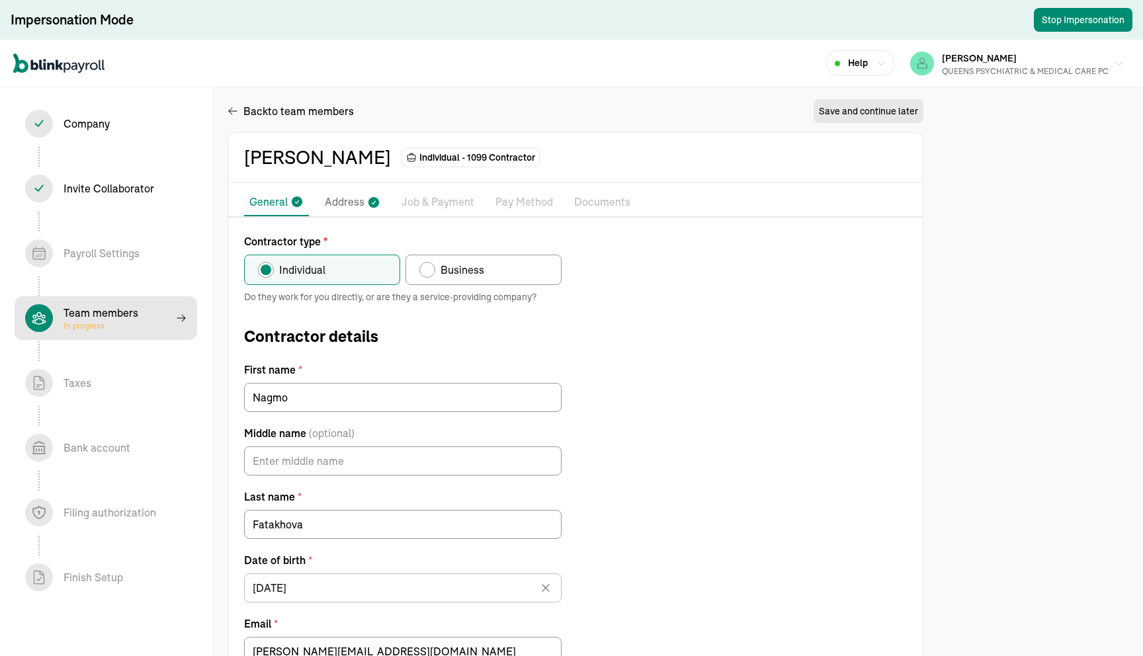
click at [603, 205] on p "Documents" at bounding box center [602, 202] width 56 height 17
click at [523, 199] on p "Pay Method" at bounding box center [524, 202] width 58 height 17
click at [458, 204] on p "Job & Payment" at bounding box center [437, 202] width 73 height 17
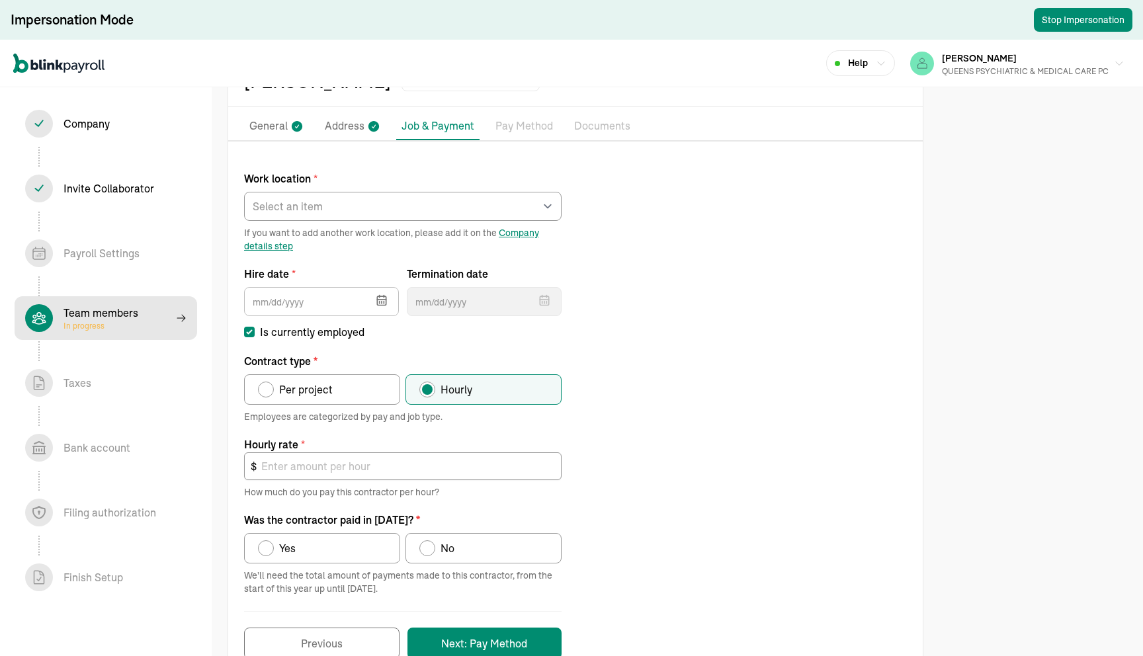
scroll to position [69, 0]
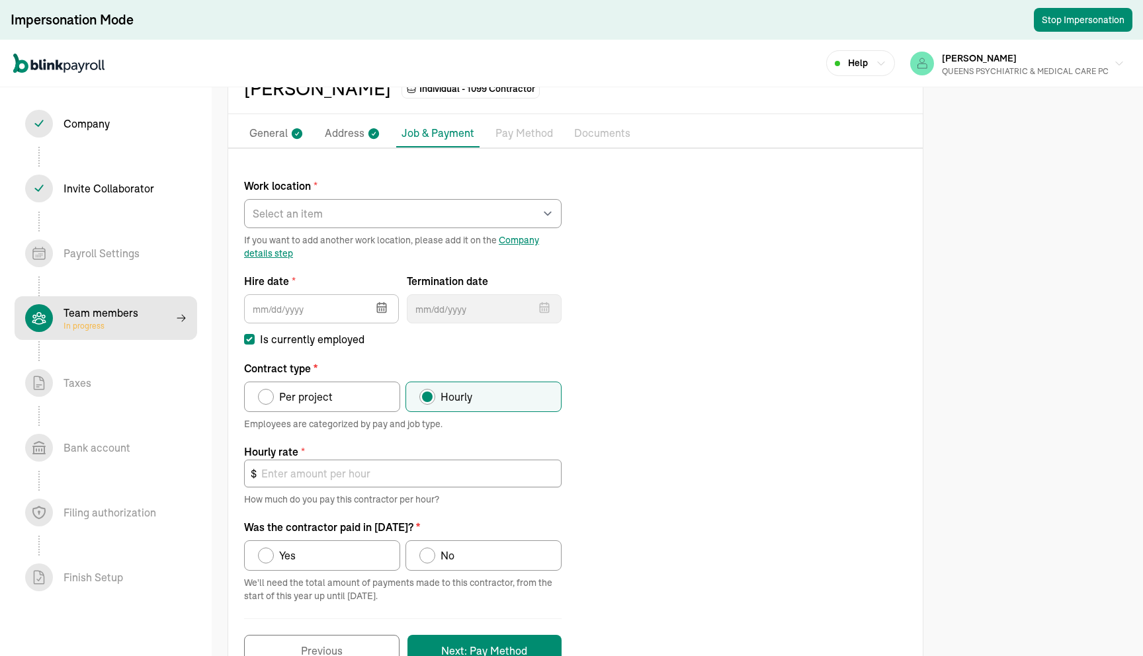
click at [536, 128] on p "Pay Method" at bounding box center [524, 133] width 58 height 17
click at [482, 203] on select "Select an item [PERSON_NAME] PARK Works from home" at bounding box center [402, 213] width 317 height 29
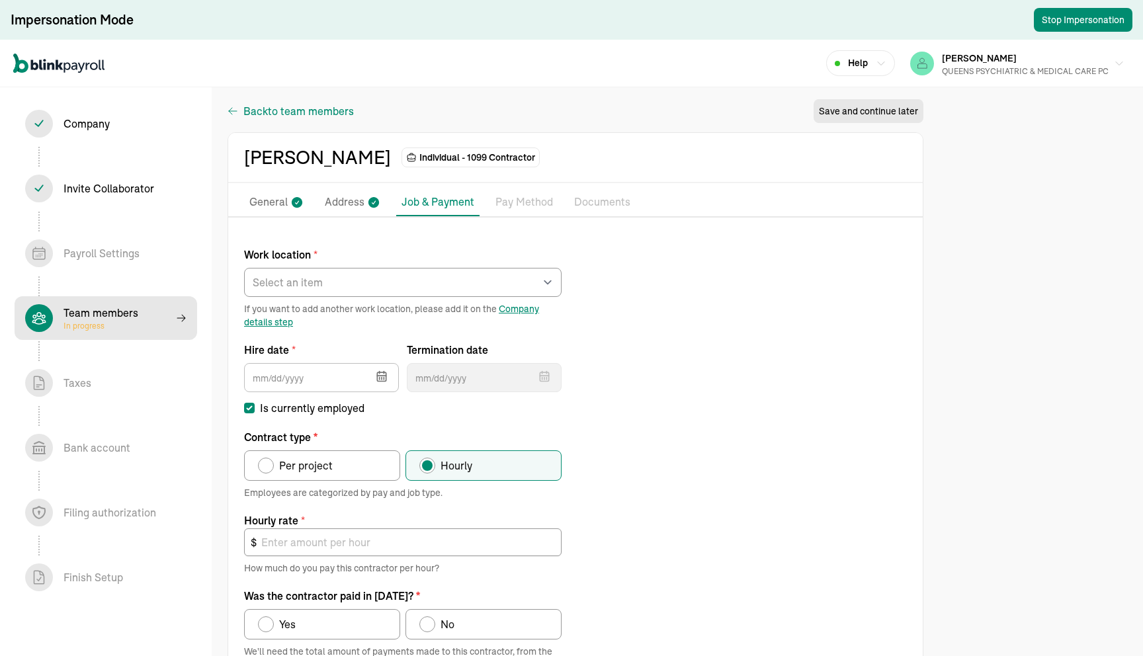
click at [310, 114] on span "to team members" at bounding box center [311, 111] width 86 height 16
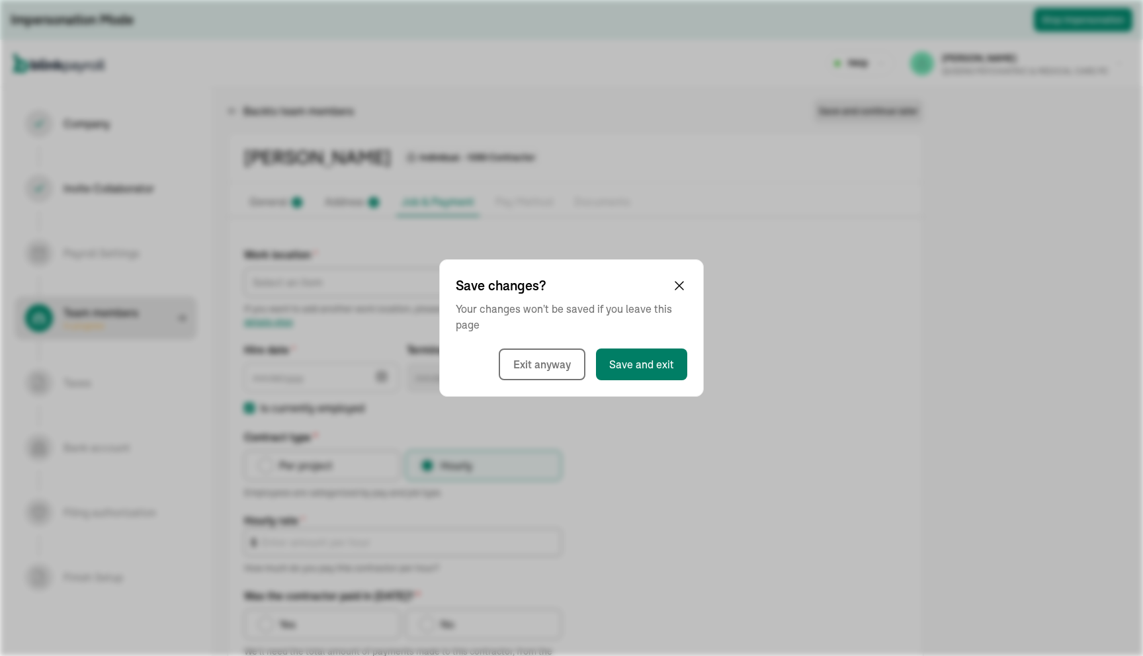
select select "contractor"
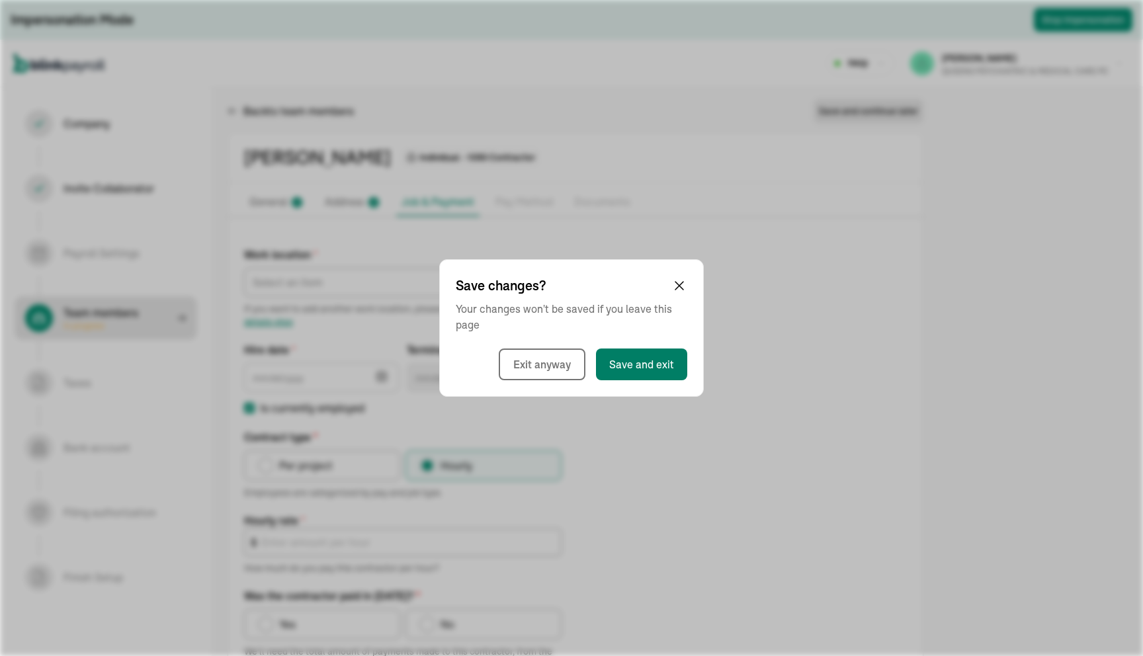
select select "contractor"
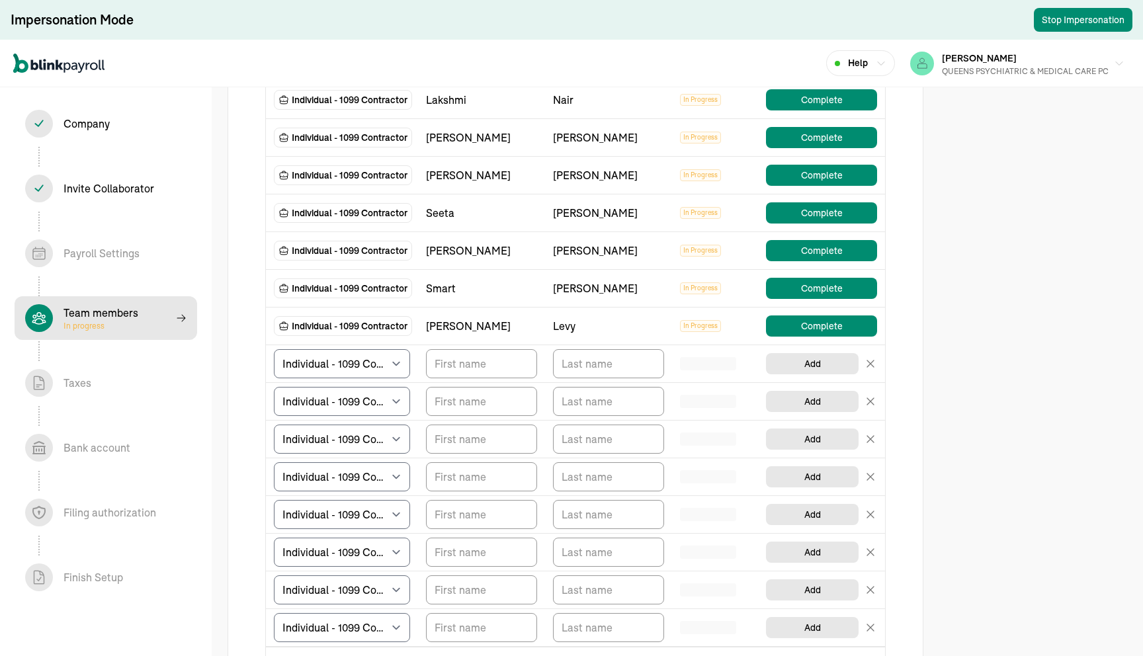
scroll to position [394, 0]
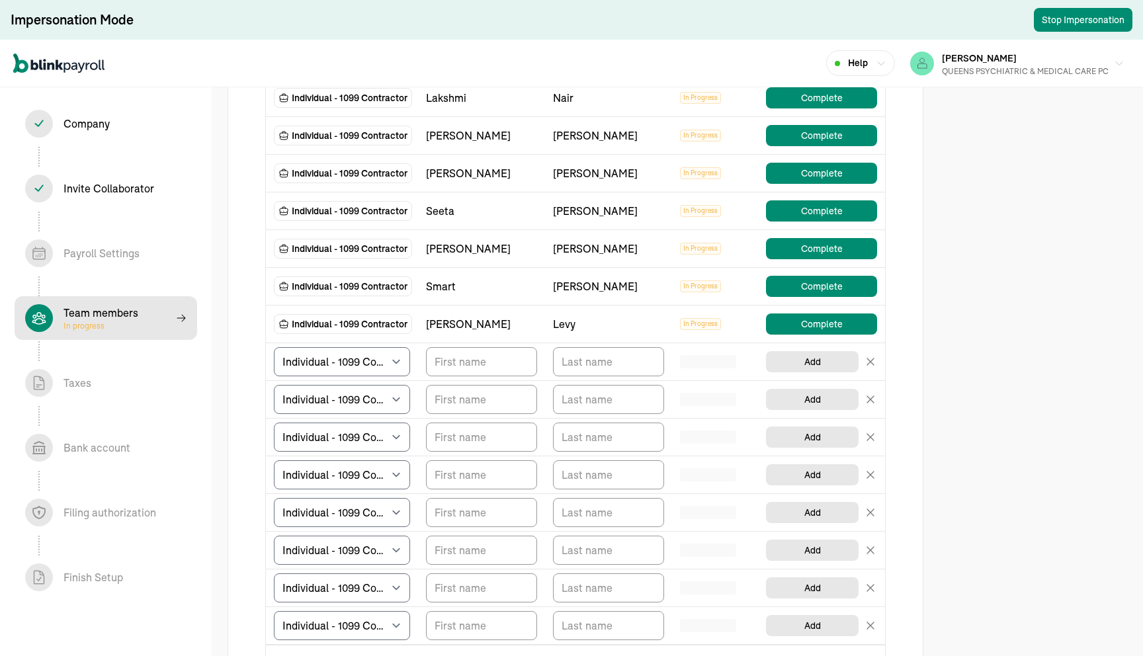
click at [80, 245] on div "Payroll Settings In progress" at bounding box center [101, 253] width 76 height 16
click at [75, 261] on div "Payroll Settings In progress" at bounding box center [101, 253] width 76 height 16
click at [123, 190] on div "Invite Collaborator In progress" at bounding box center [108, 189] width 91 height 16
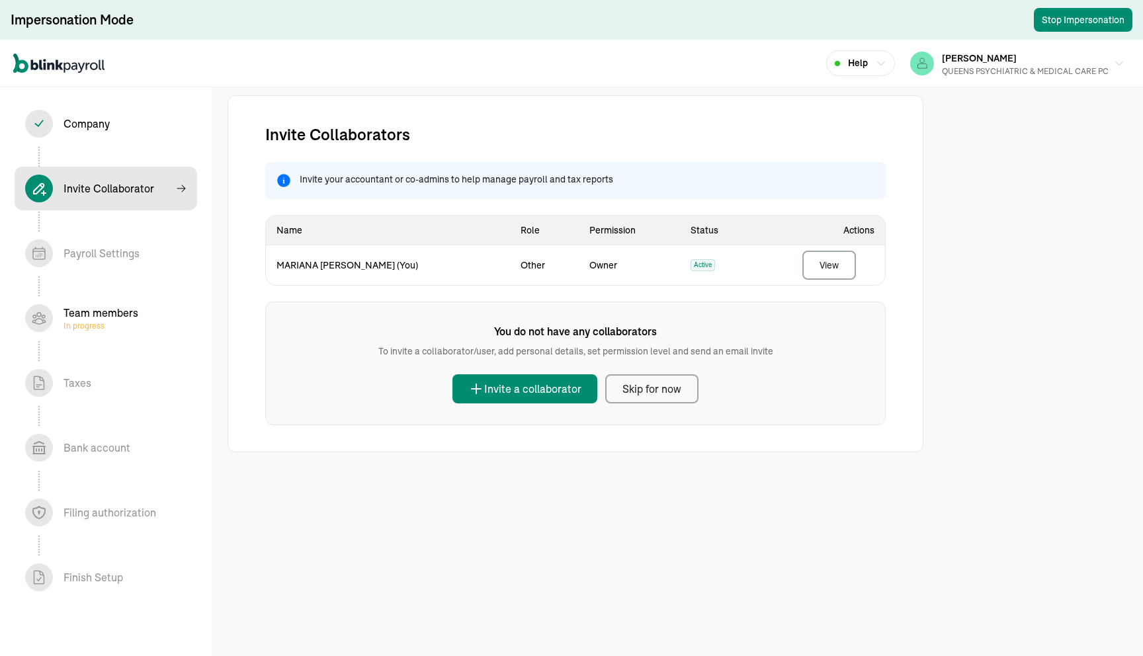
click at [117, 254] on div "Payroll Settings In progress" at bounding box center [101, 253] width 76 height 16
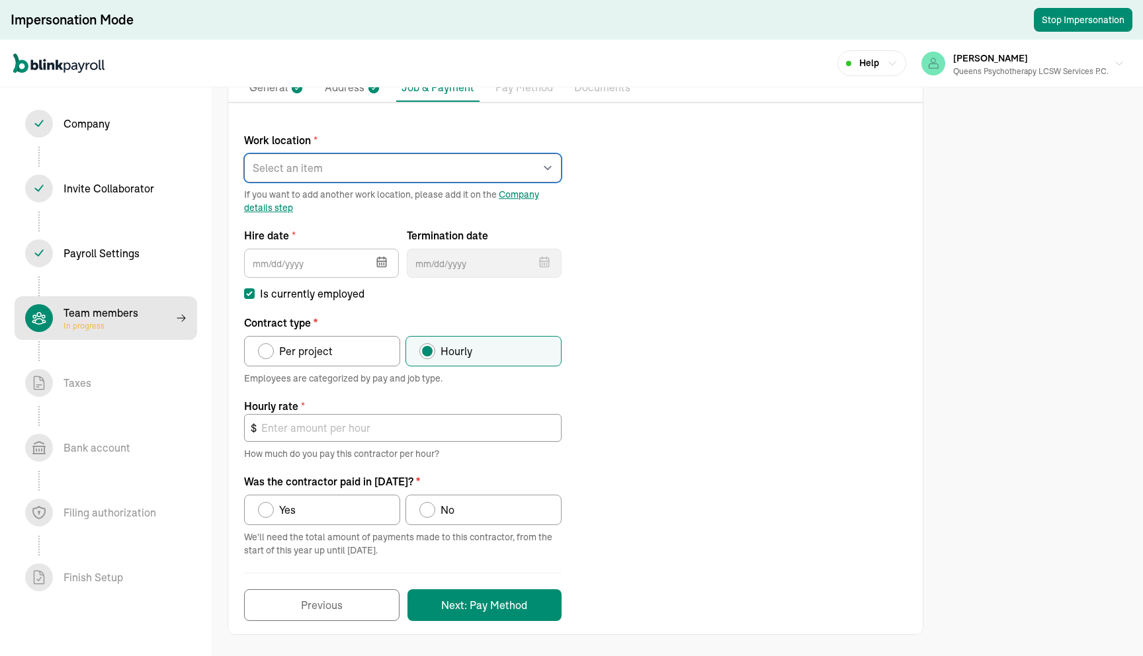
click at [350, 177] on select "Select an item rego park Works from home" at bounding box center [402, 167] width 317 height 29
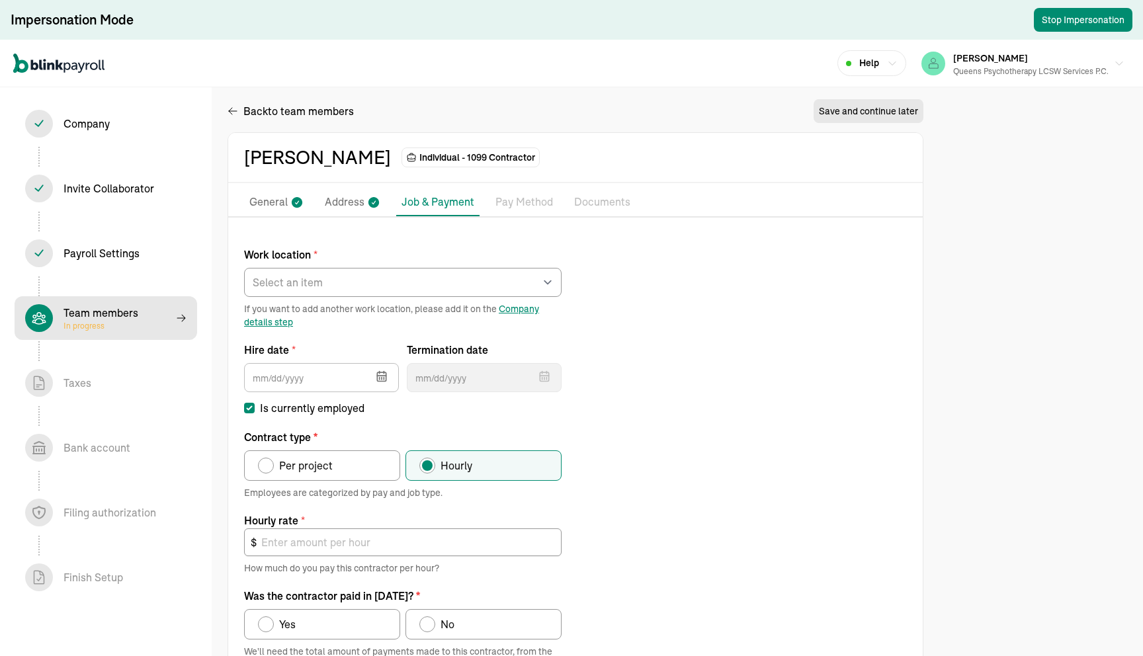
click at [653, 361] on div "Work location * Select an item rego park Works from home If you want to add ano…" at bounding box center [575, 484] width 694 height 502
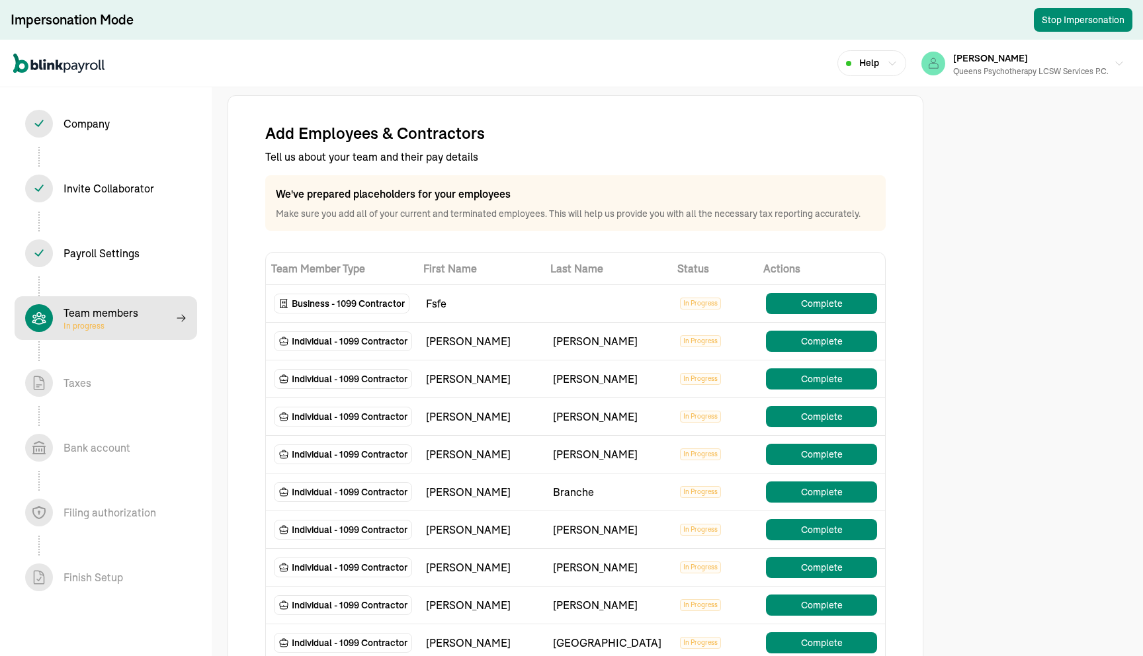
select select "contractor"
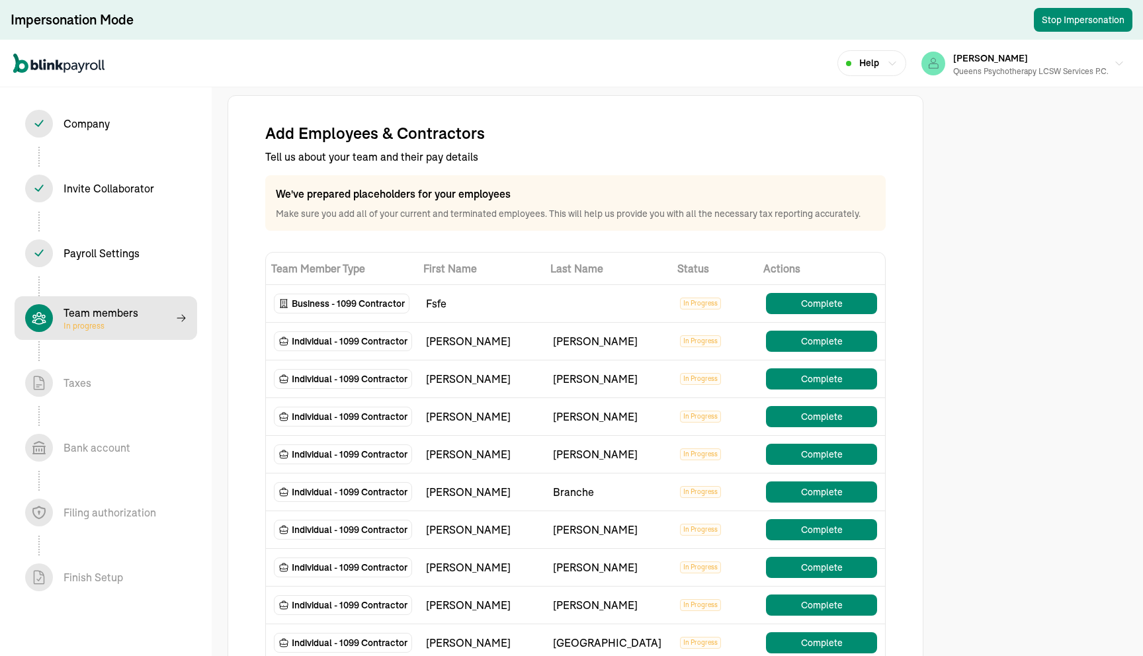
select select "contractor"
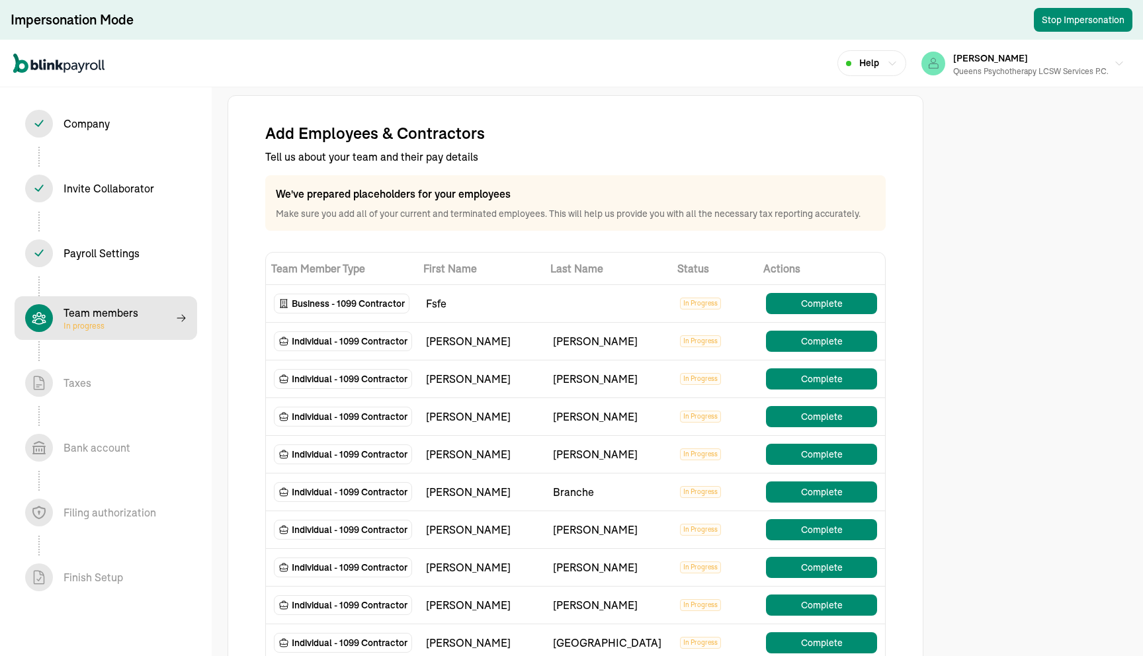
select select "contractor"
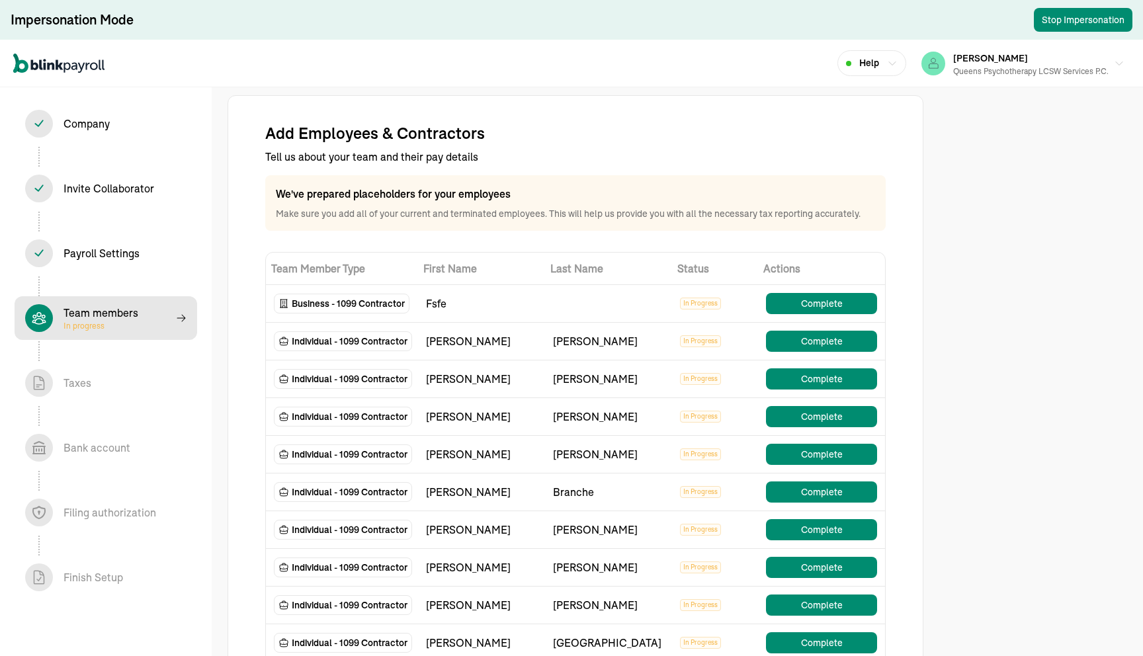
select select "contractor"
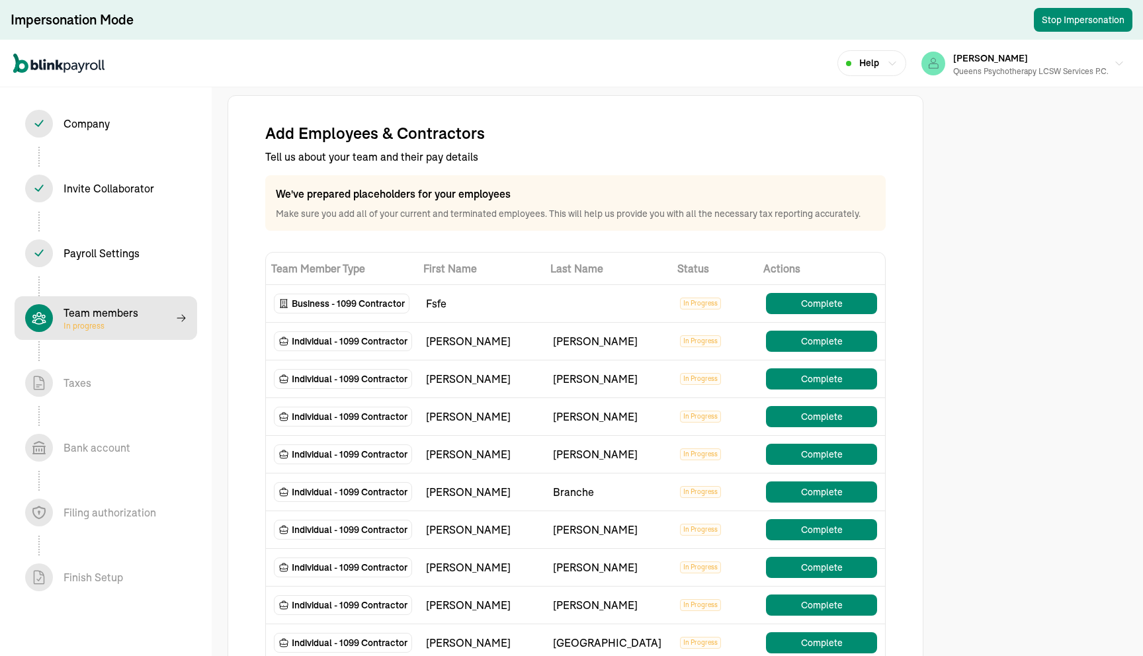
select select "contractor"
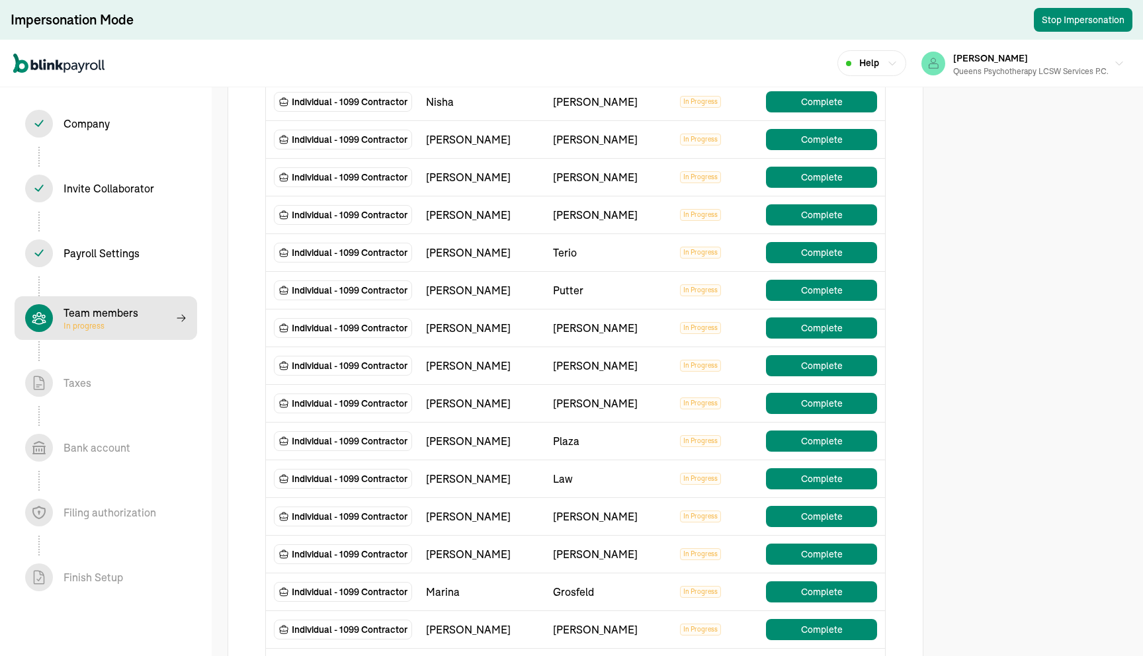
click at [460, 329] on div "Vanessa" at bounding box center [481, 328] width 111 height 16
copy div "Vanessa"
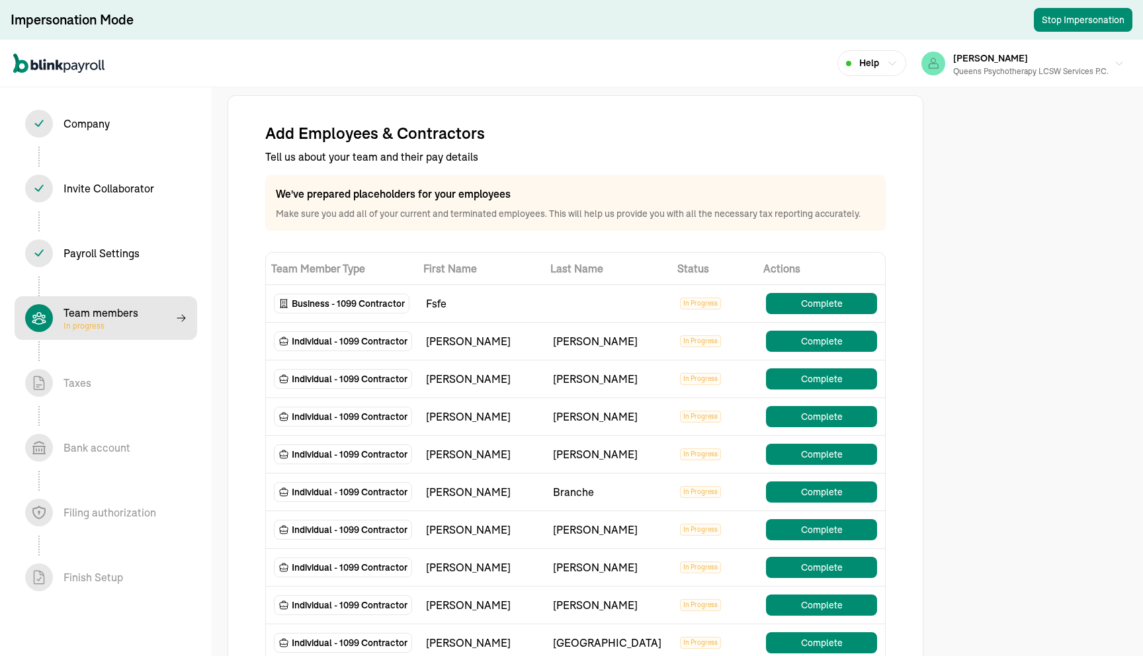
select select "contractor"
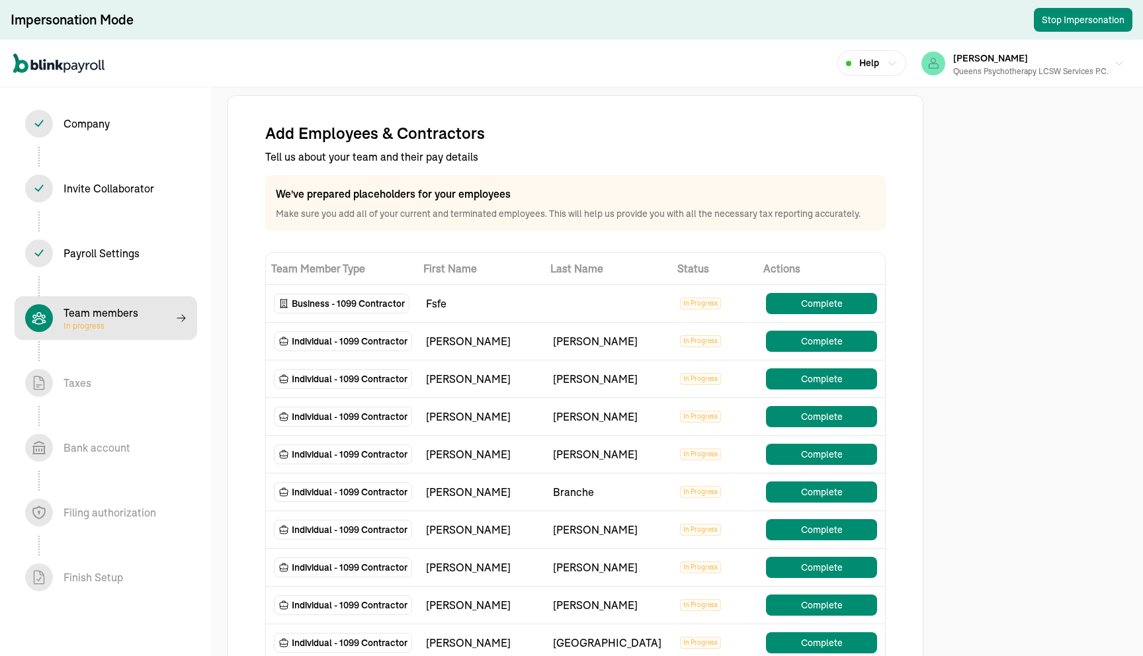
select select "contractor"
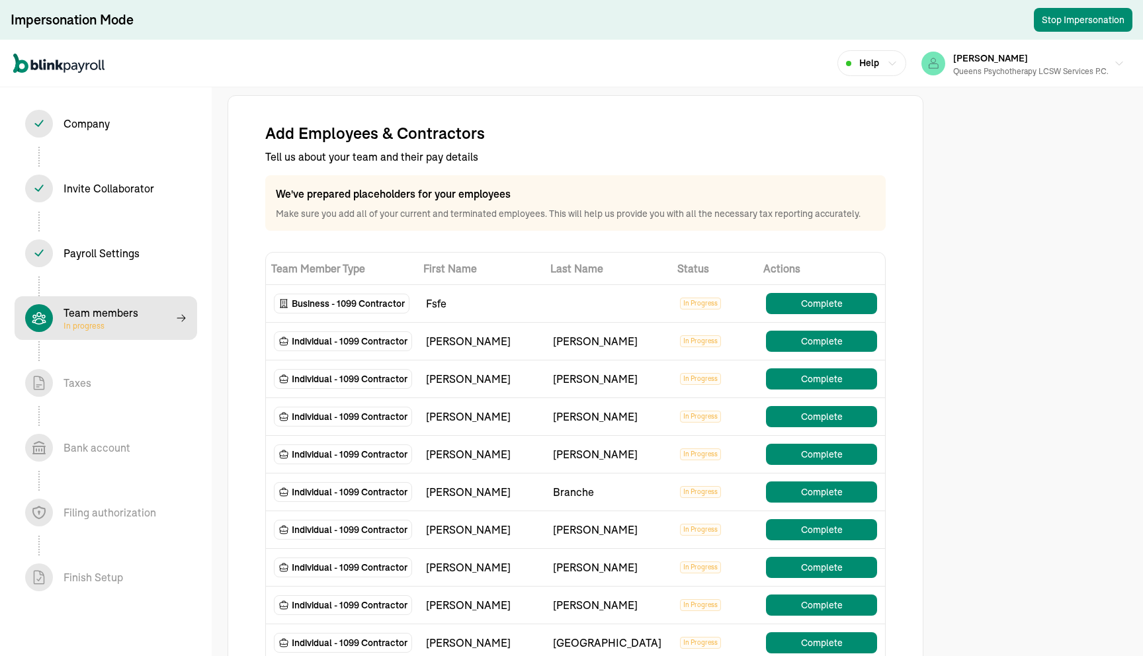
select select "contractor"
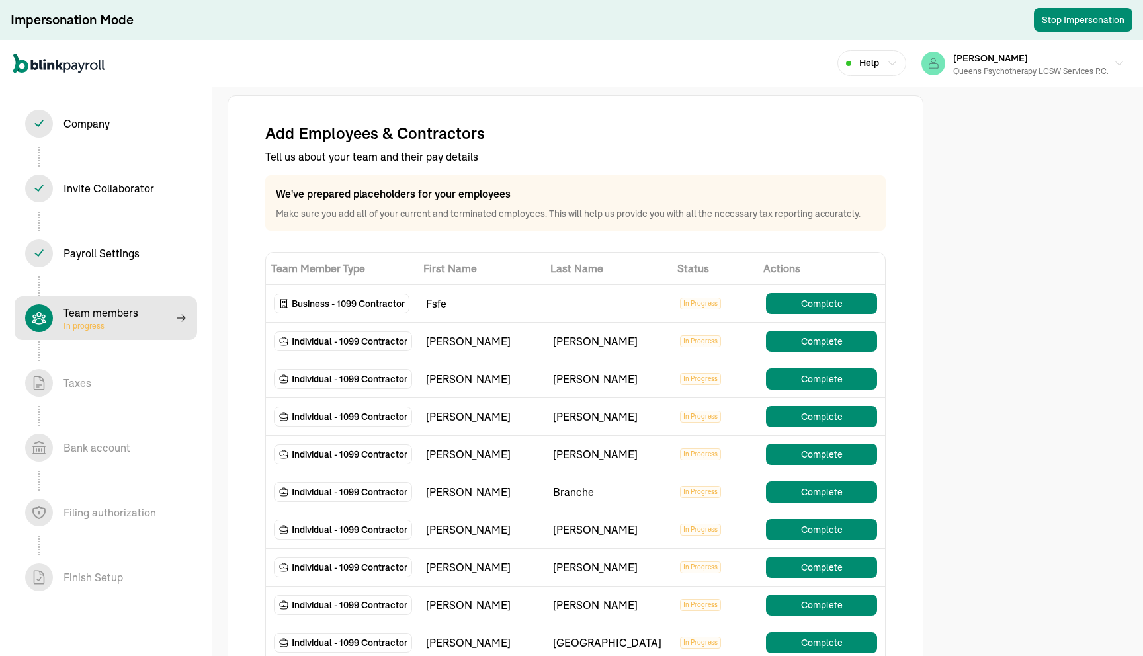
select select "contractor"
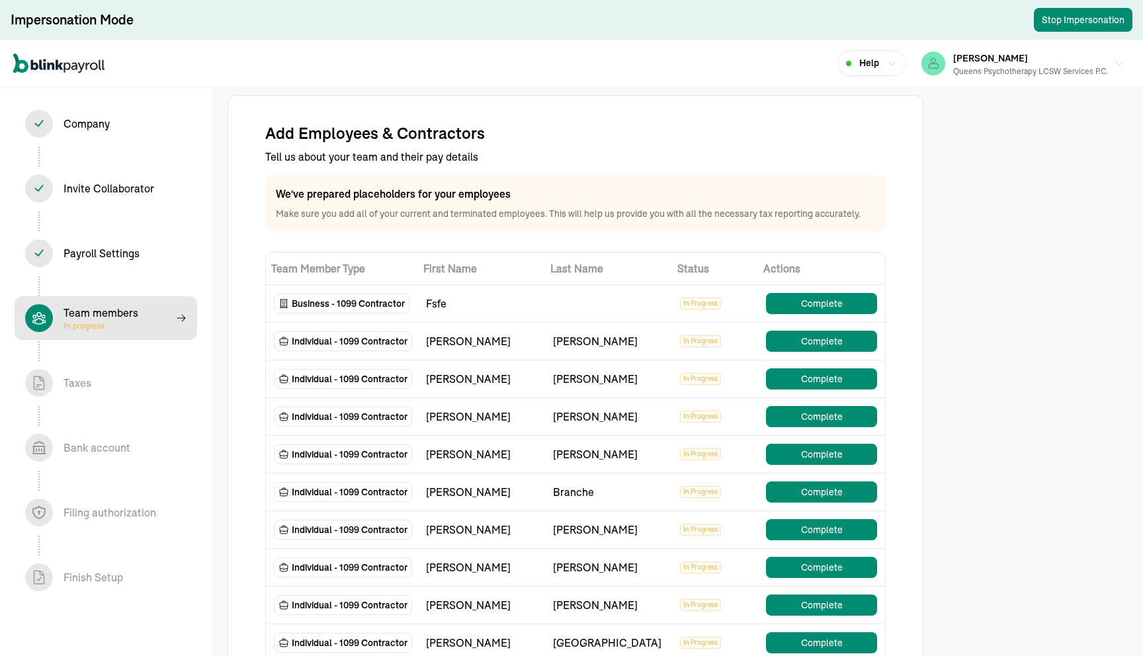
select select "contractor"
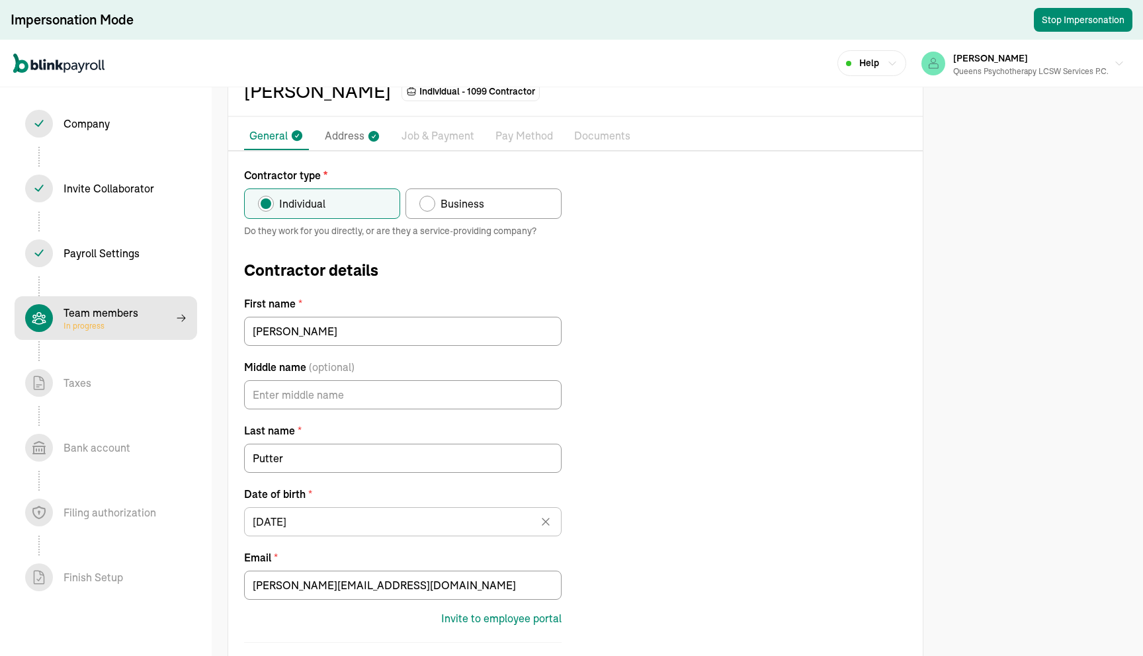
click at [146, 327] on div "Team members In progress" at bounding box center [105, 318] width 161 height 28
select select "contractor"
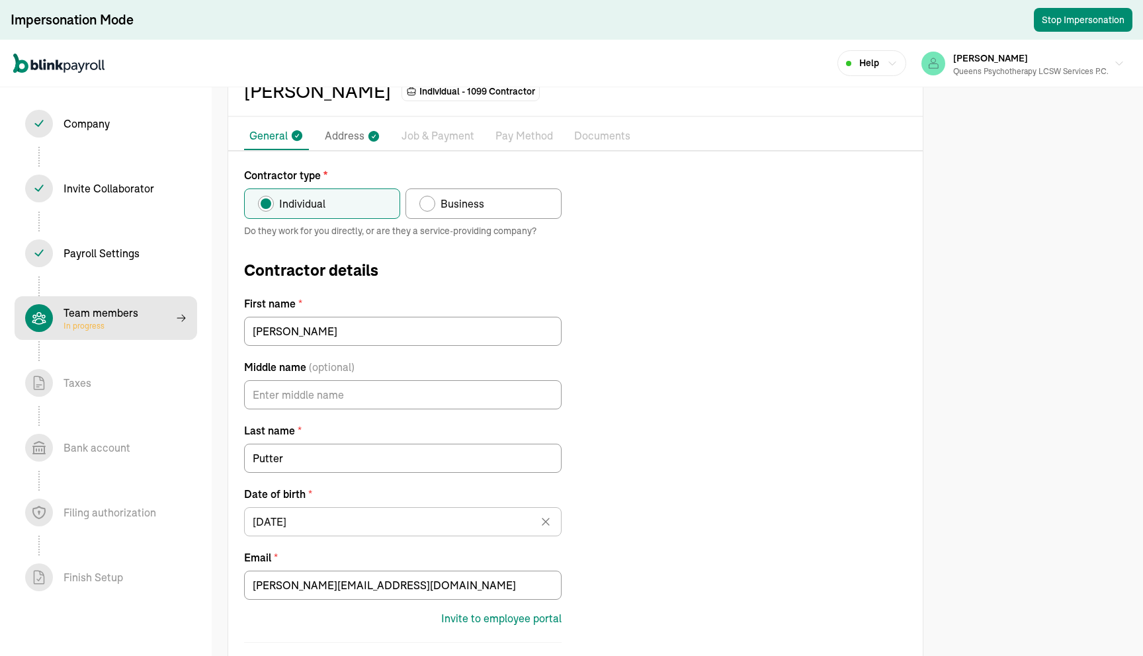
select select "contractor"
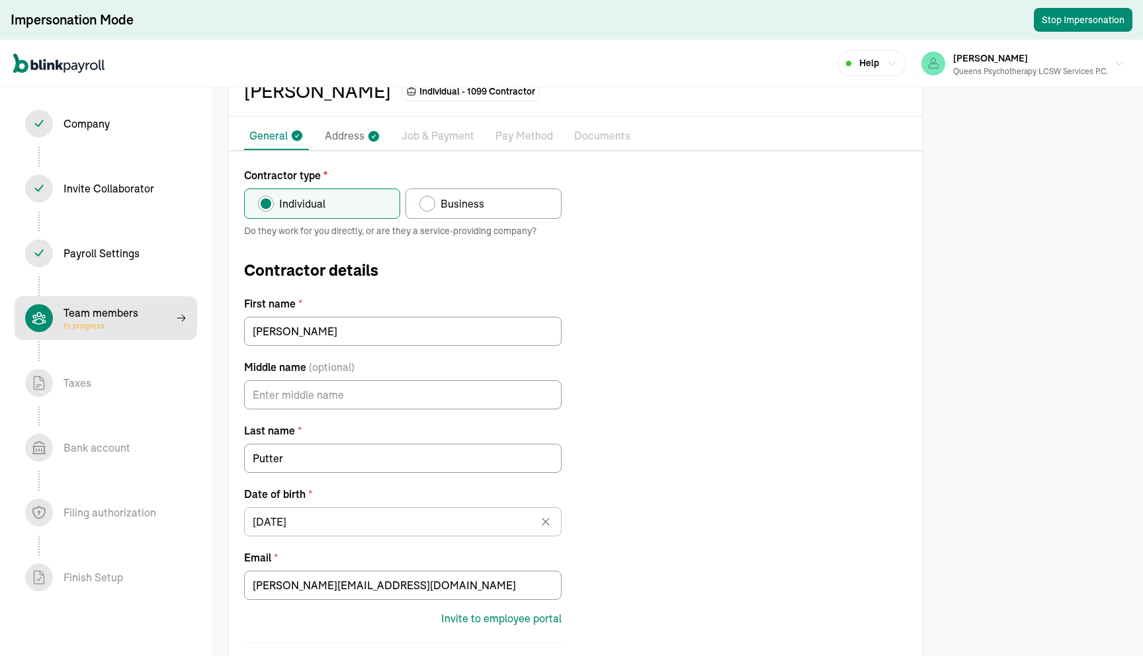
select select "contractor"
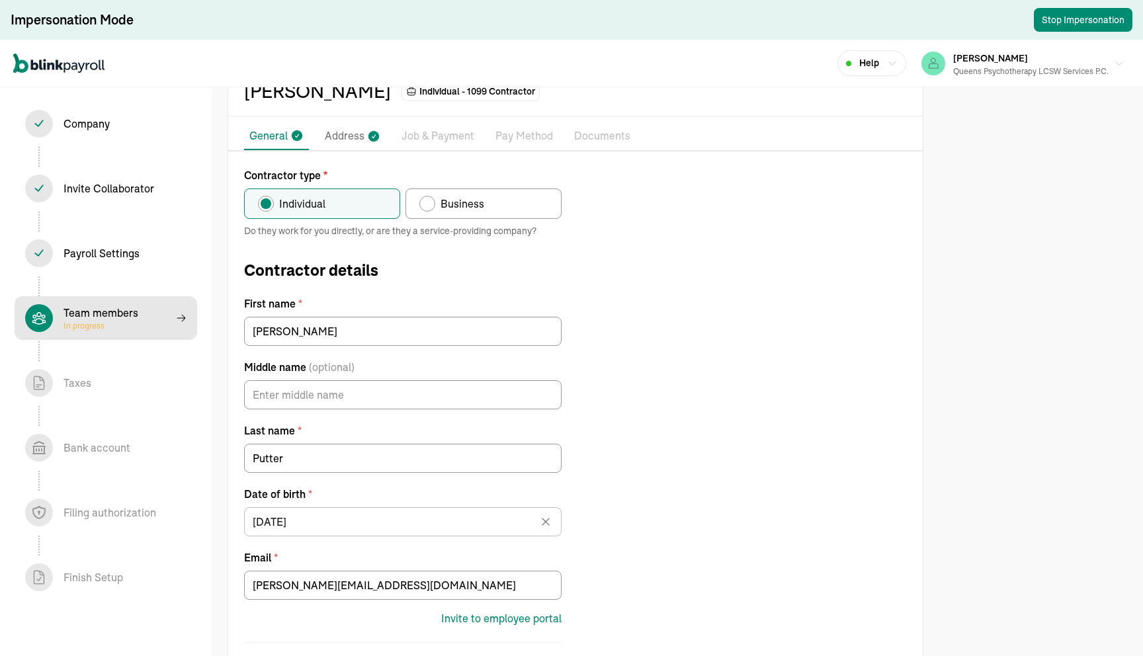
select select "contractor"
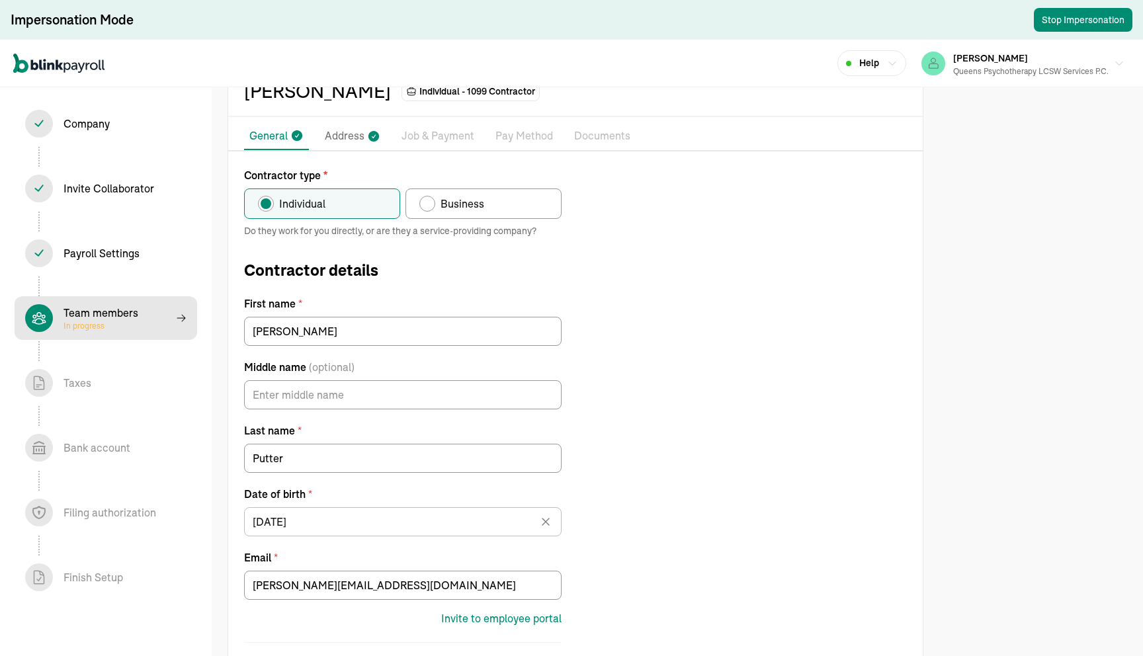
select select "contractor"
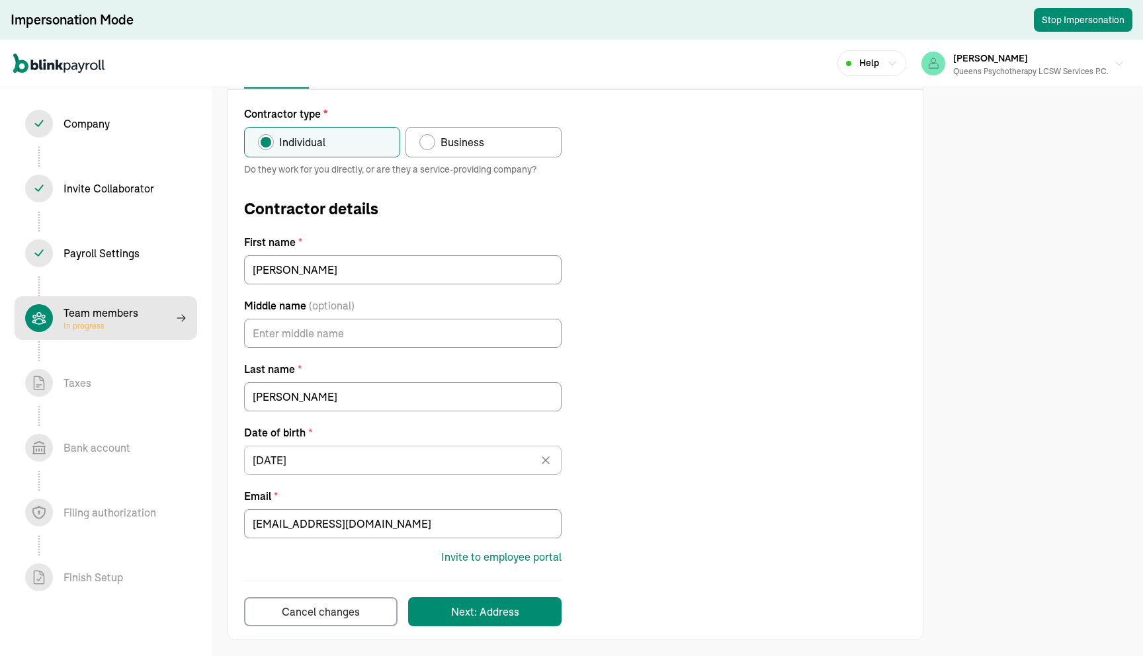
scroll to position [133, 0]
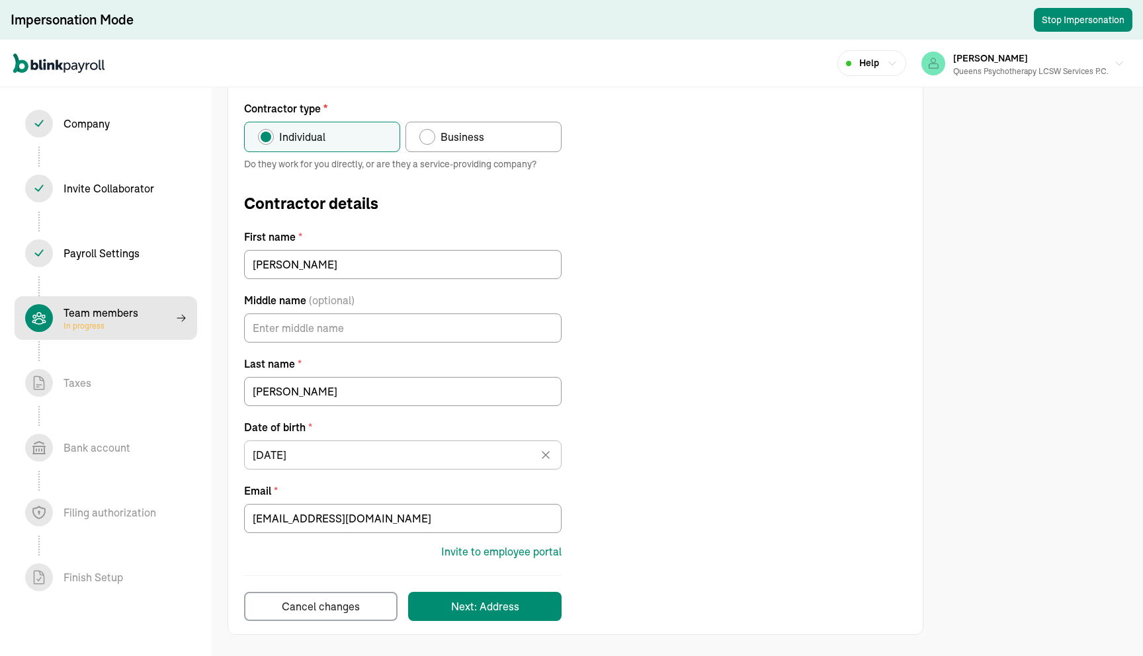
click at [679, 484] on div "Contractor type * Individual Business Do they work for you directly, or are the…" at bounding box center [575, 361] width 694 height 521
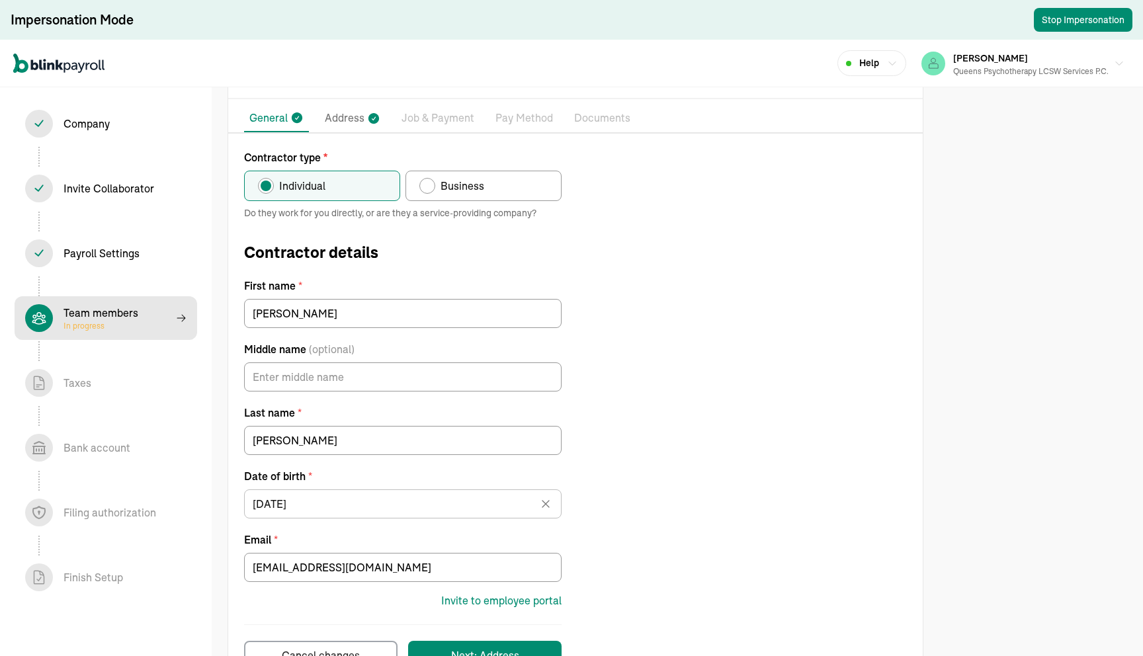
scroll to position [85, 0]
click at [486, 193] on label "Business" at bounding box center [483, 184] width 156 height 30
click at [429, 187] on input "Business" at bounding box center [424, 181] width 11 height 11
radio input "true"
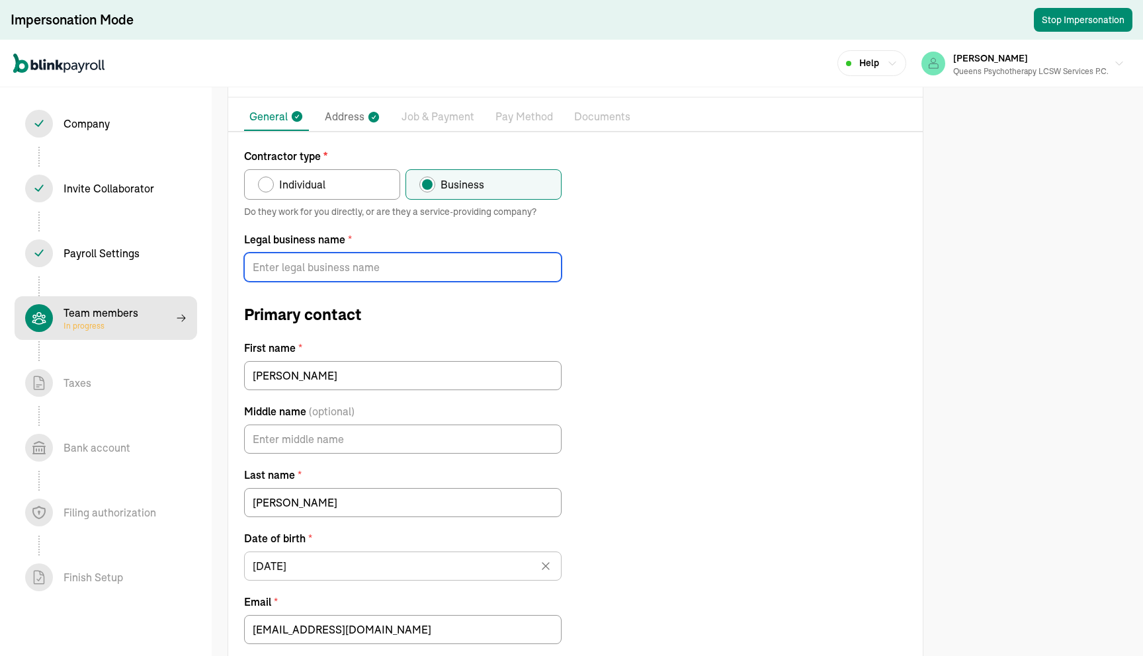
click at [327, 262] on input "Legal business name *" at bounding box center [402, 267] width 317 height 29
paste input "VANESSA ACEVEDO LCSW P.C"
type input "VANESSA ACEVEDO LCSW P.C"
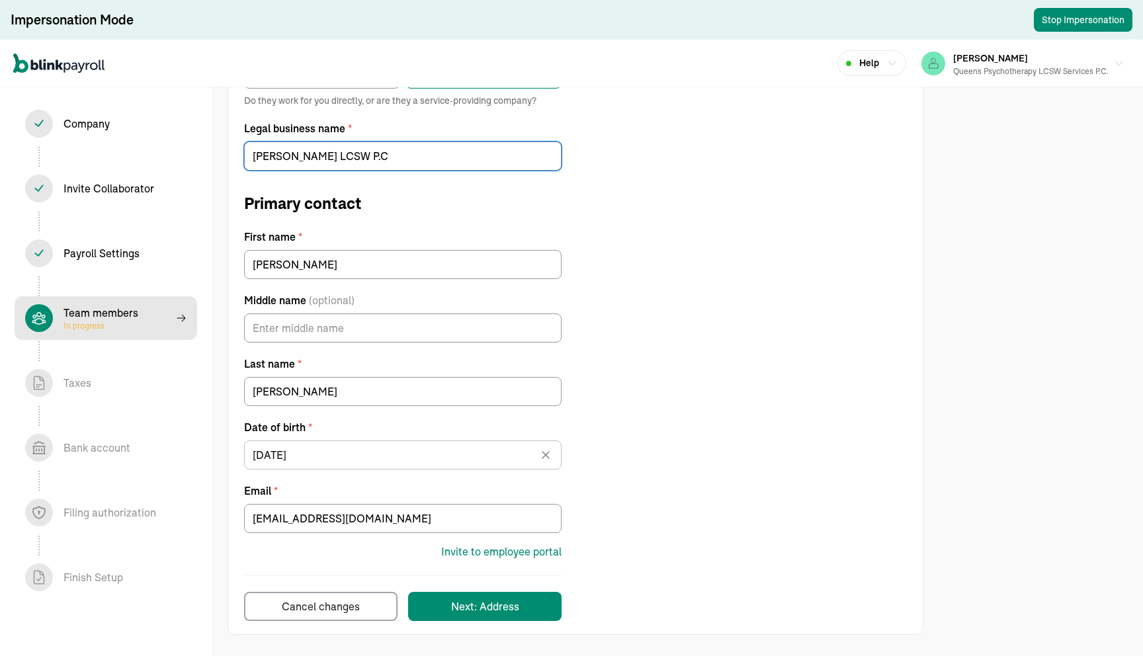
click at [493, 602] on div "Next: Address" at bounding box center [485, 607] width 68 height 16
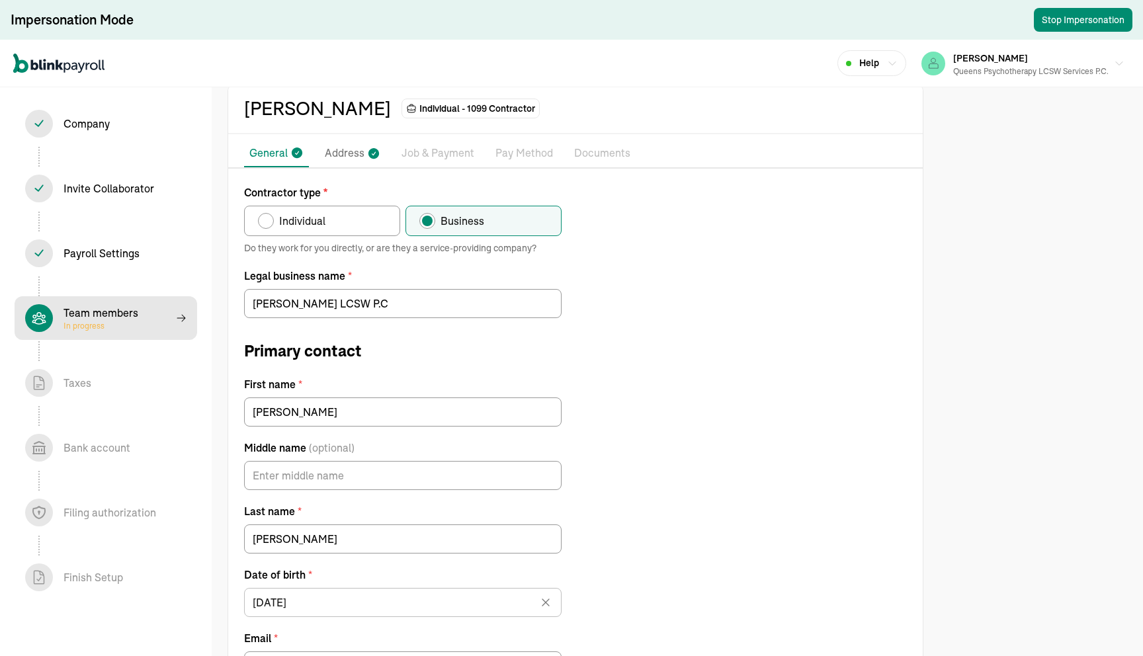
scroll to position [0, 0]
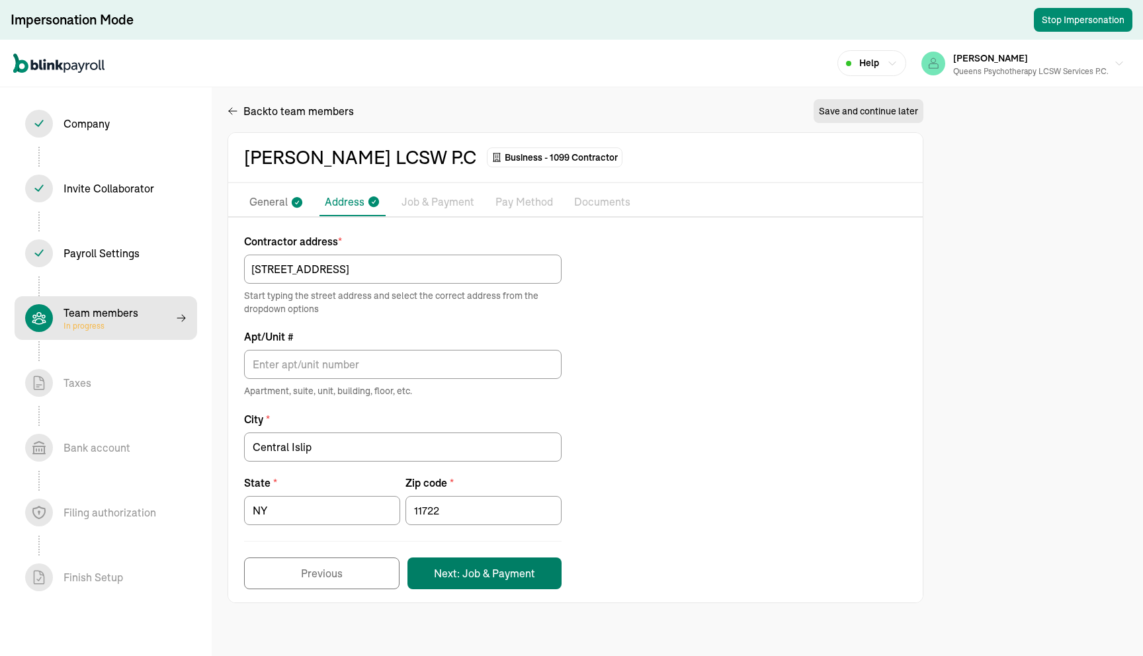
click at [473, 574] on button "Next: Job & Payment" at bounding box center [484, 574] width 154 height 32
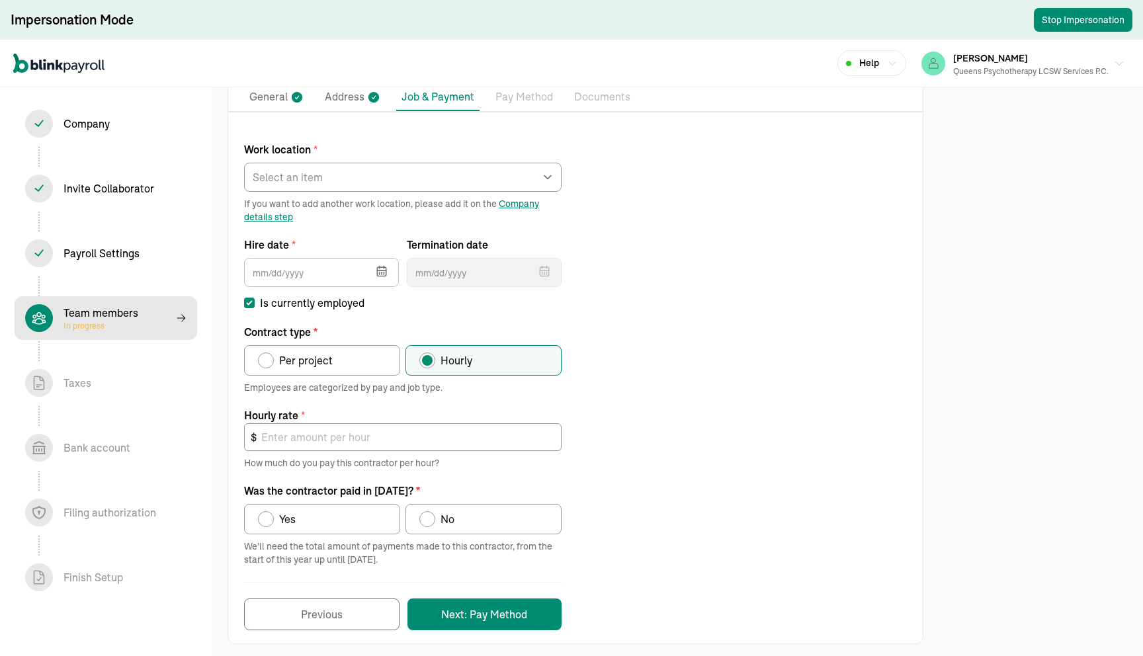
scroll to position [114, 0]
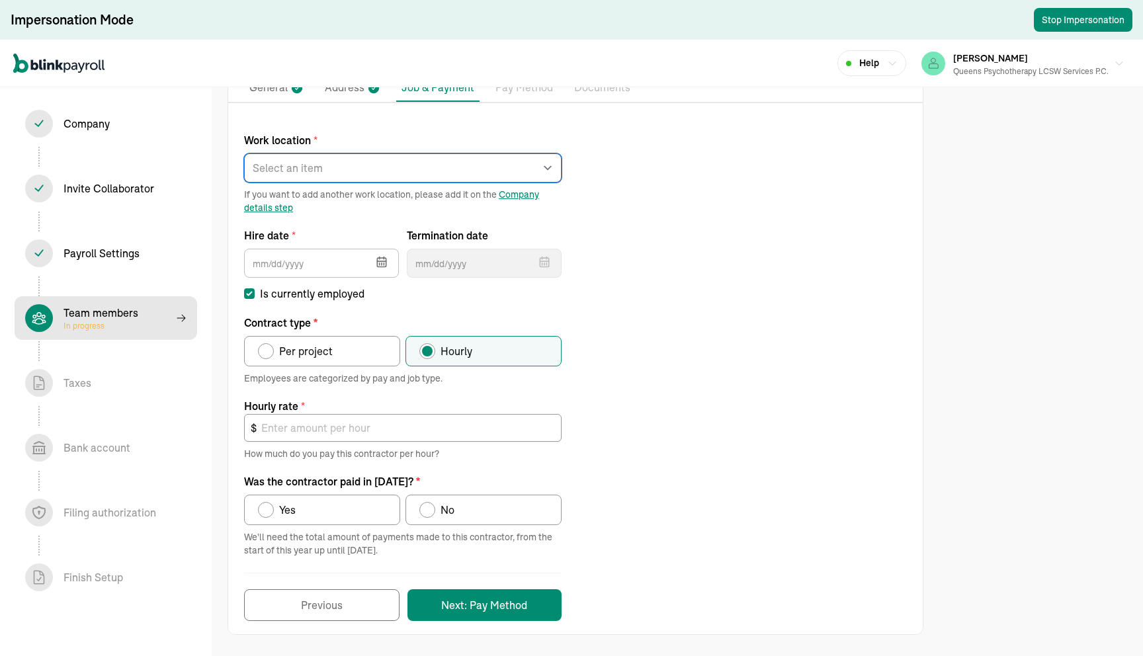
click at [342, 167] on select "Select an item Works from home" at bounding box center [402, 167] width 317 height 29
select select "95-20 63RD ROAD"
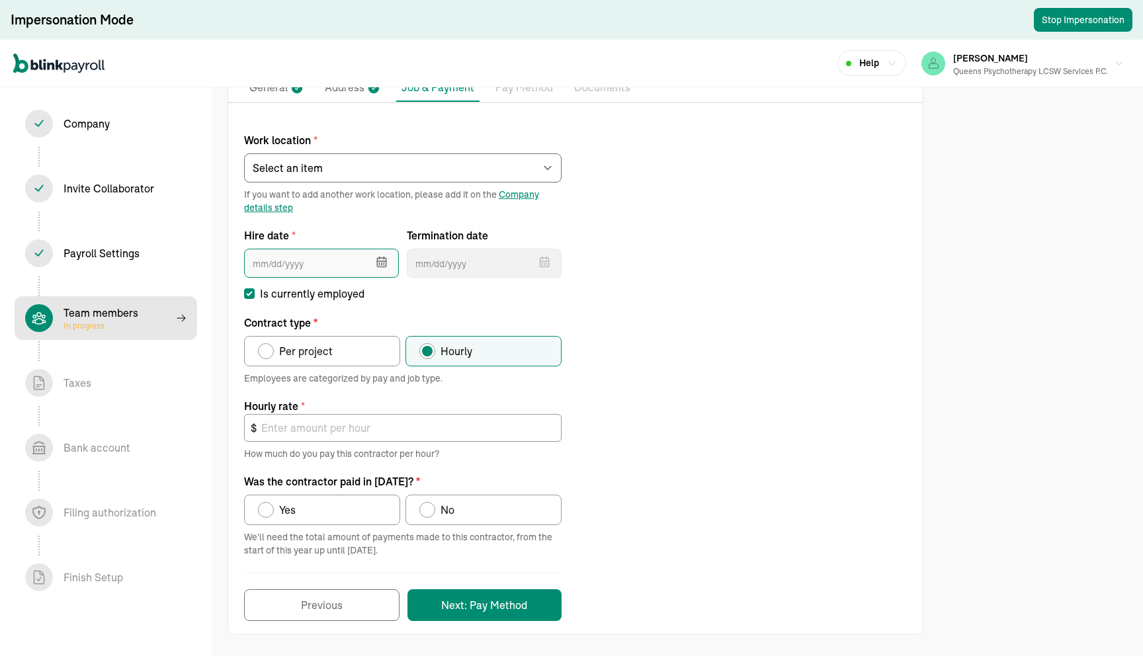
click at [333, 274] on input "text" at bounding box center [321, 263] width 155 height 29
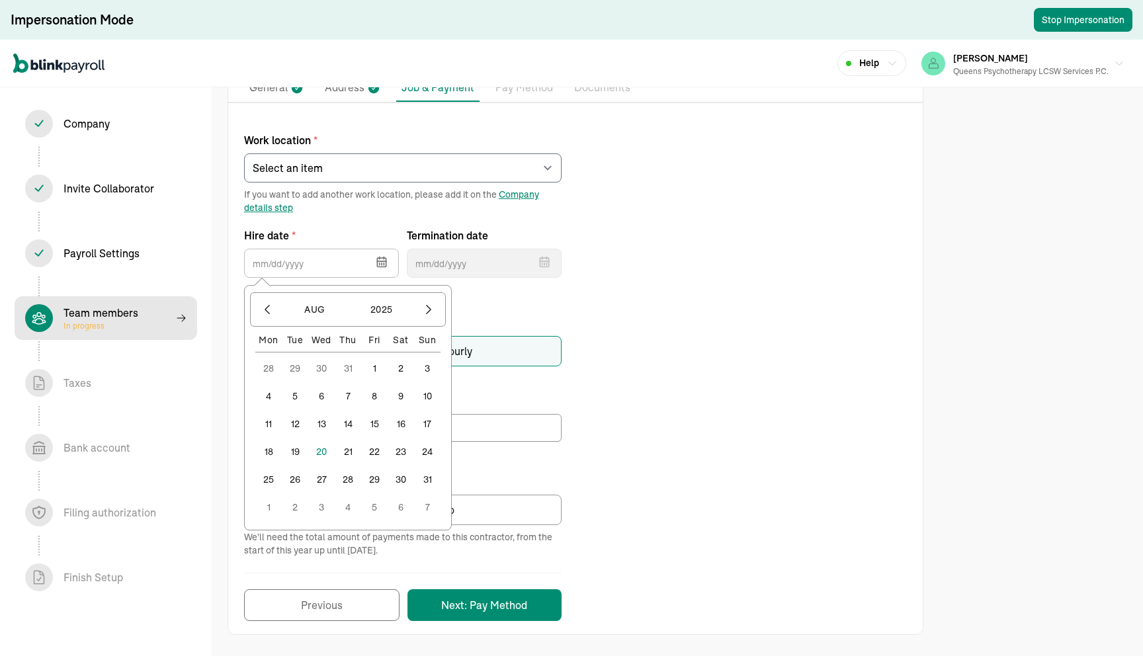
click at [375, 362] on button "1" at bounding box center [374, 368] width 26 height 26
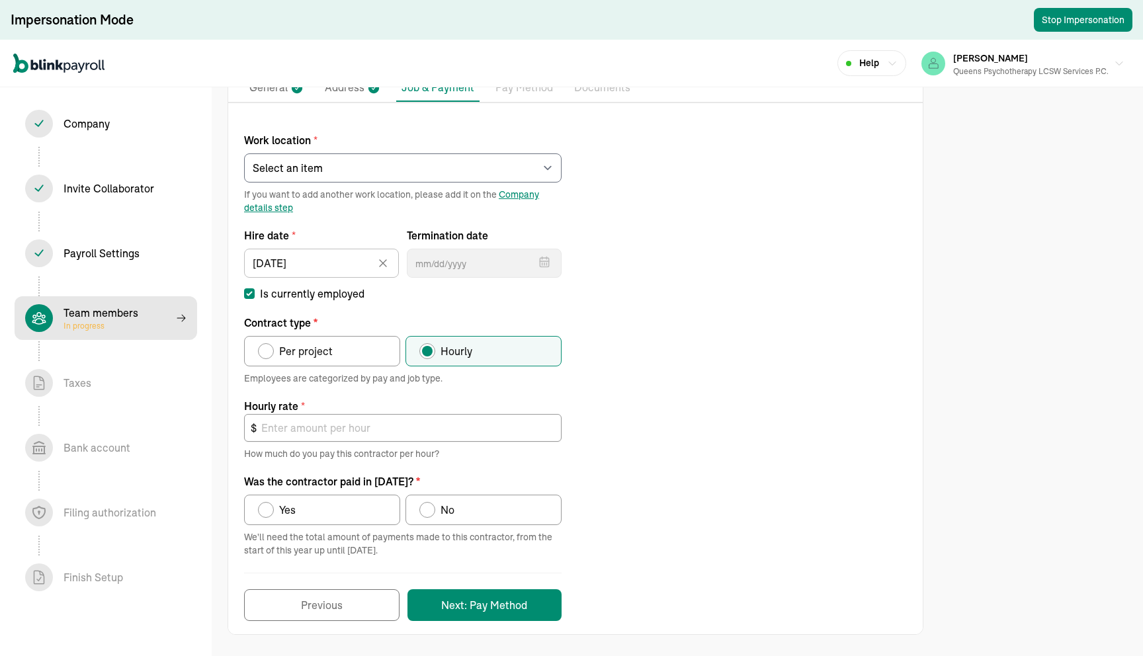
click at [620, 386] on div "Work location * Select an item [PERSON_NAME][GEOGRAPHIC_DATA] [STREET_ADDRESS][…" at bounding box center [575, 370] width 694 height 502
click at [335, 269] on input "[DATE]" at bounding box center [321, 263] width 155 height 29
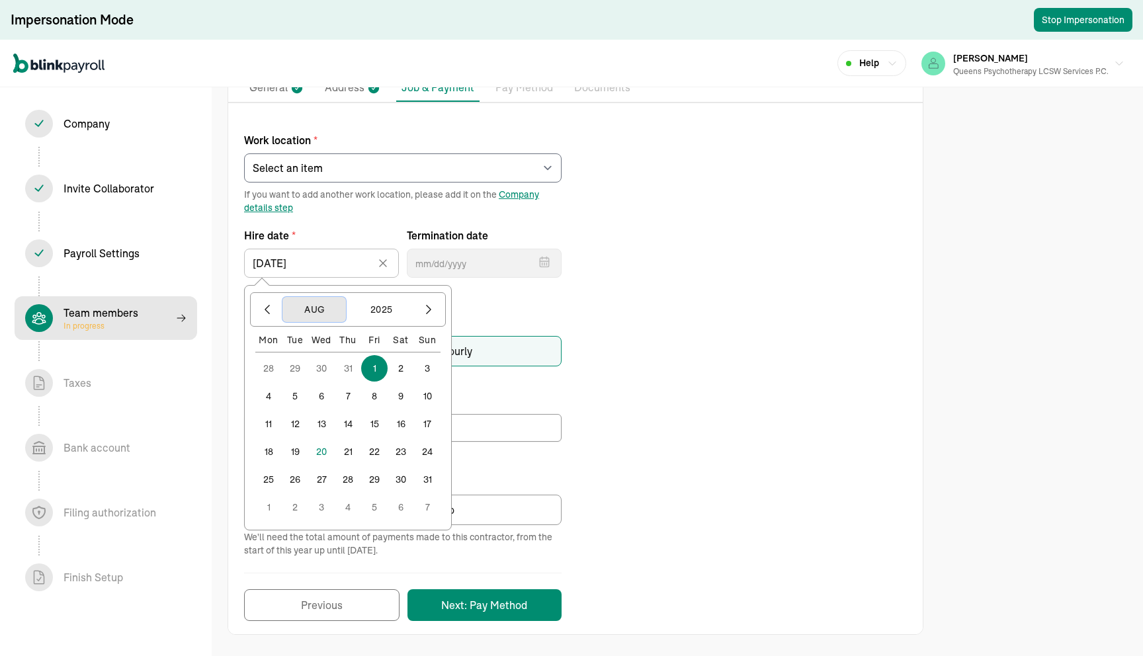
click at [325, 321] on button "Aug" at bounding box center [313, 309] width 63 height 25
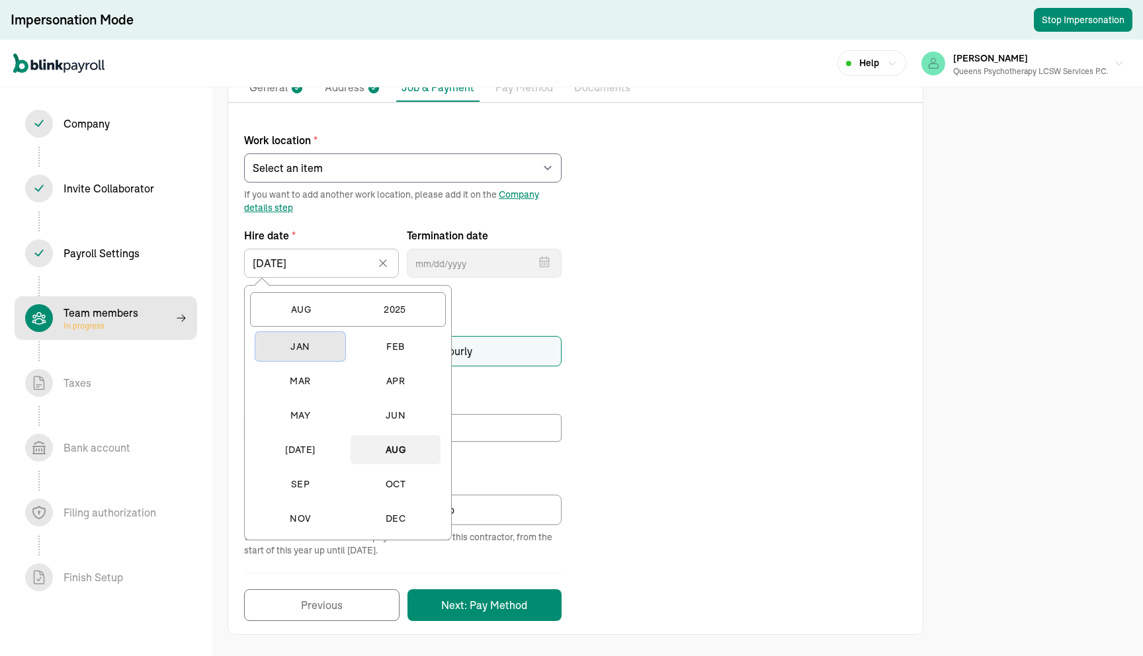
click at [311, 355] on button "Jan" at bounding box center [300, 346] width 90 height 29
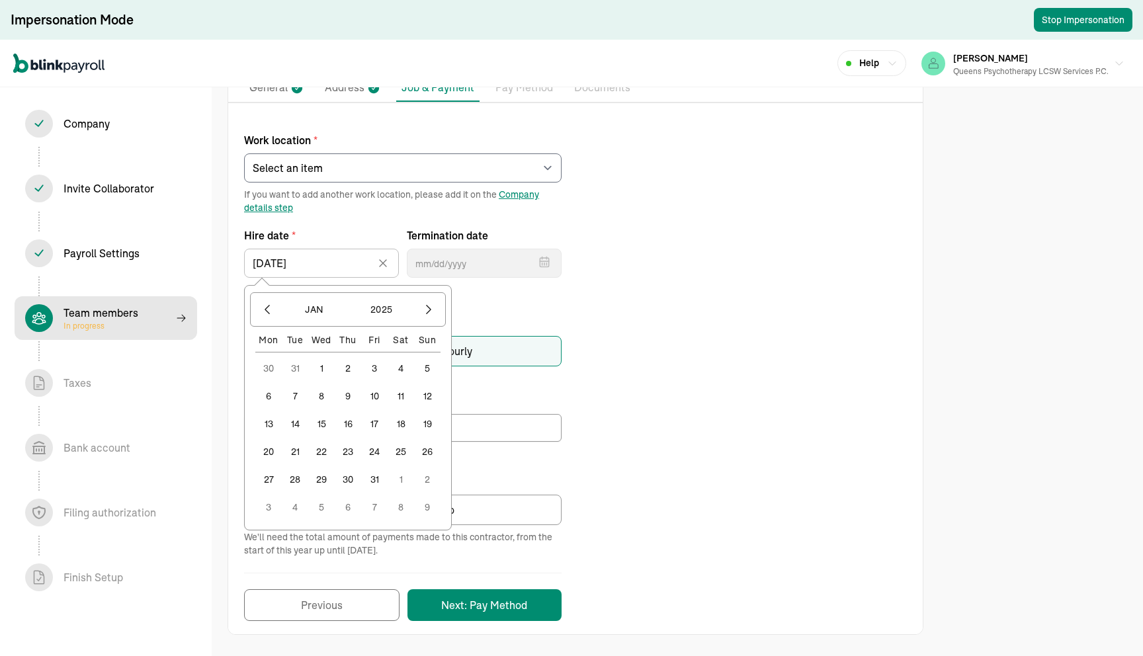
click at [323, 368] on button "1" at bounding box center [321, 368] width 26 height 26
type input "[DATE]"
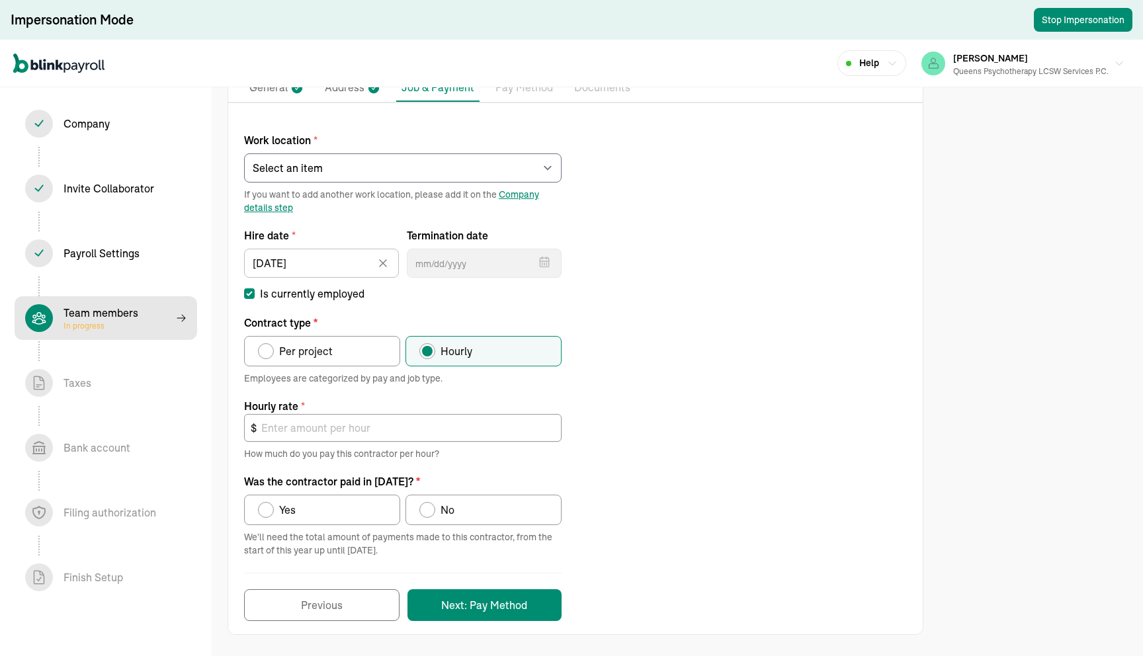
click at [702, 397] on div "Work location * Select an item [PERSON_NAME][GEOGRAPHIC_DATA] [STREET_ADDRESS][…" at bounding box center [575, 370] width 694 height 502
click at [352, 358] on label "Per project" at bounding box center [322, 351] width 156 height 30
click at [268, 353] on input "Per project" at bounding box center [262, 348] width 11 height 11
radio input "true"
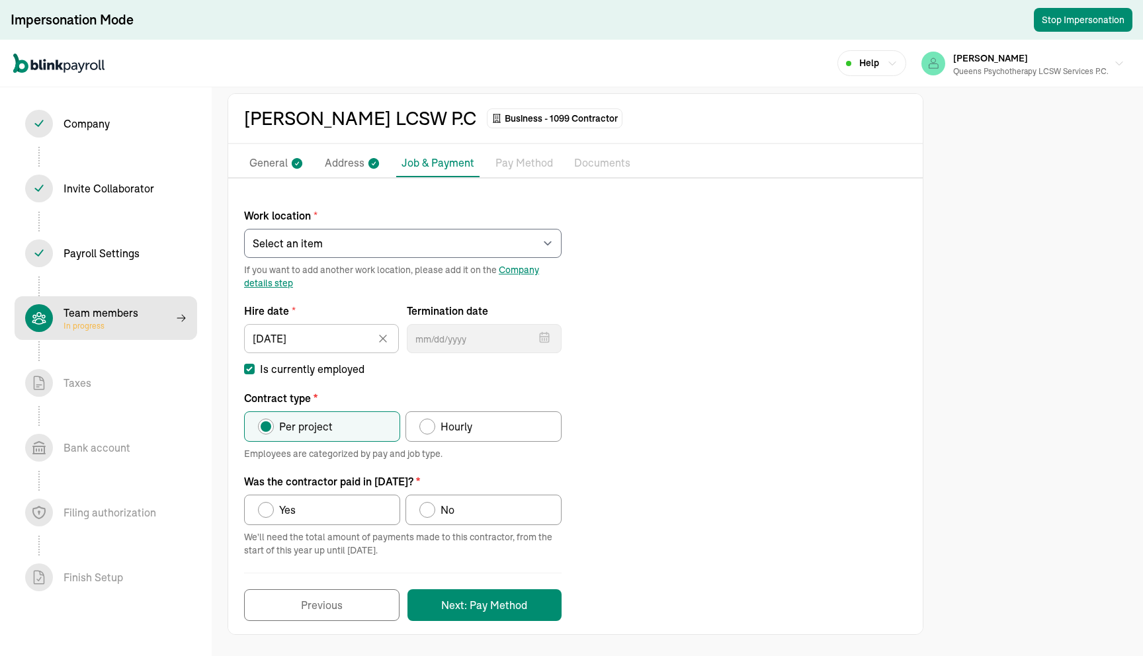
click at [352, 507] on label "Yes" at bounding box center [322, 510] width 156 height 30
click at [268, 507] on input "Yes" at bounding box center [262, 506] width 11 height 11
radio input "true"
click at [510, 603] on button "Next: Pay Method" at bounding box center [484, 605] width 154 height 32
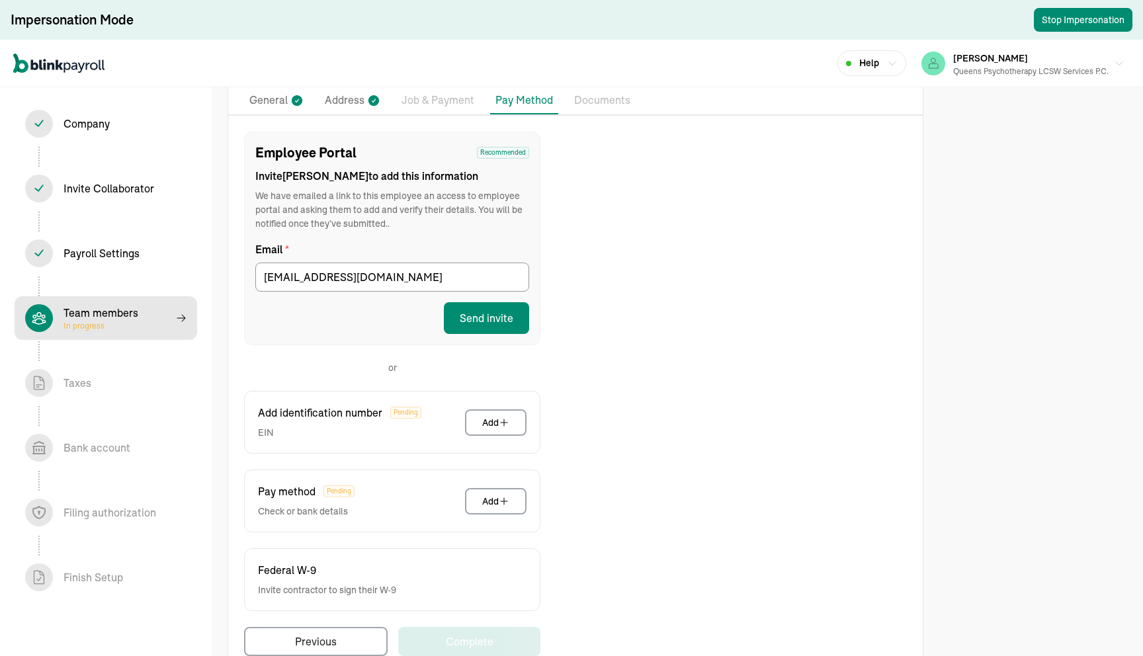
scroll to position [137, 0]
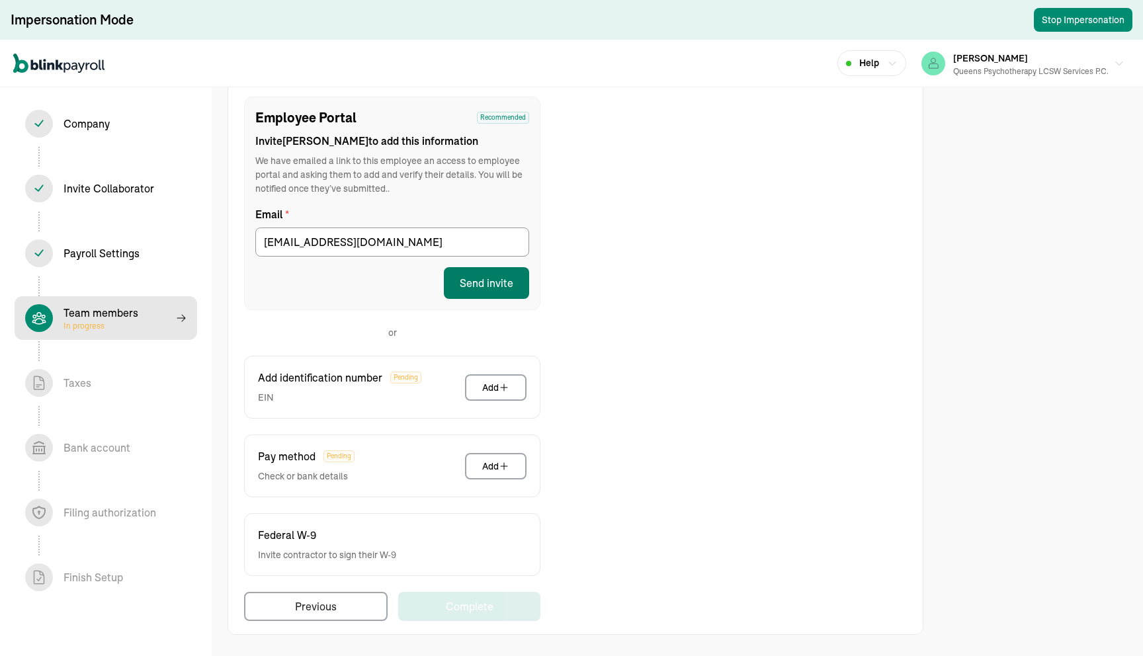
click at [504, 284] on button "Send invite" at bounding box center [486, 283] width 85 height 32
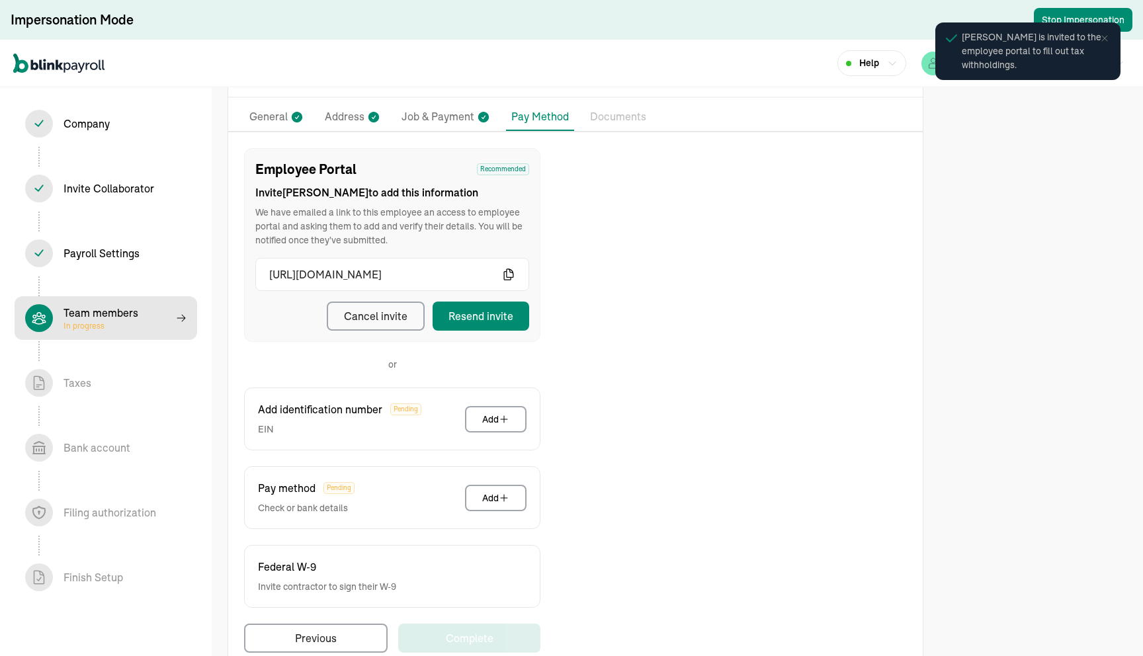
scroll to position [81, 0]
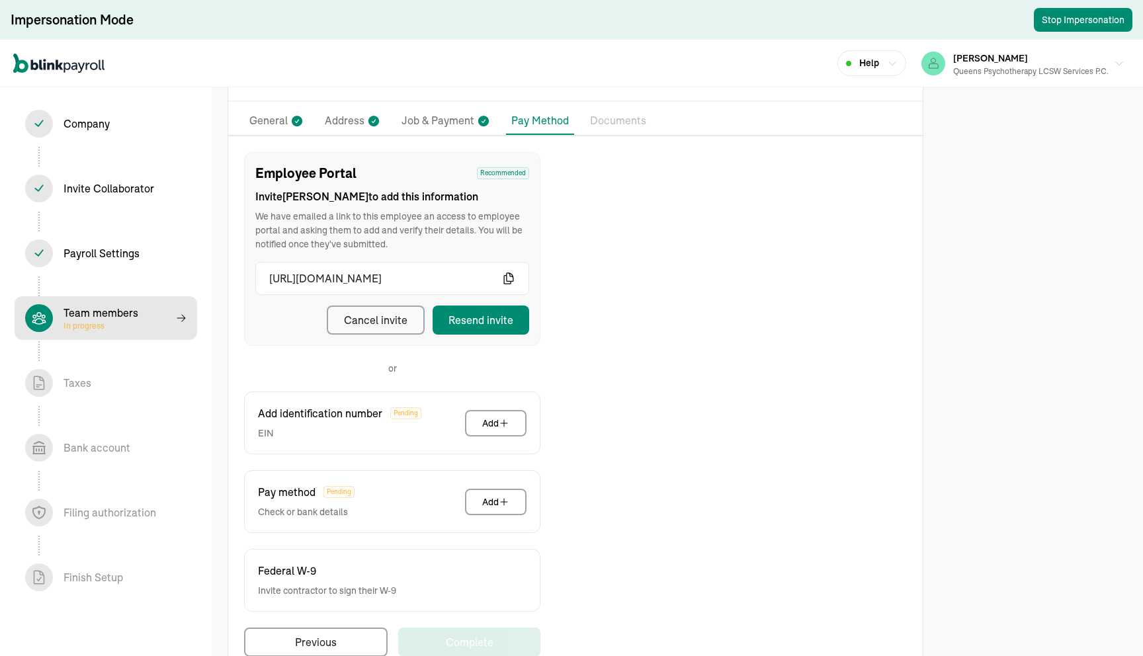
click at [138, 312] on div "Team members In progress" at bounding box center [105, 318] width 161 height 28
select select "contractor"
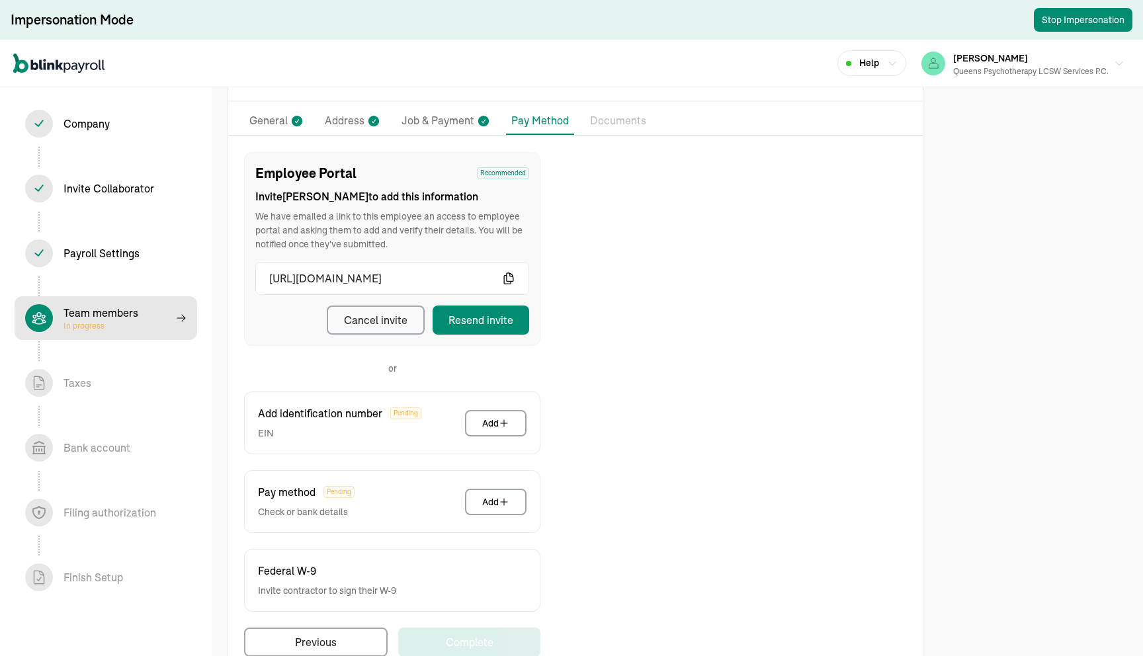
select select "contractor"
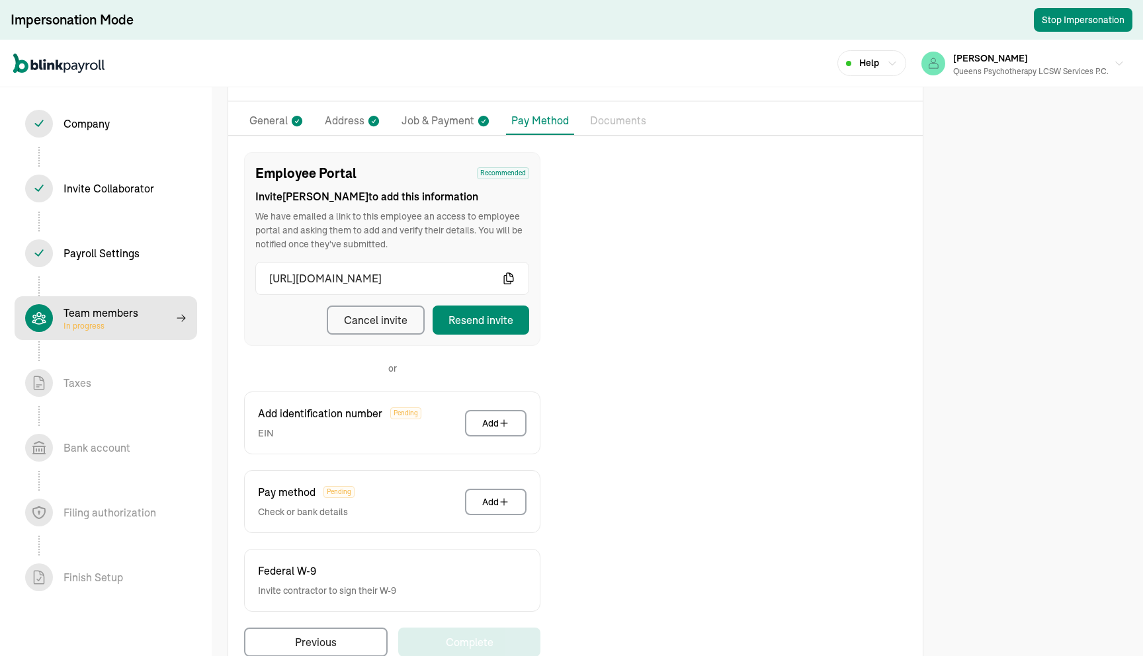
select select "contractor"
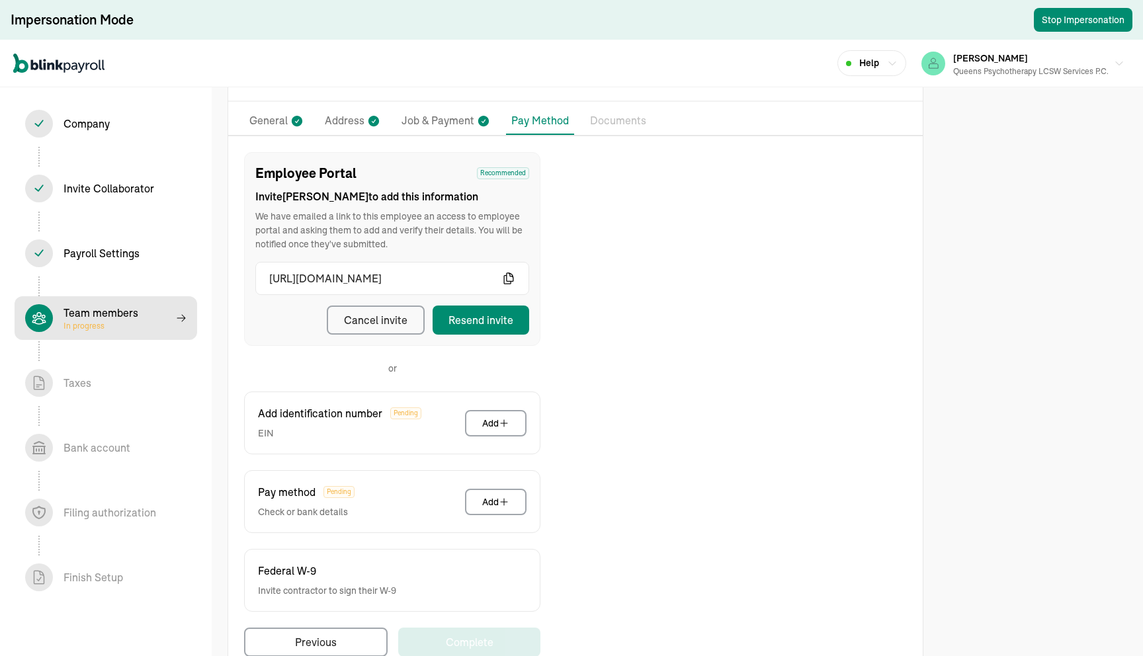
select select "contractor"
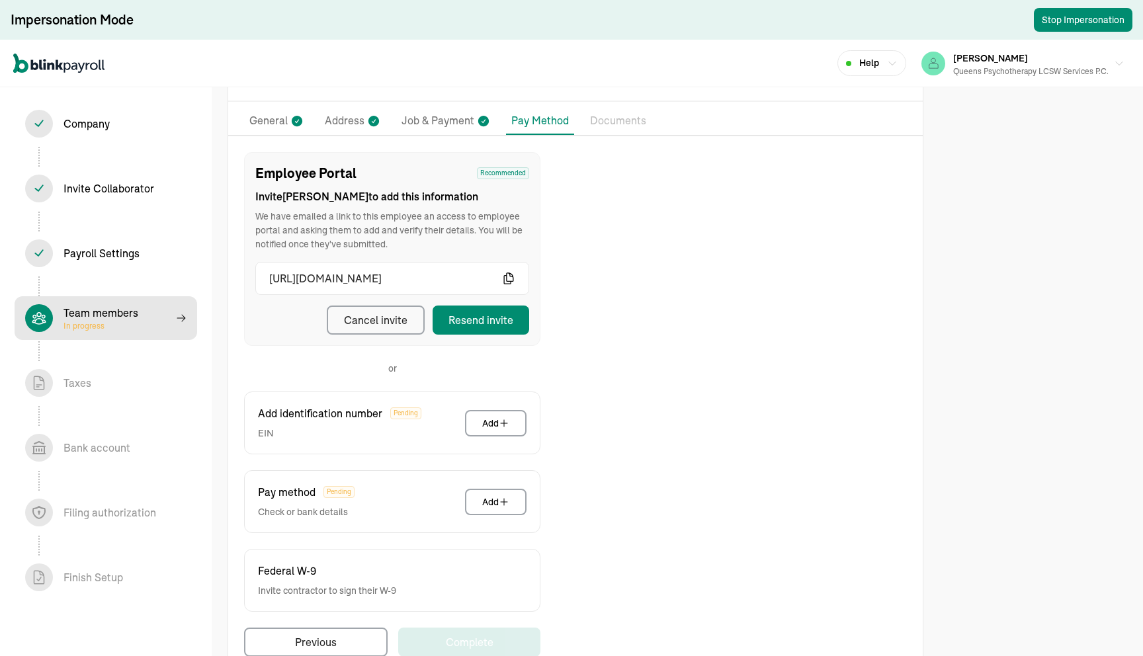
select select "contractor"
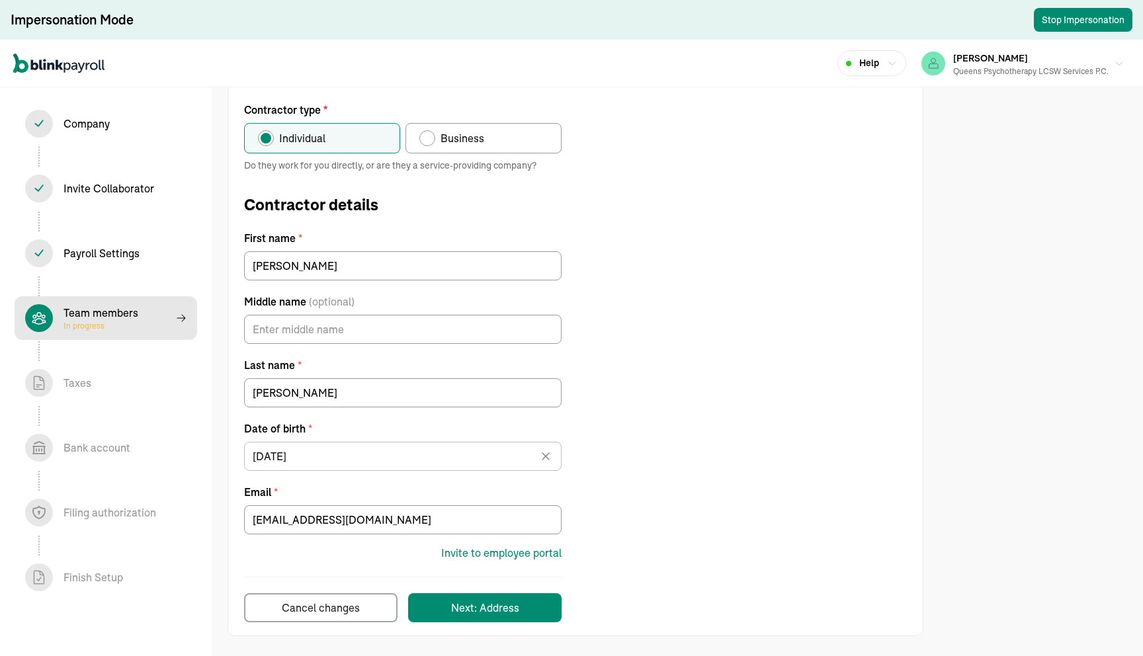
scroll to position [133, 0]
click at [163, 304] on div "Team members In progress" at bounding box center [105, 318] width 161 height 28
select select "contractor"
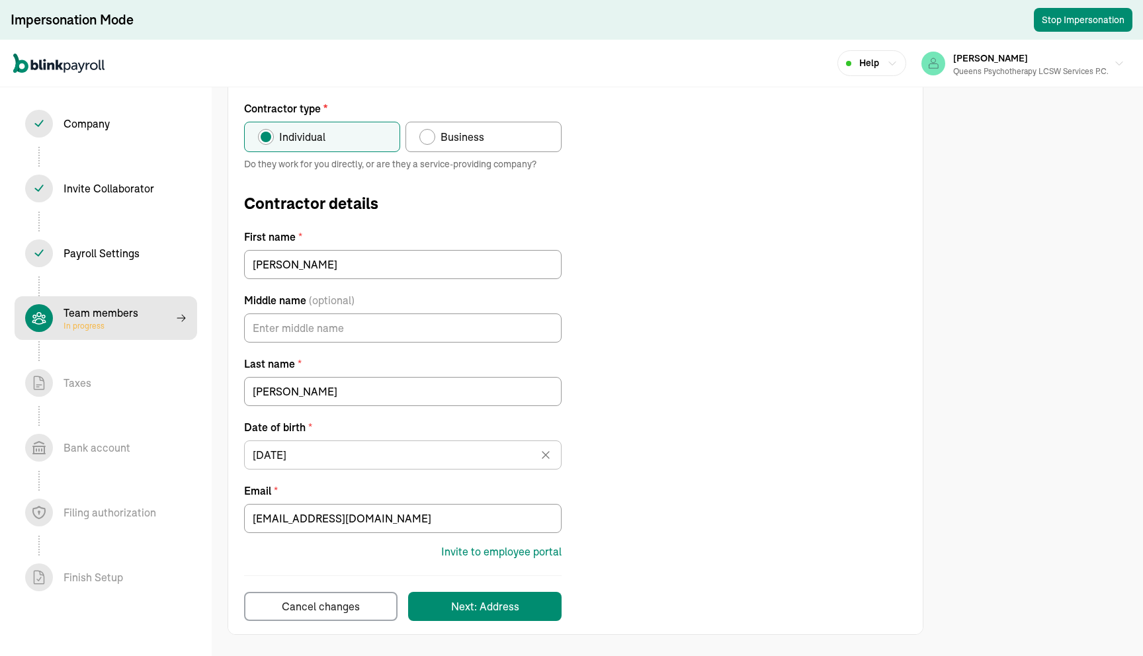
select select "contractor"
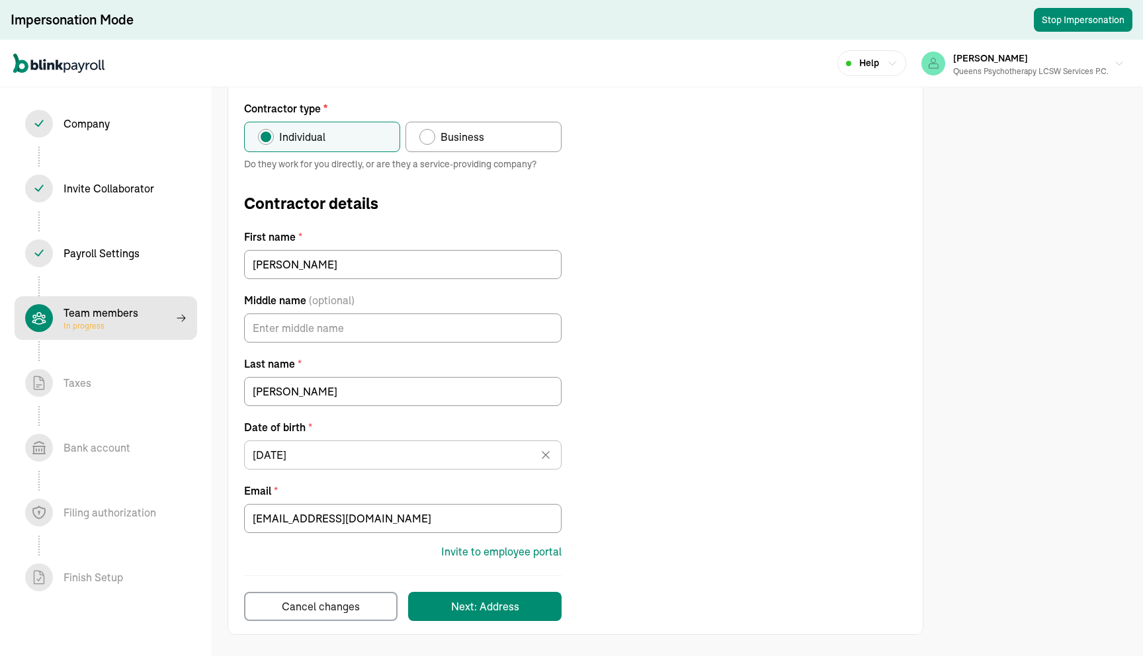
select select "contractor"
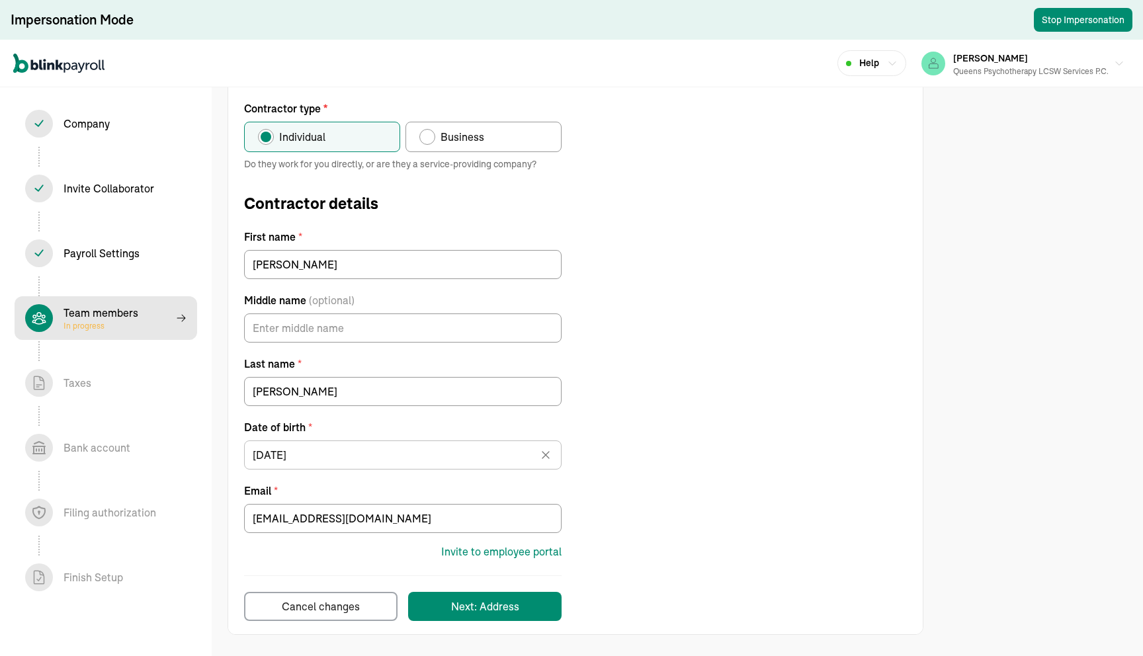
select select "contractor"
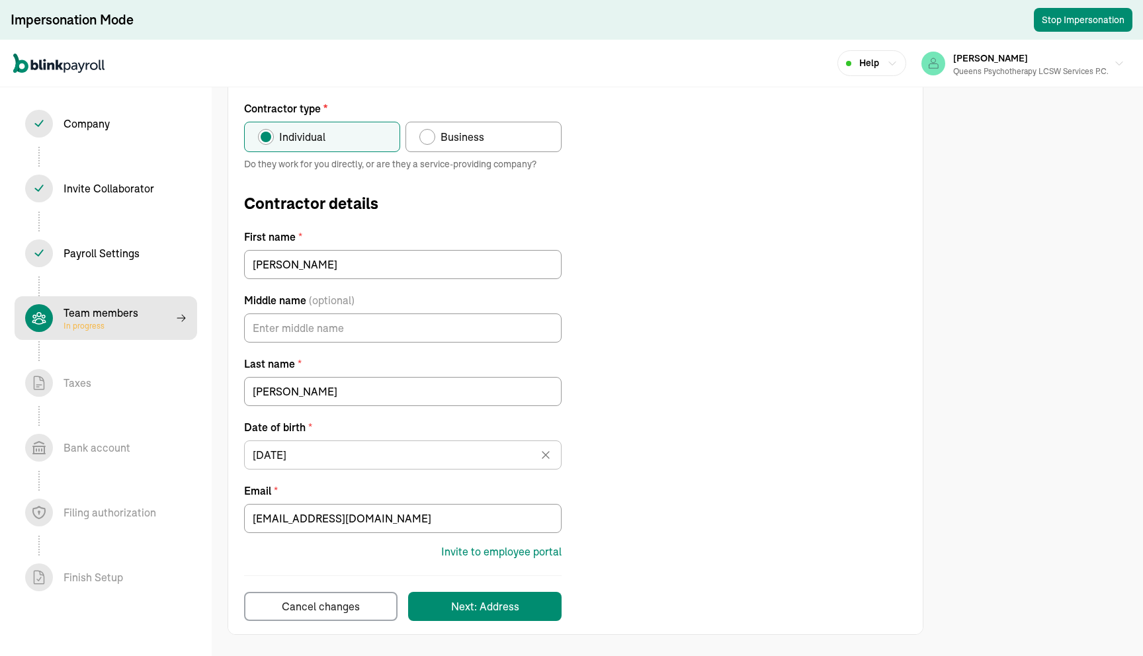
select select "contractor"
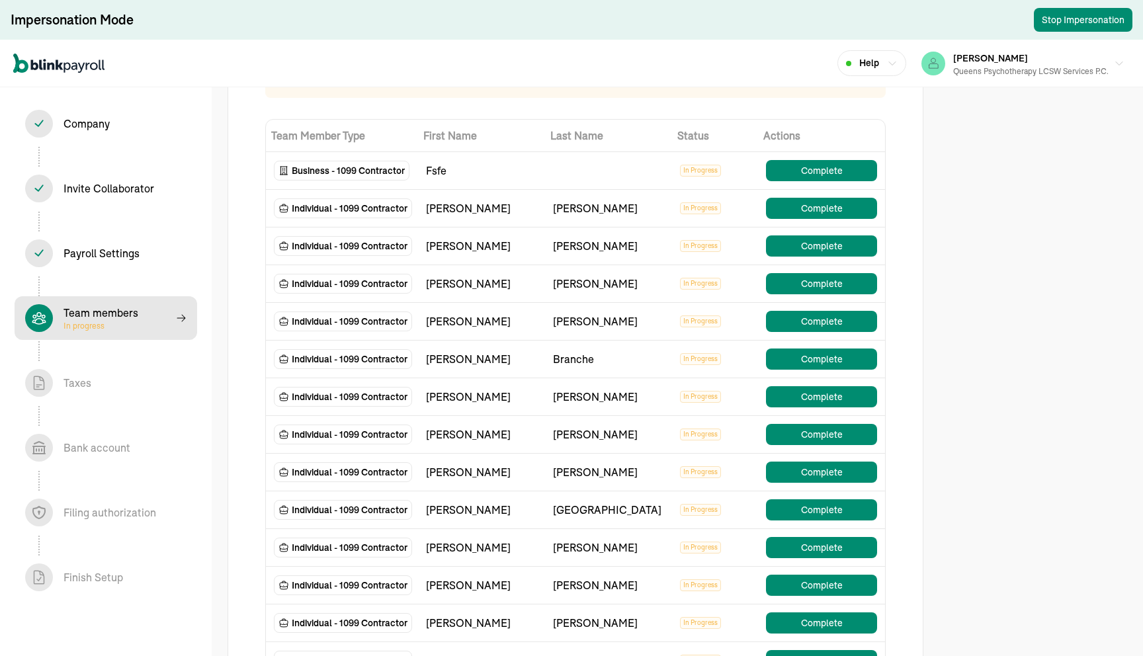
scroll to position [96, 0]
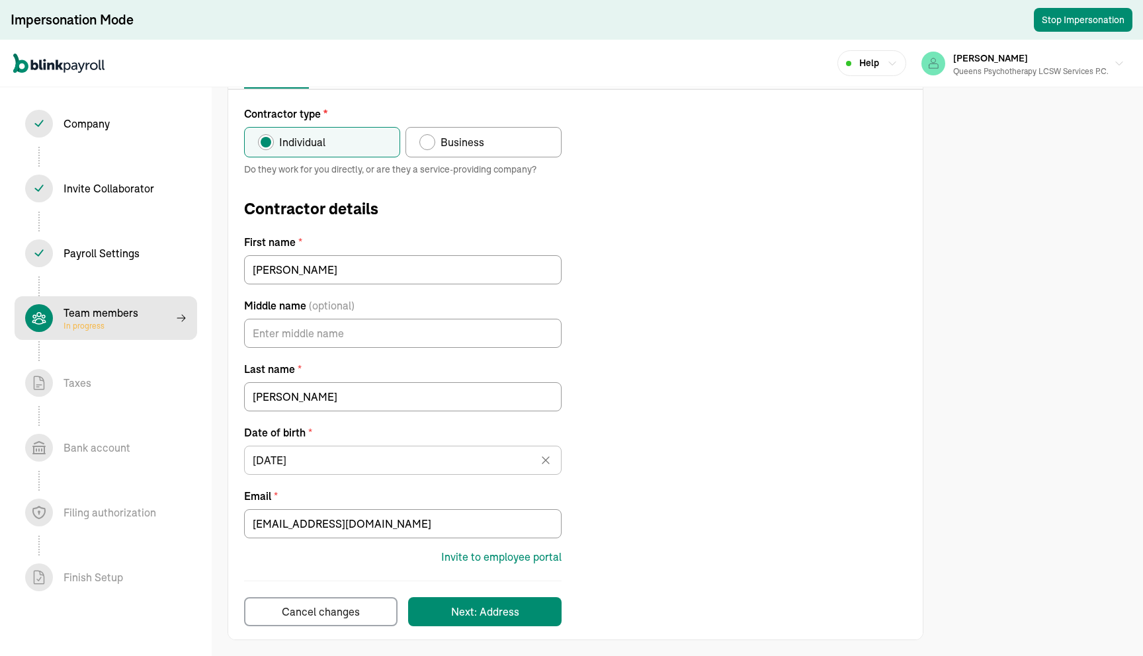
scroll to position [133, 0]
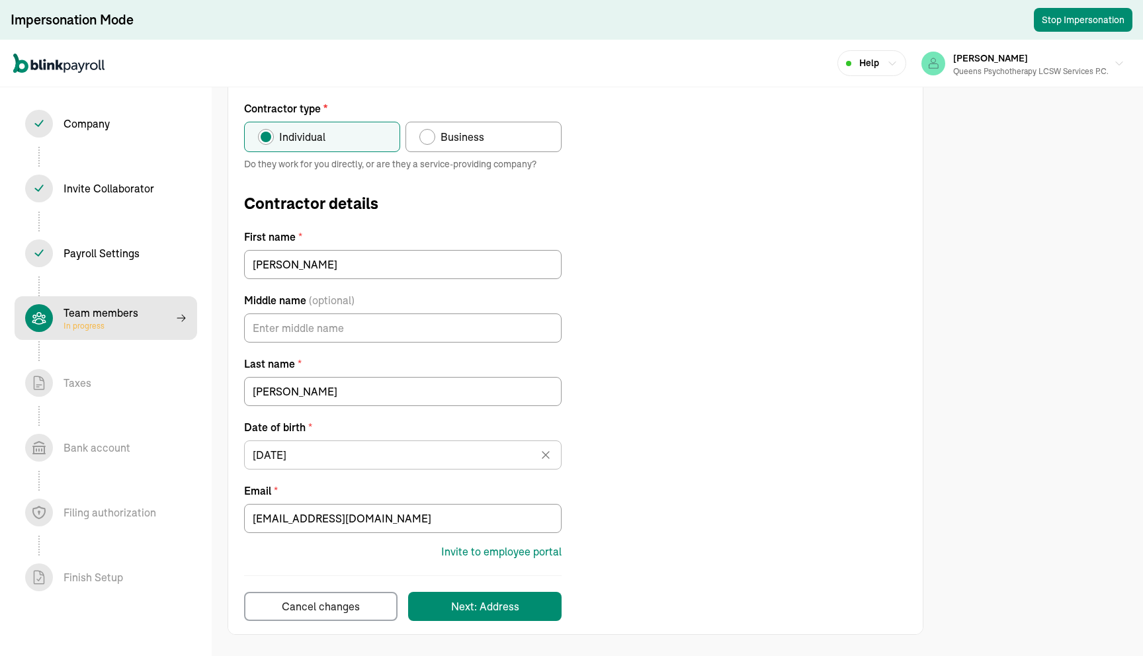
click at [679, 484] on div "Contractor type * Individual Business Do they work for you directly, or are the…" at bounding box center [575, 361] width 694 height 521
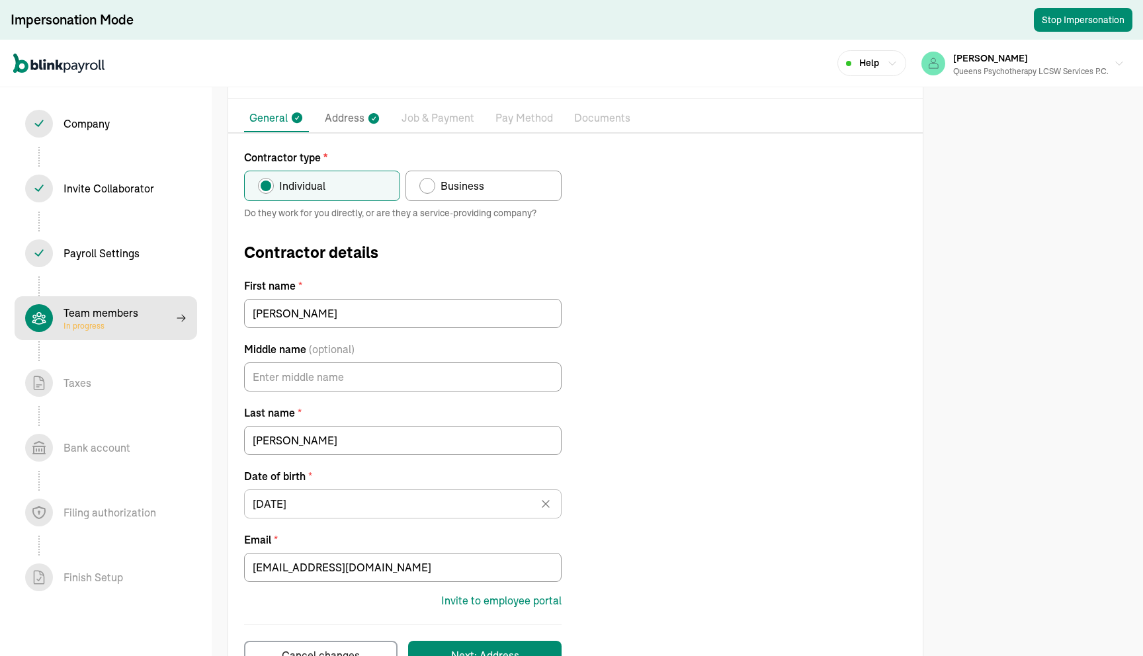
scroll to position [85, 0]
click at [486, 193] on label "Business" at bounding box center [483, 184] width 156 height 30
click at [429, 187] on input "Business" at bounding box center [424, 181] width 11 height 11
radio input "true"
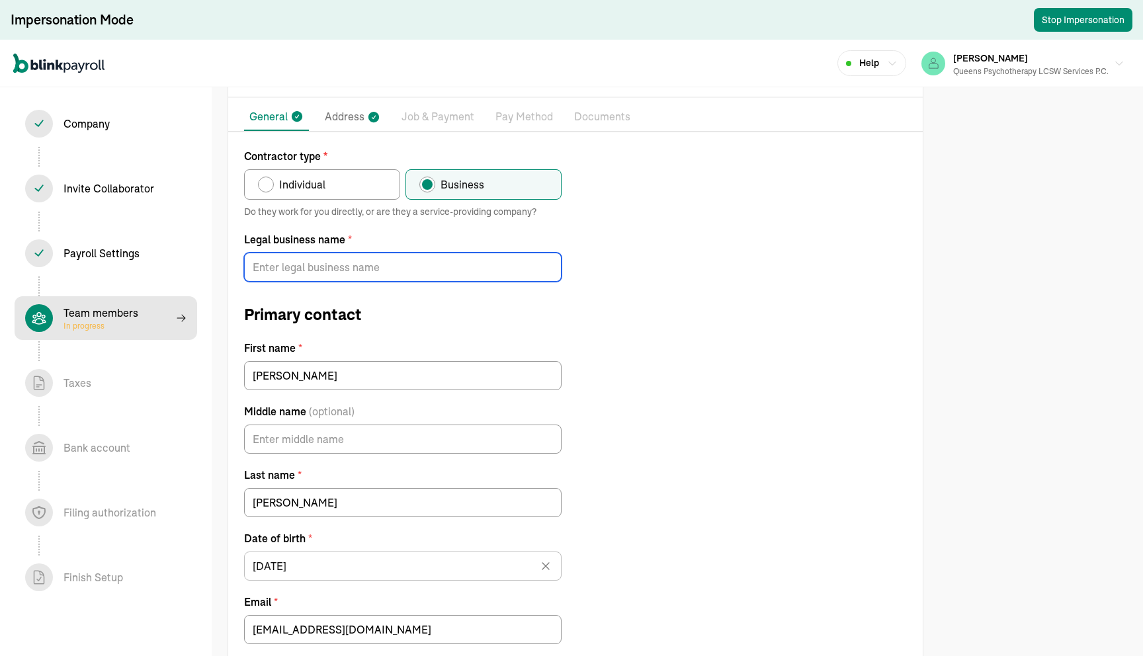
click at [327, 262] on input "Legal business name *" at bounding box center [402, 267] width 317 height 29
paste input "VANESSA ACEVEDO LCSW P.C"
type input "VANESSA ACEVEDO LCSW P.C"
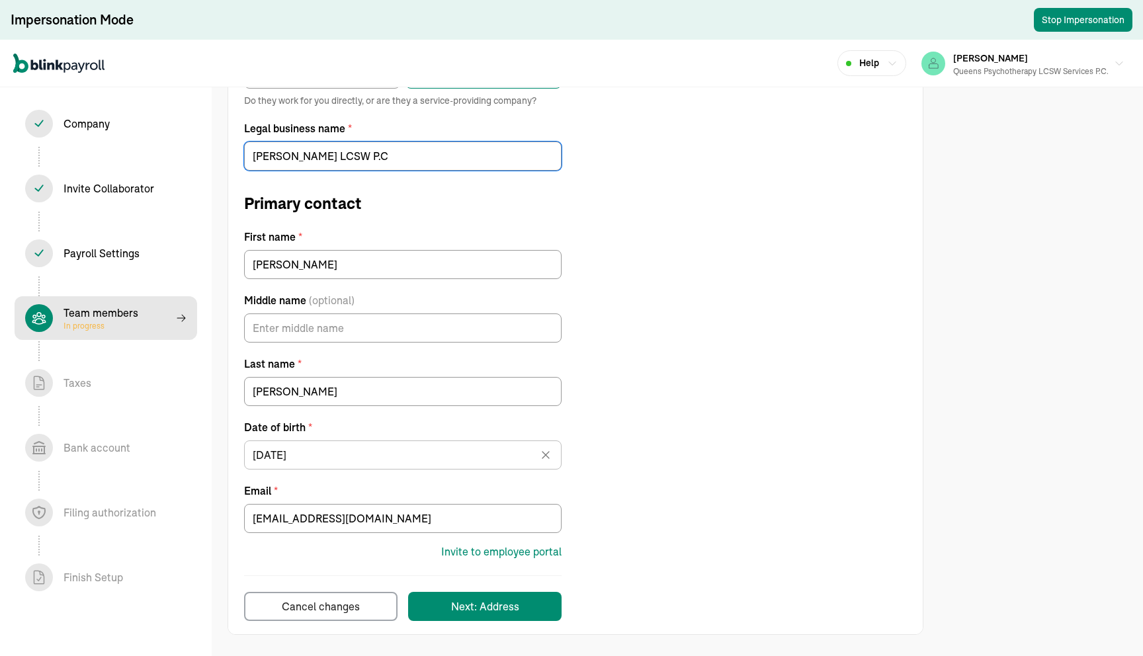
click at [493, 602] on div "Next: Address" at bounding box center [485, 607] width 68 height 16
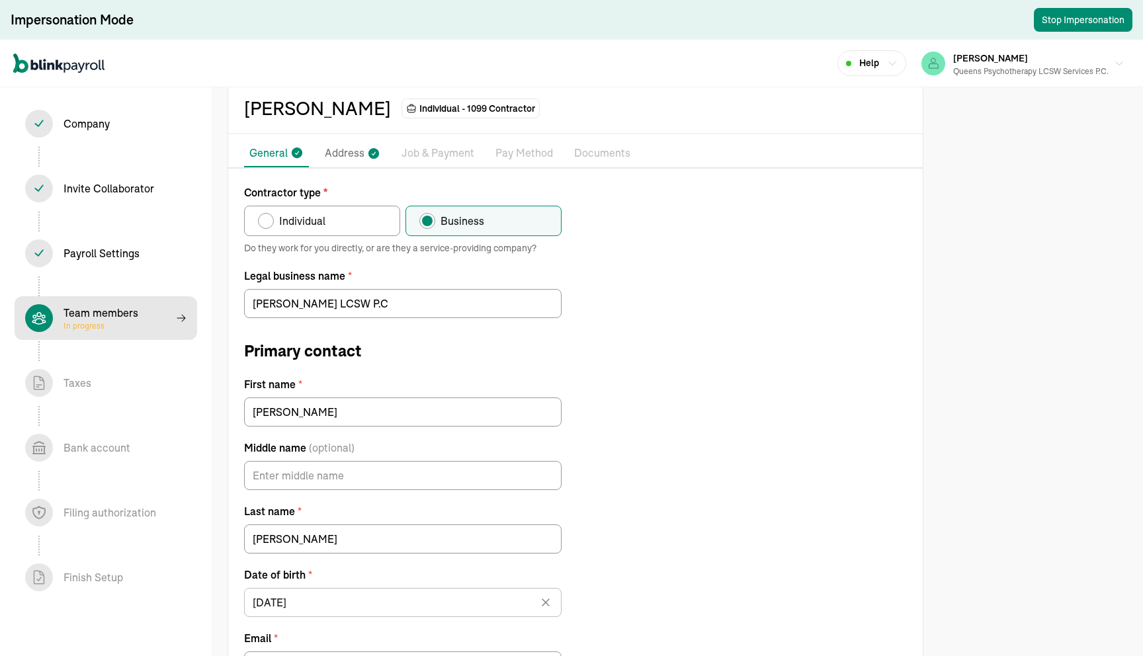
scroll to position [0, 0]
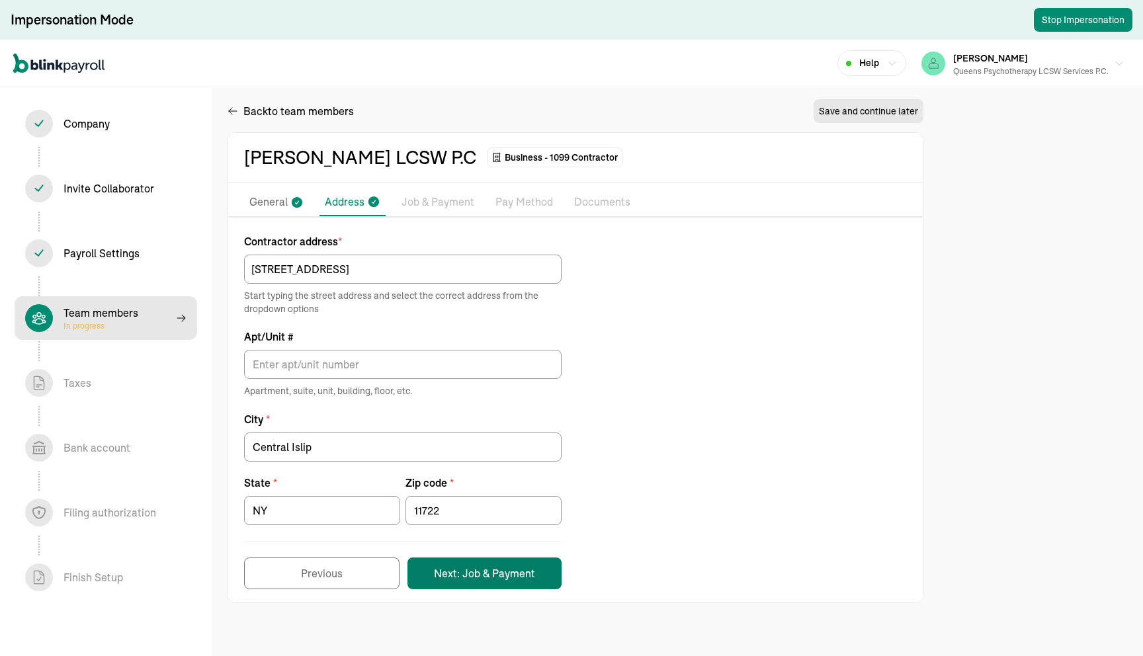
click at [473, 574] on button "Next: Job & Payment" at bounding box center [484, 574] width 154 height 32
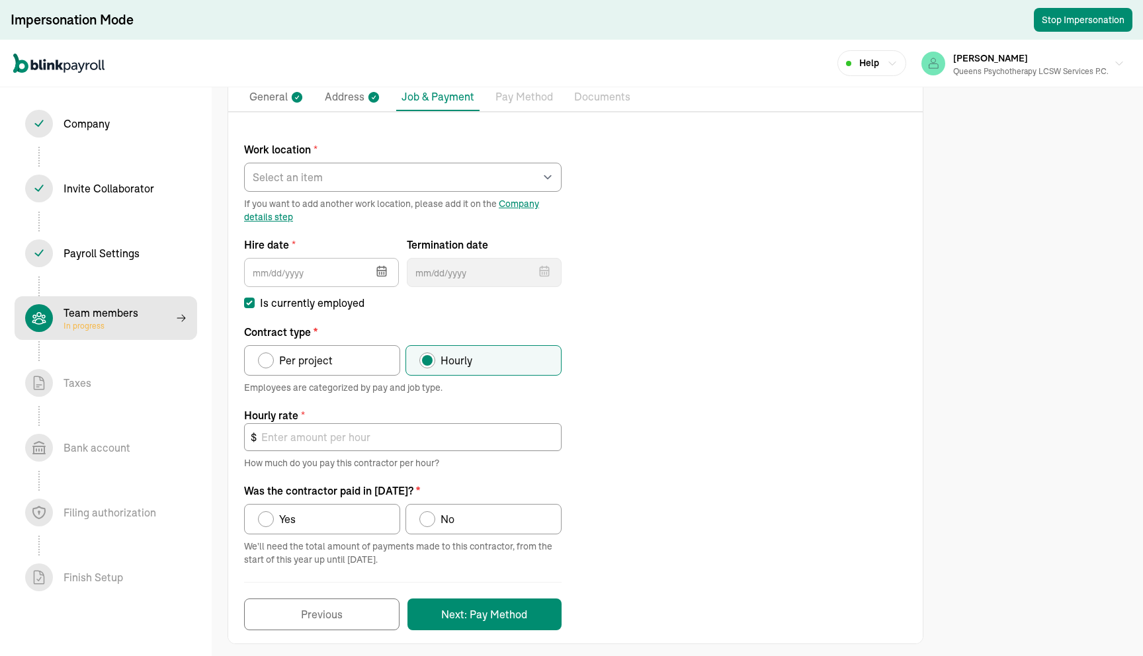
scroll to position [114, 0]
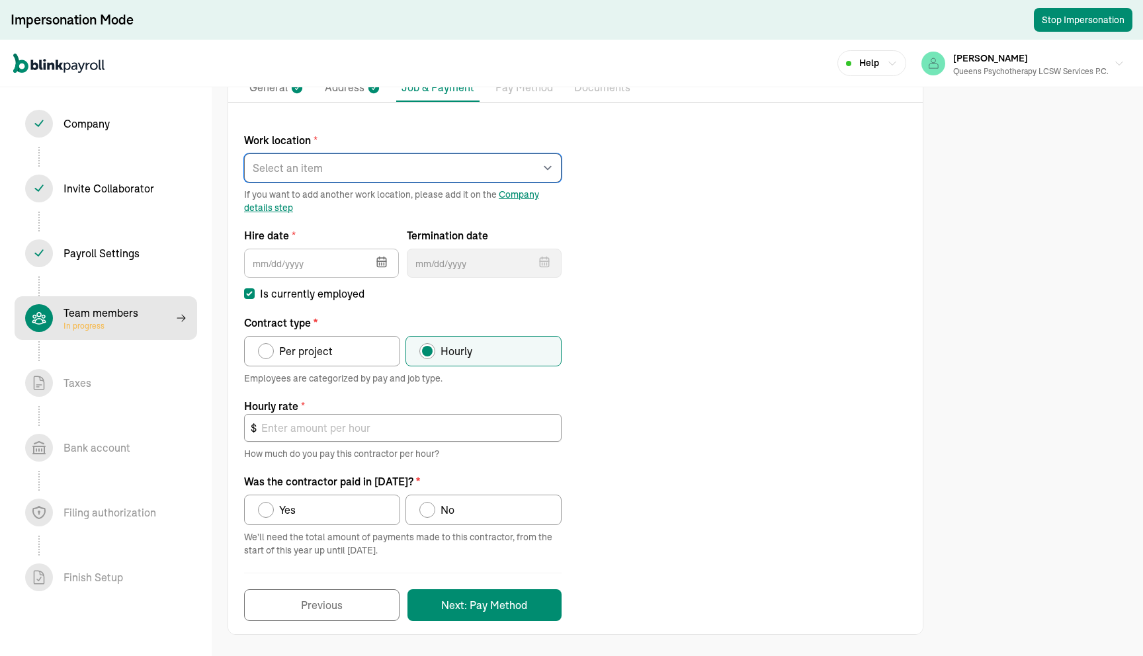
click at [342, 167] on select "Select an item Works from home" at bounding box center [402, 167] width 317 height 29
select select "95-20 63RD ROAD"
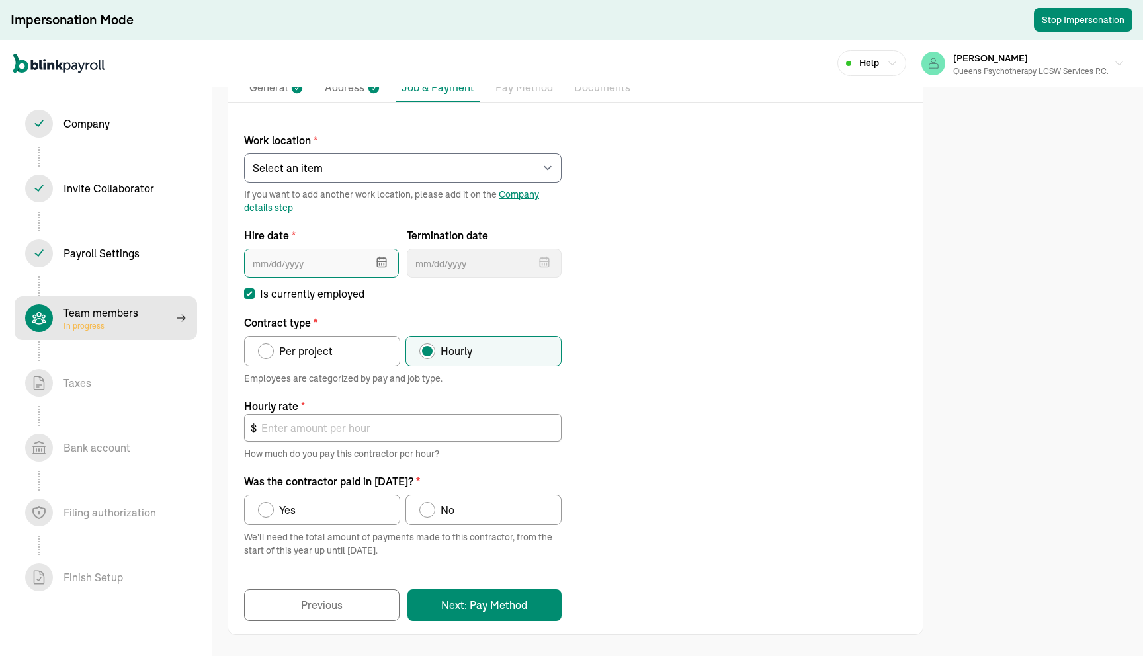
click at [333, 274] on input "text" at bounding box center [321, 263] width 155 height 29
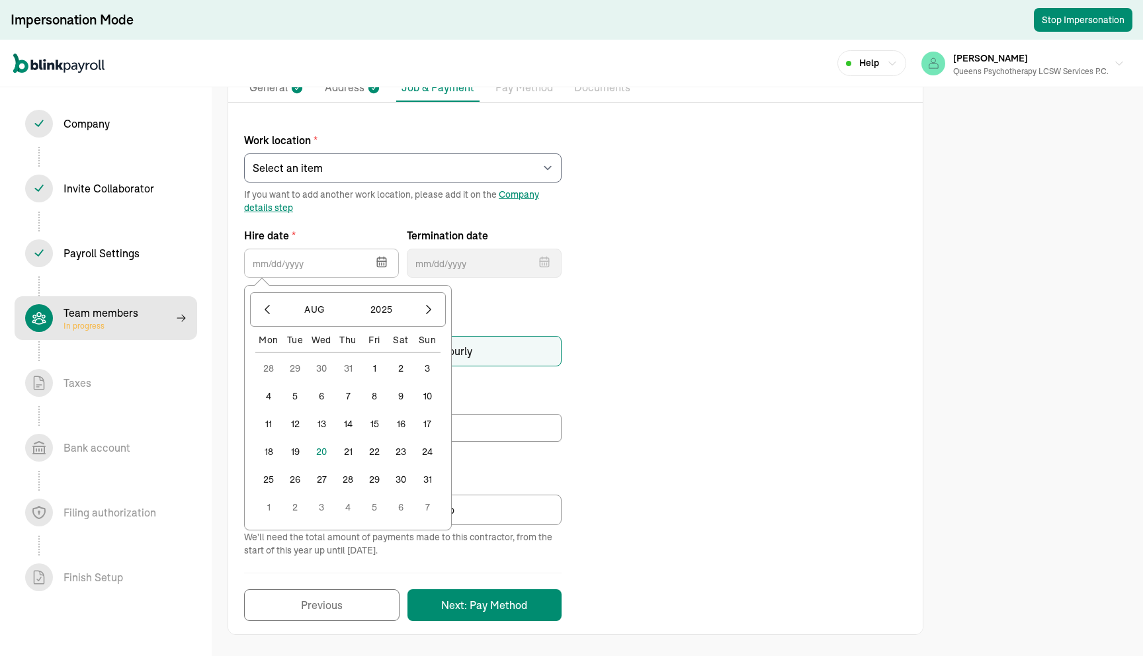
click at [375, 362] on button "1" at bounding box center [374, 368] width 26 height 26
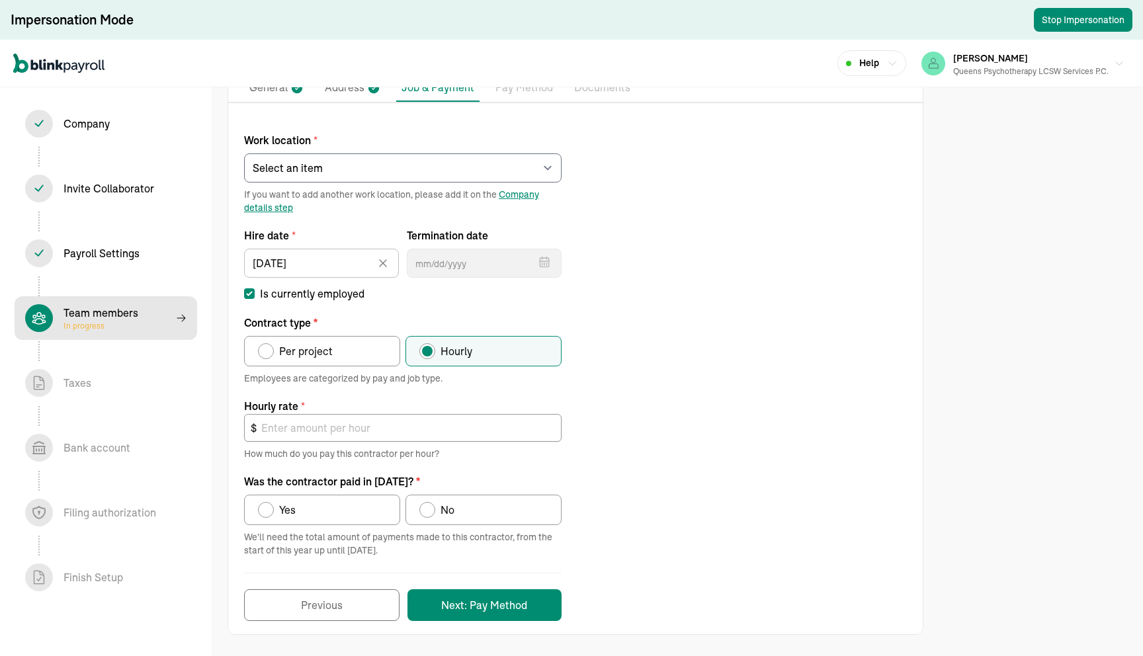
click at [620, 386] on div "Work location * Select an item rego park 176 Lincoln Road Works from home If yo…" at bounding box center [575, 370] width 694 height 502
click at [335, 269] on input "08/01/2025" at bounding box center [321, 263] width 155 height 29
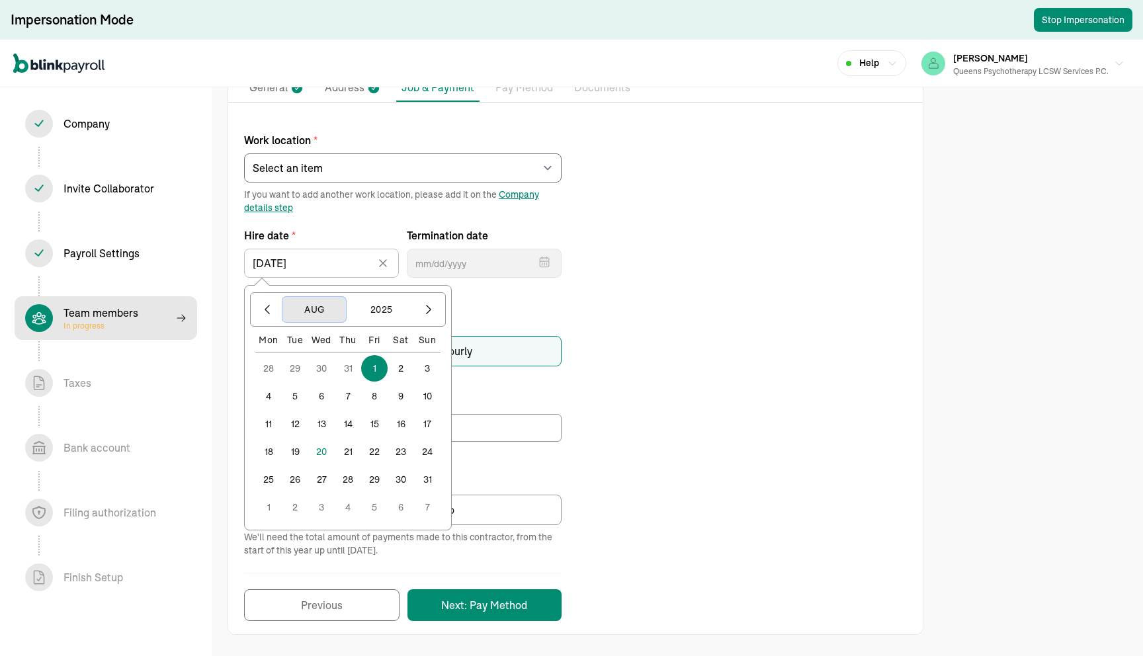
click at [325, 321] on button "Aug" at bounding box center [313, 309] width 63 height 25
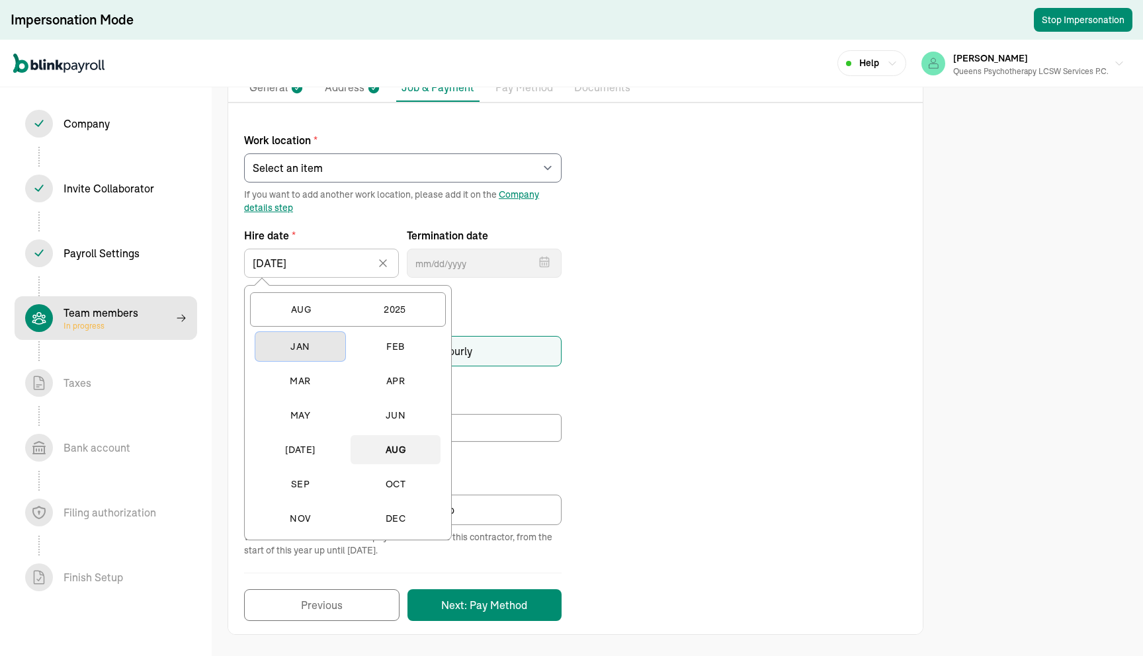
click at [311, 355] on button "Jan" at bounding box center [300, 346] width 90 height 29
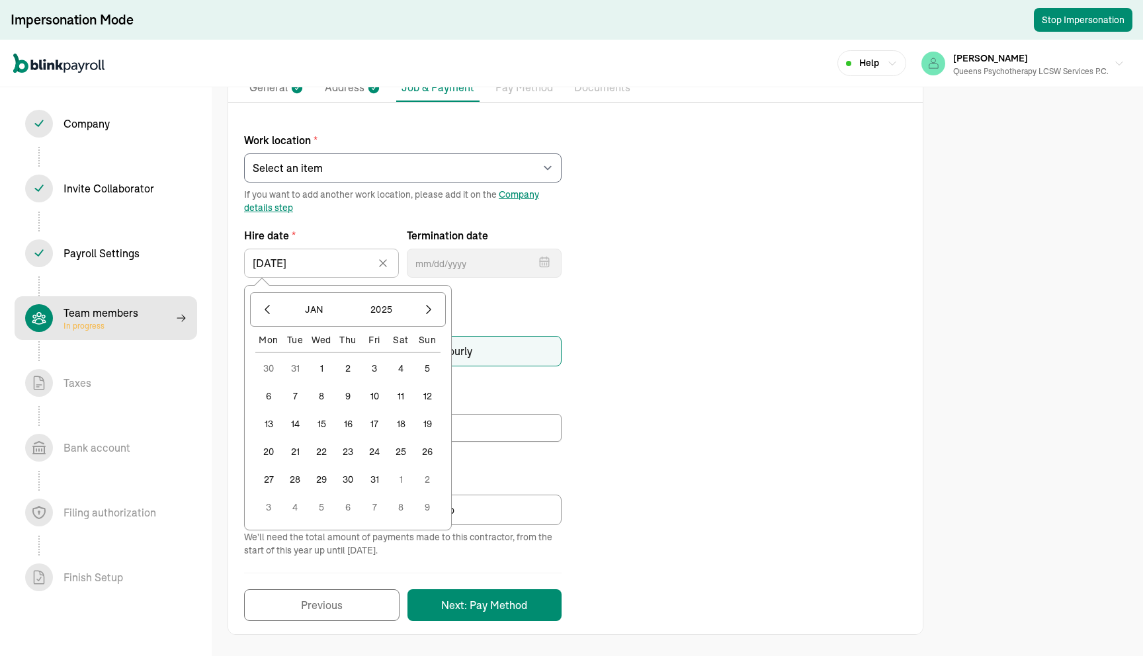
click at [323, 368] on button "1" at bounding box center [321, 368] width 26 height 26
type input "01/01/2025"
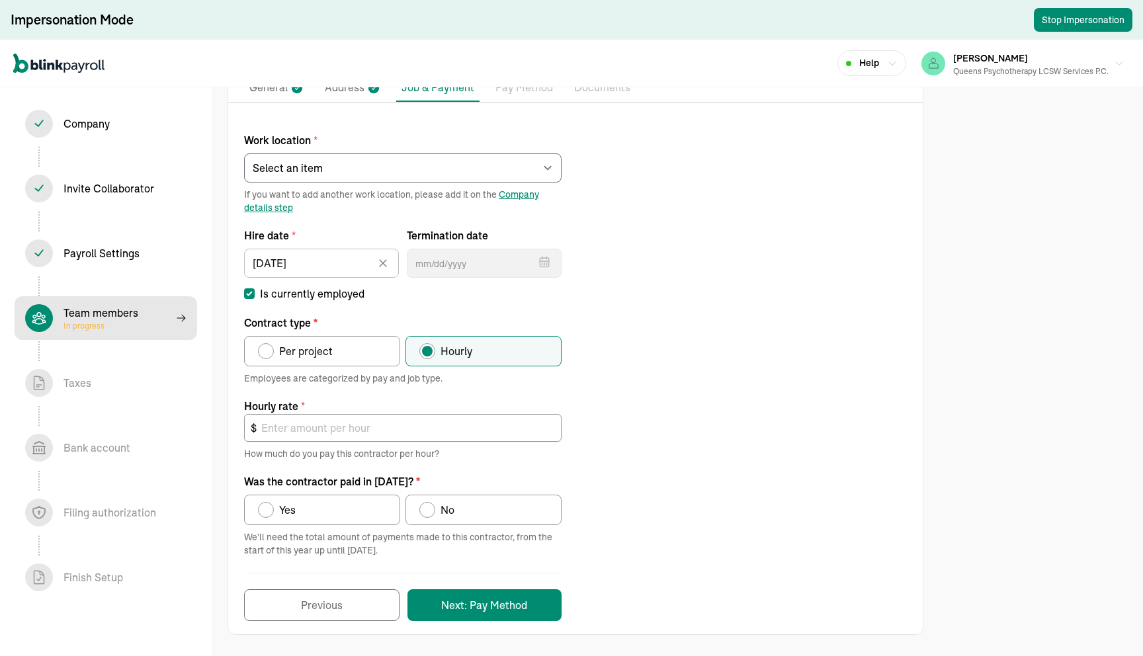
click at [702, 397] on div "Work location * Select an item rego park 176 Lincoln Road Works from home If yo…" at bounding box center [575, 370] width 694 height 502
click at [352, 358] on label "Per project" at bounding box center [322, 351] width 156 height 30
click at [268, 353] on input "Per project" at bounding box center [262, 348] width 11 height 11
radio input "true"
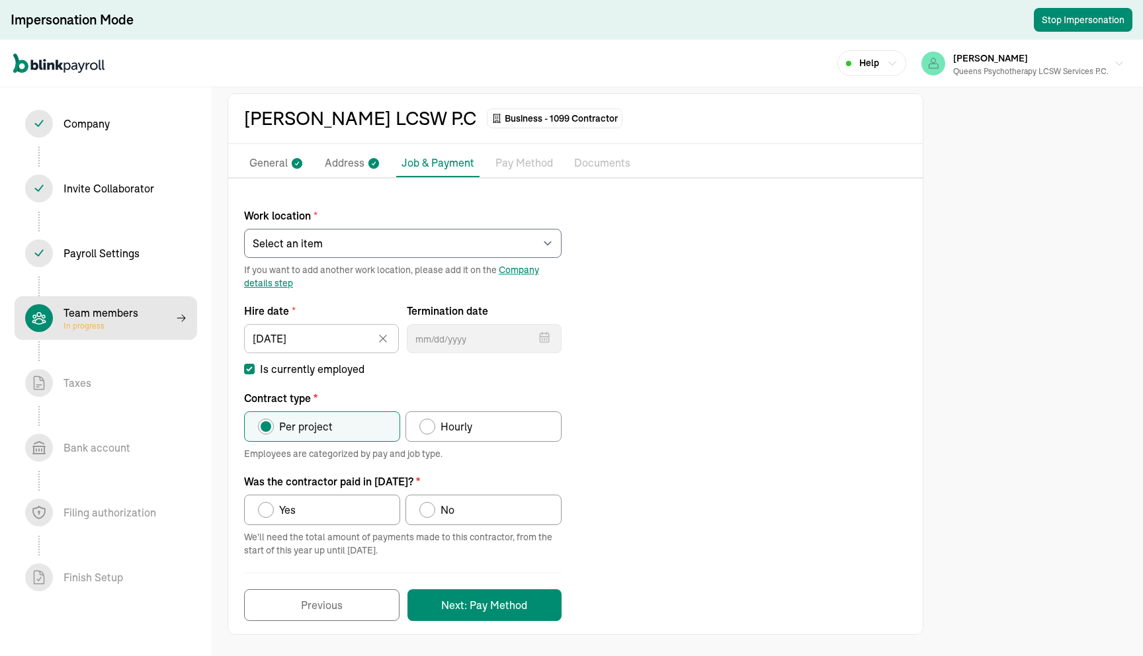
click at [352, 507] on label "Yes" at bounding box center [322, 510] width 156 height 30
click at [268, 507] on input "Yes" at bounding box center [262, 506] width 11 height 11
radio input "true"
click at [510, 603] on button "Next: Pay Method" at bounding box center [484, 605] width 154 height 32
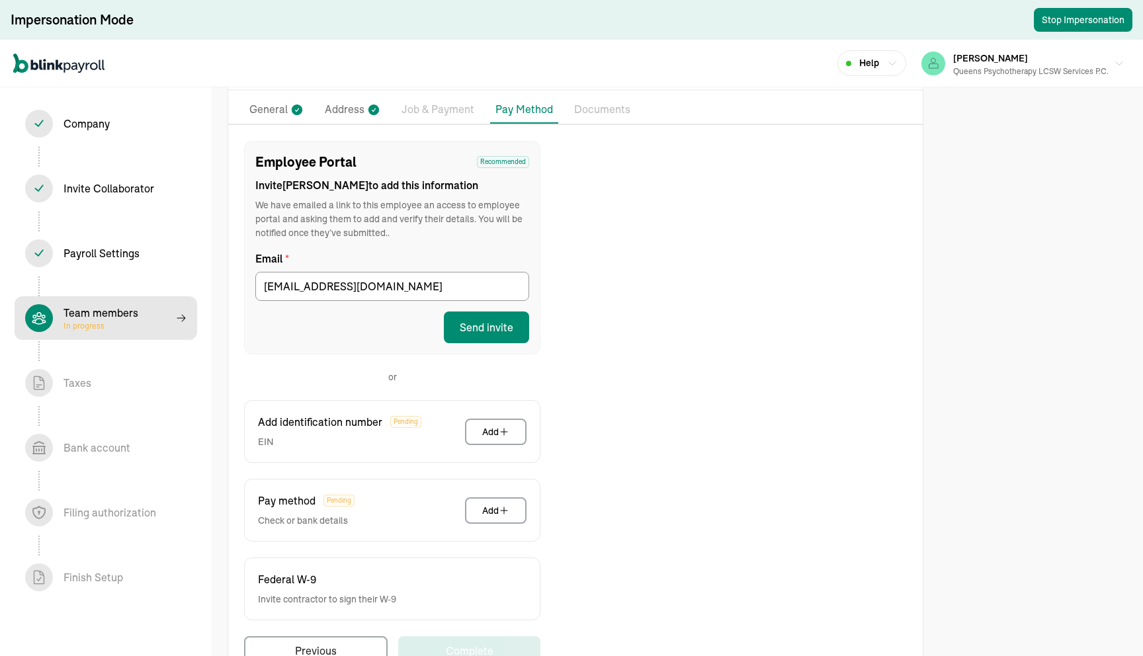
scroll to position [137, 0]
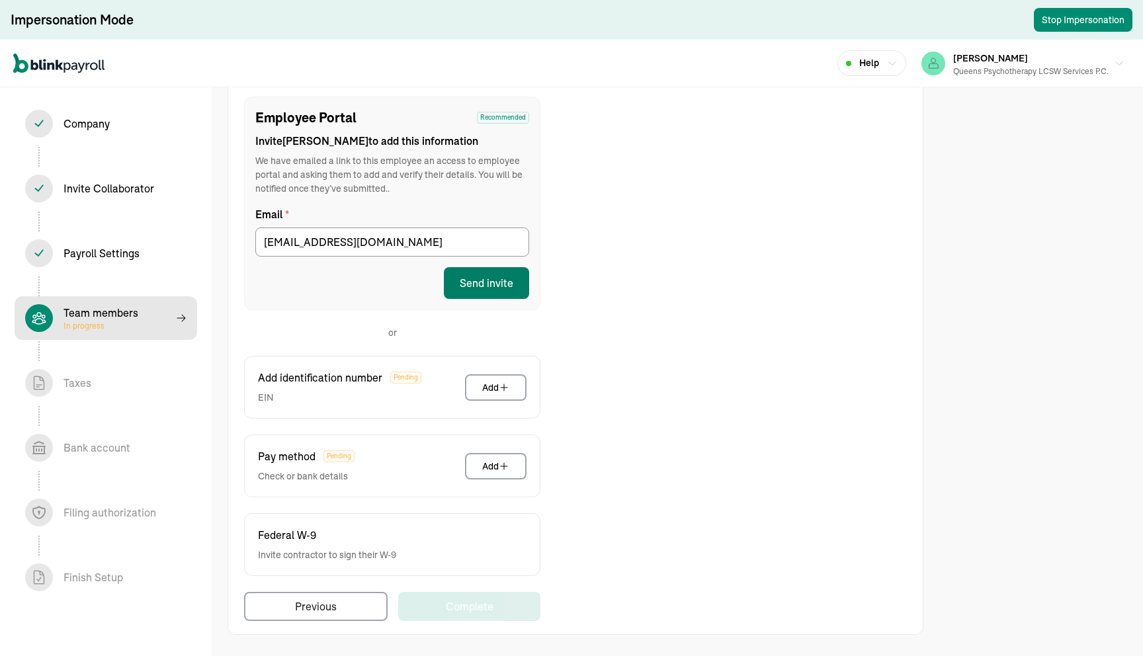
click at [504, 284] on button "Send invite" at bounding box center [486, 283] width 85 height 32
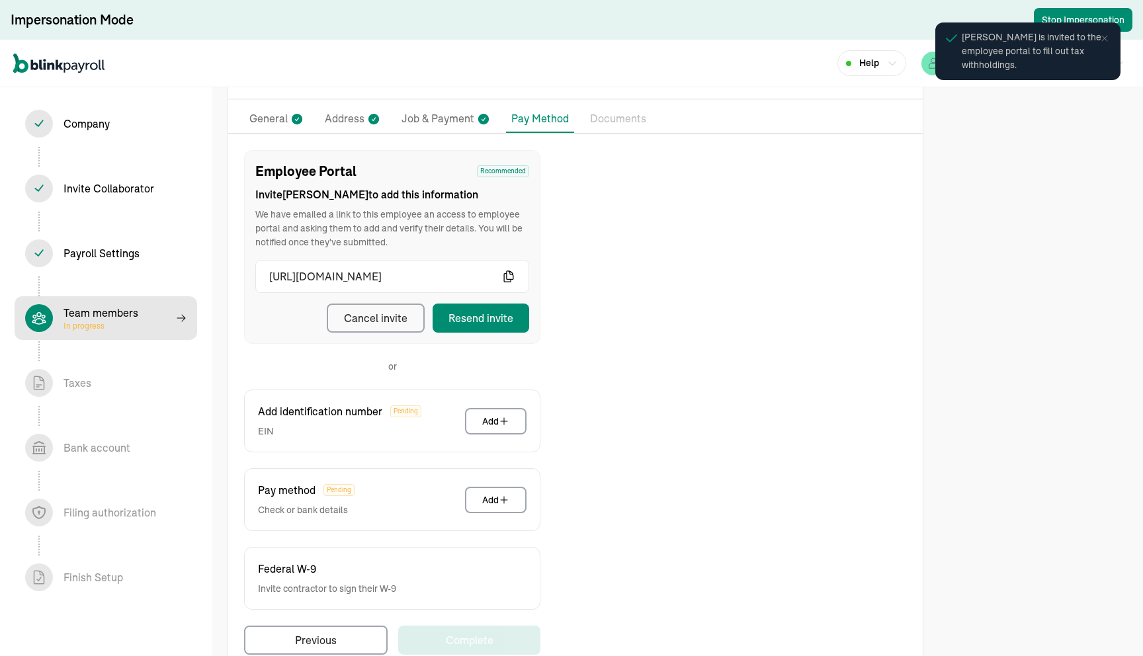
scroll to position [81, 0]
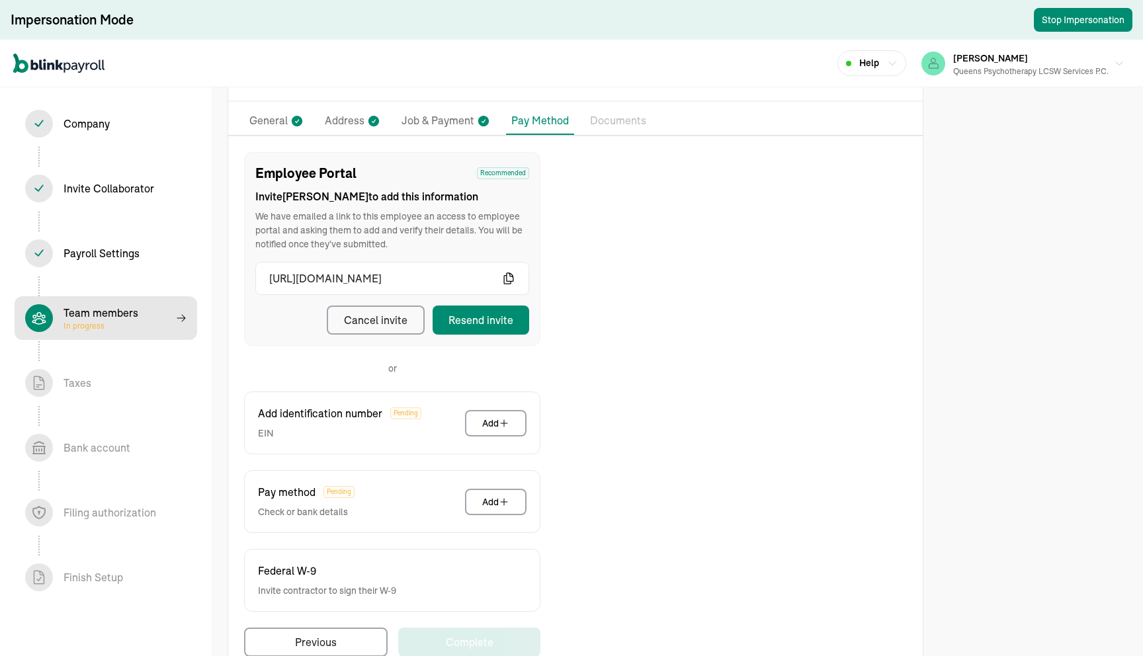
click at [138, 312] on div "Team members In progress" at bounding box center [105, 318] width 161 height 28
select select "contractor"
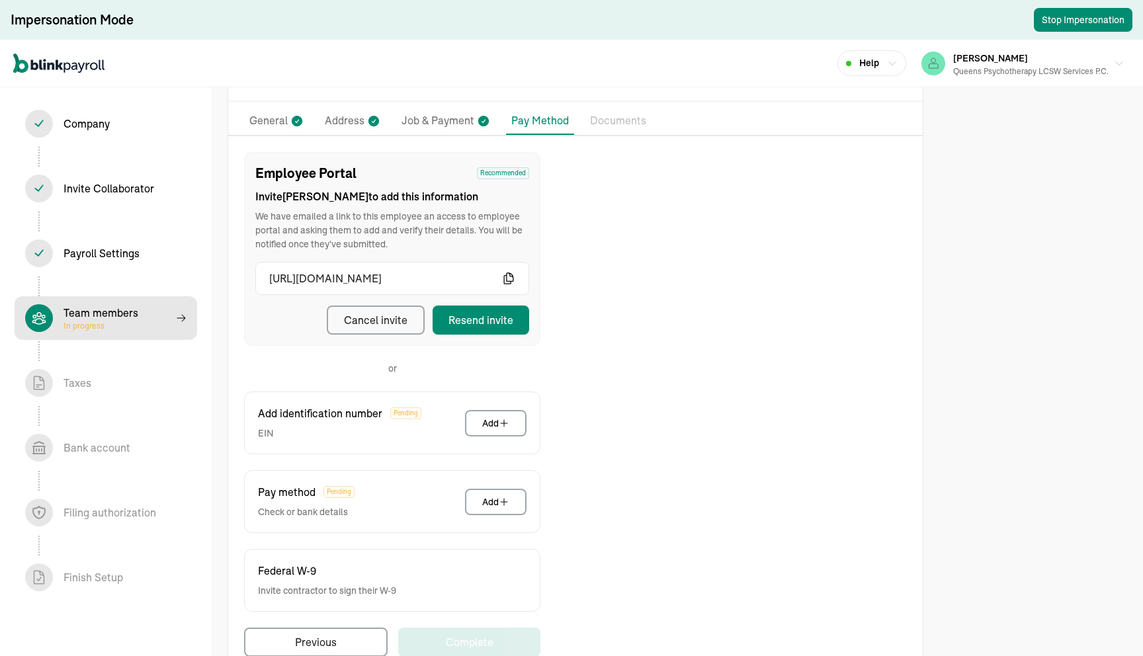
select select "contractor"
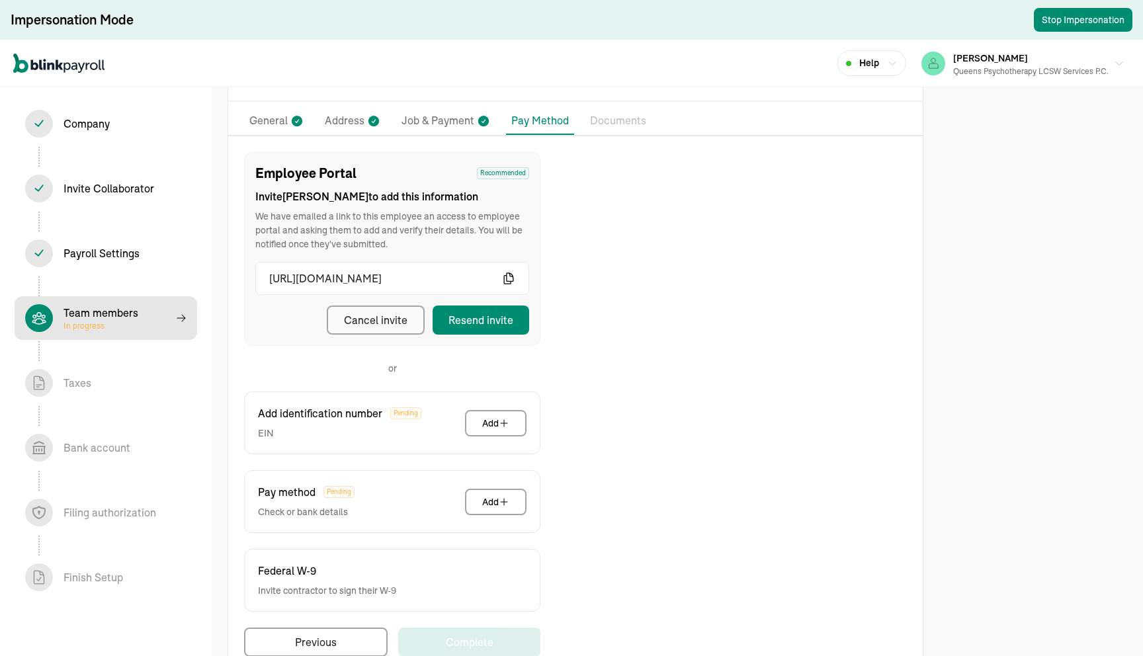
select select "contractor"
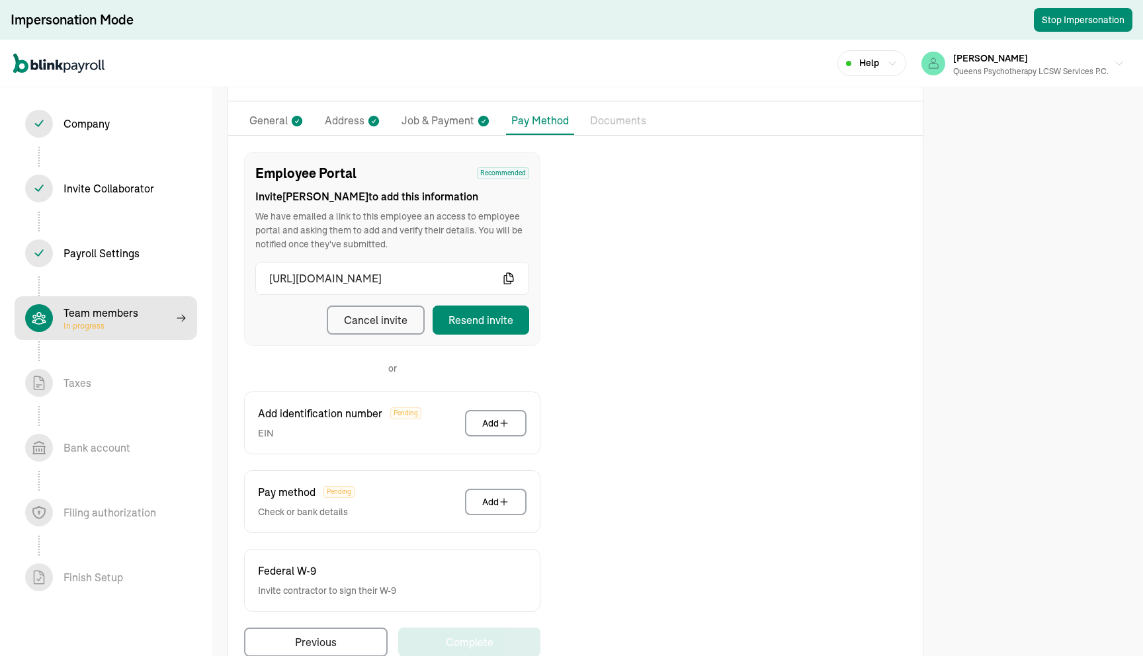
select select "contractor"
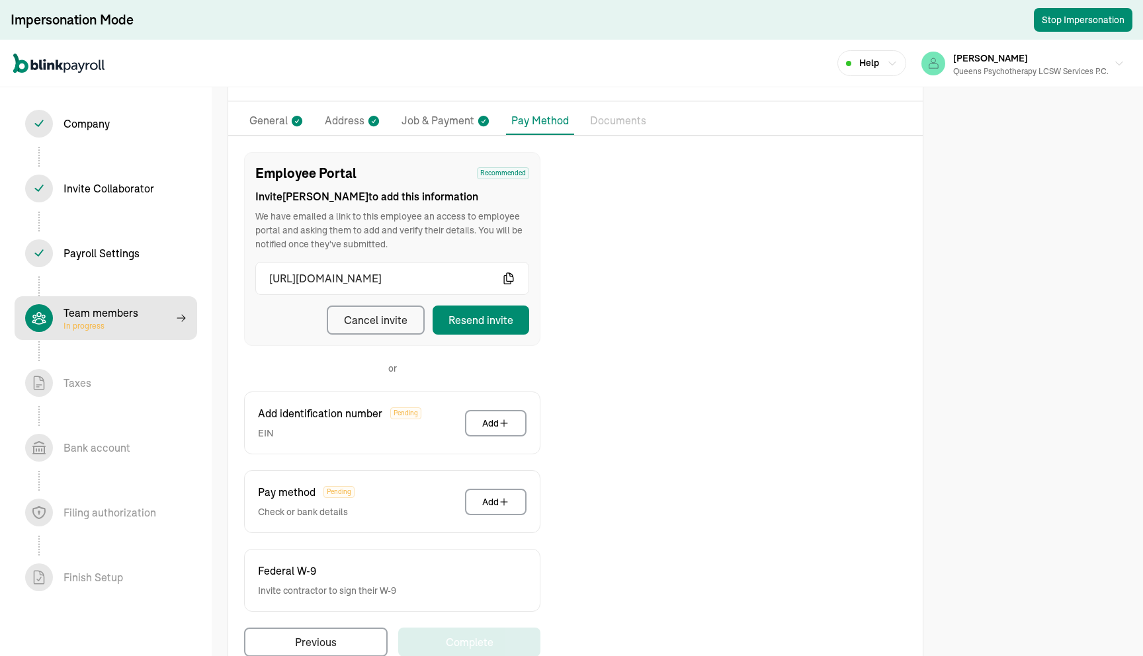
select select "contractor"
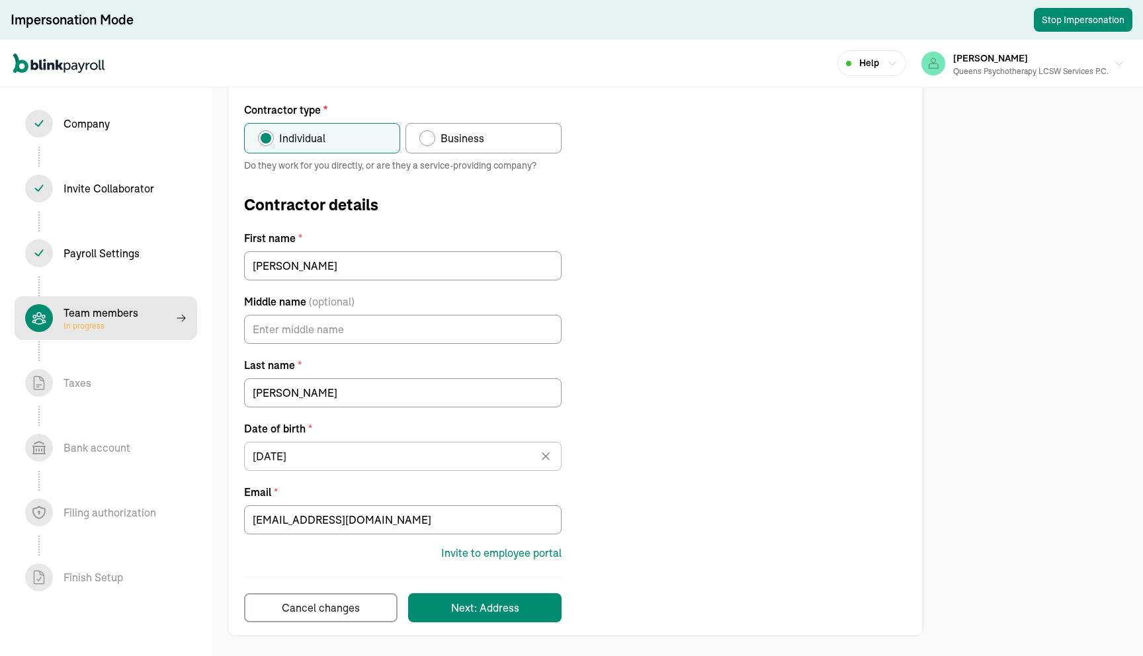
scroll to position [133, 0]
click at [163, 304] on div "Team members In progress" at bounding box center [105, 318] width 161 height 28
select select "contractor"
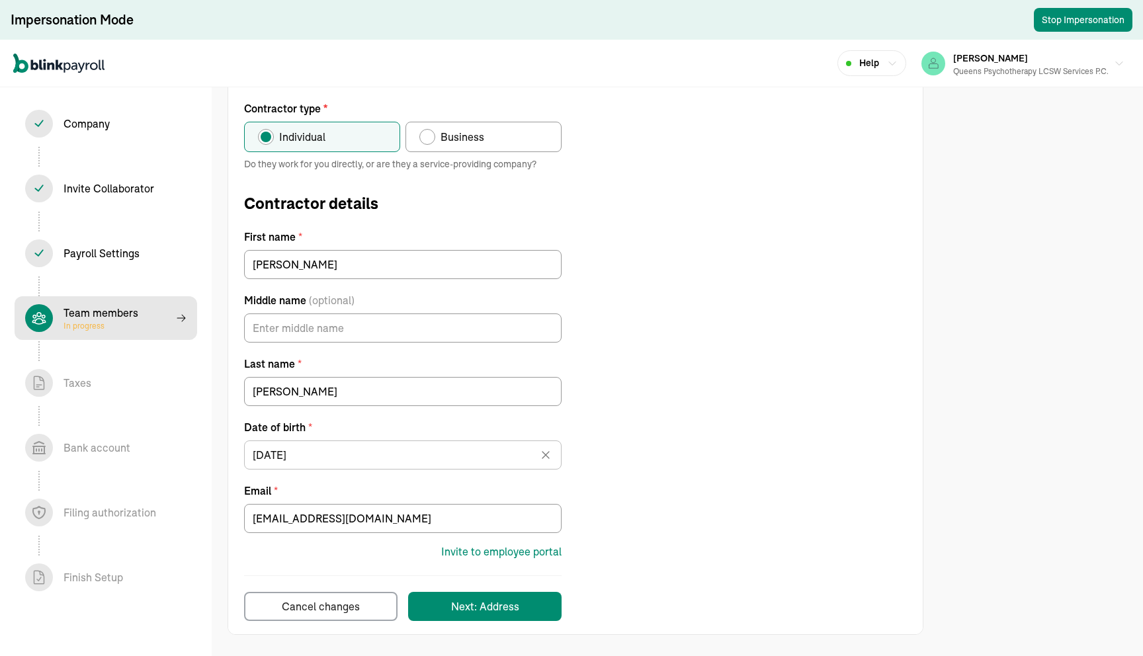
select select "contractor"
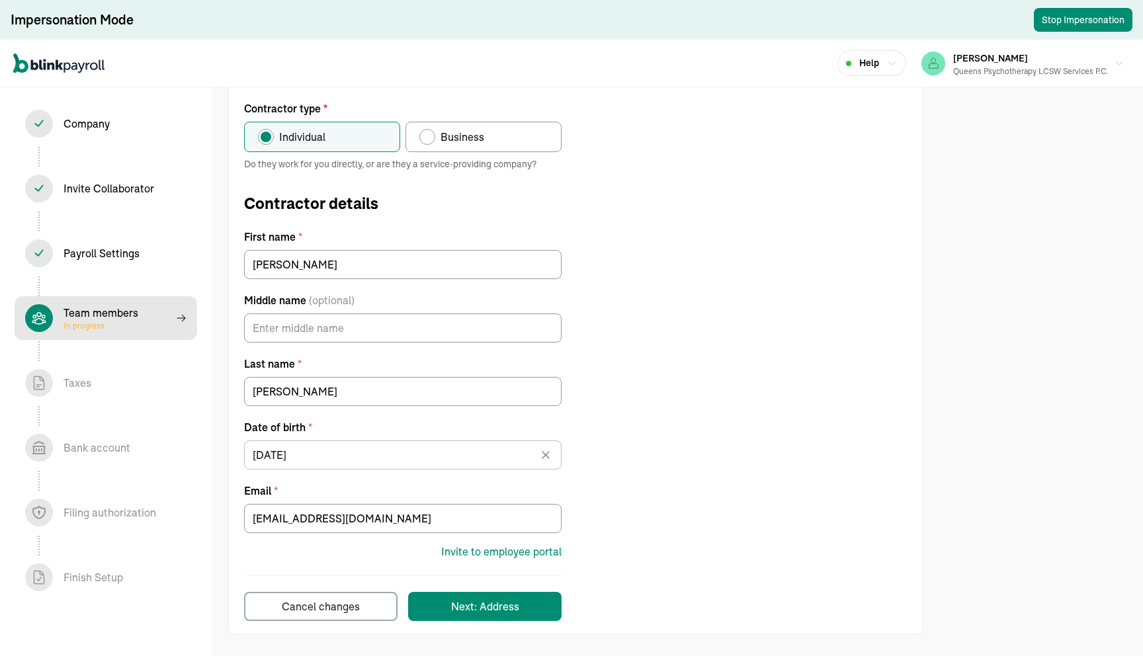
select select "contractor"
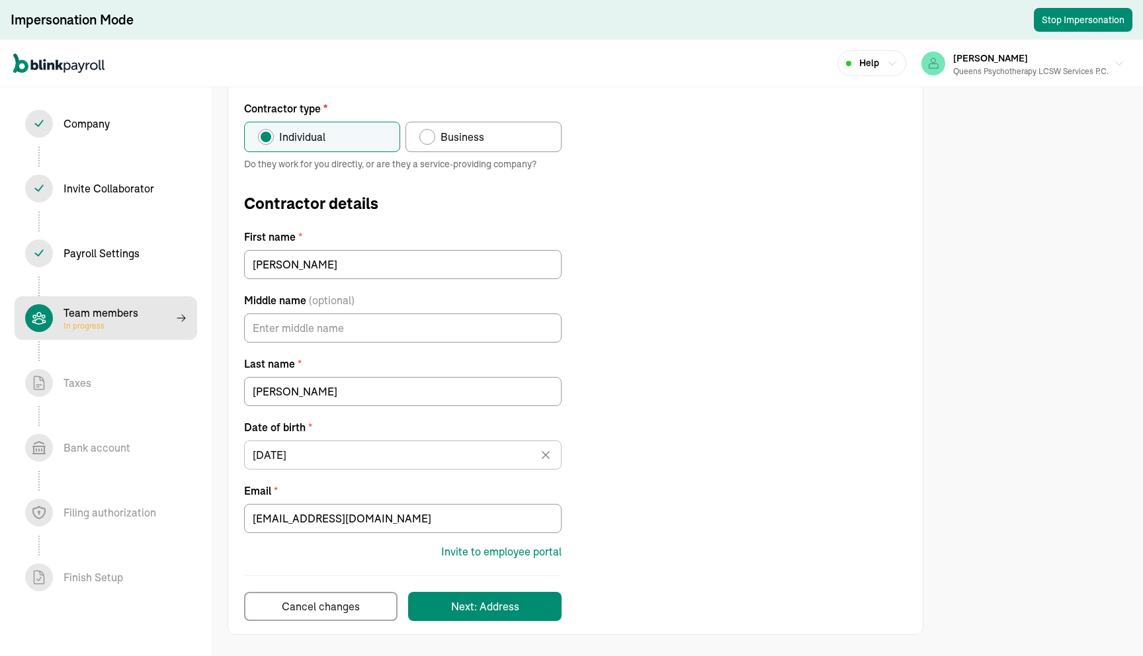
select select "contractor"
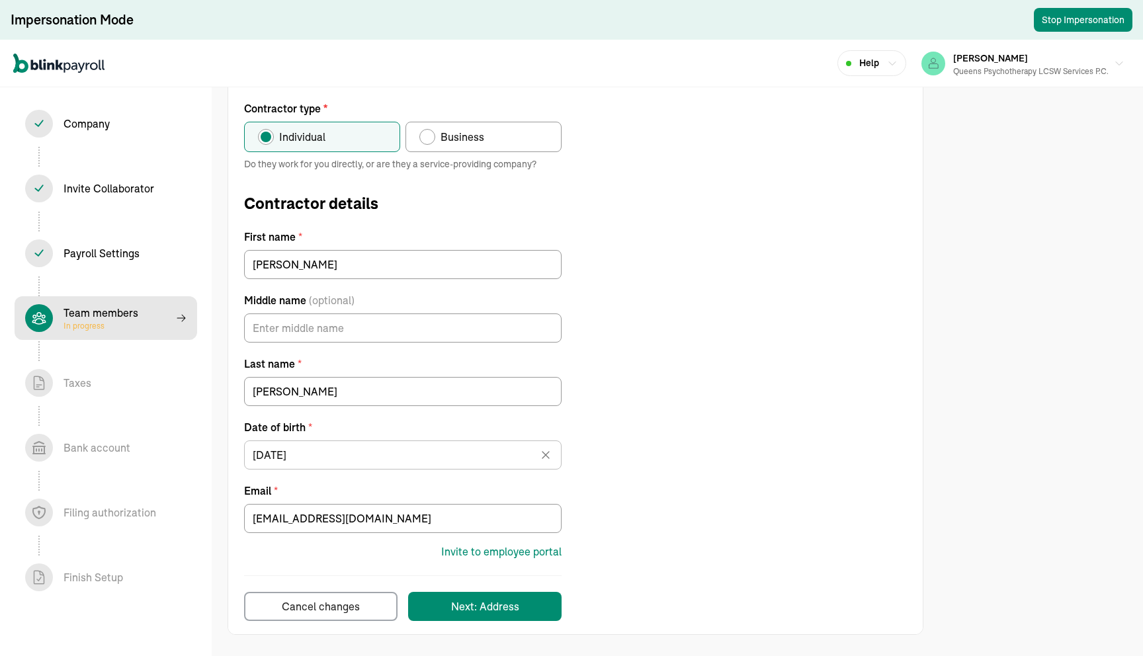
select select "contractor"
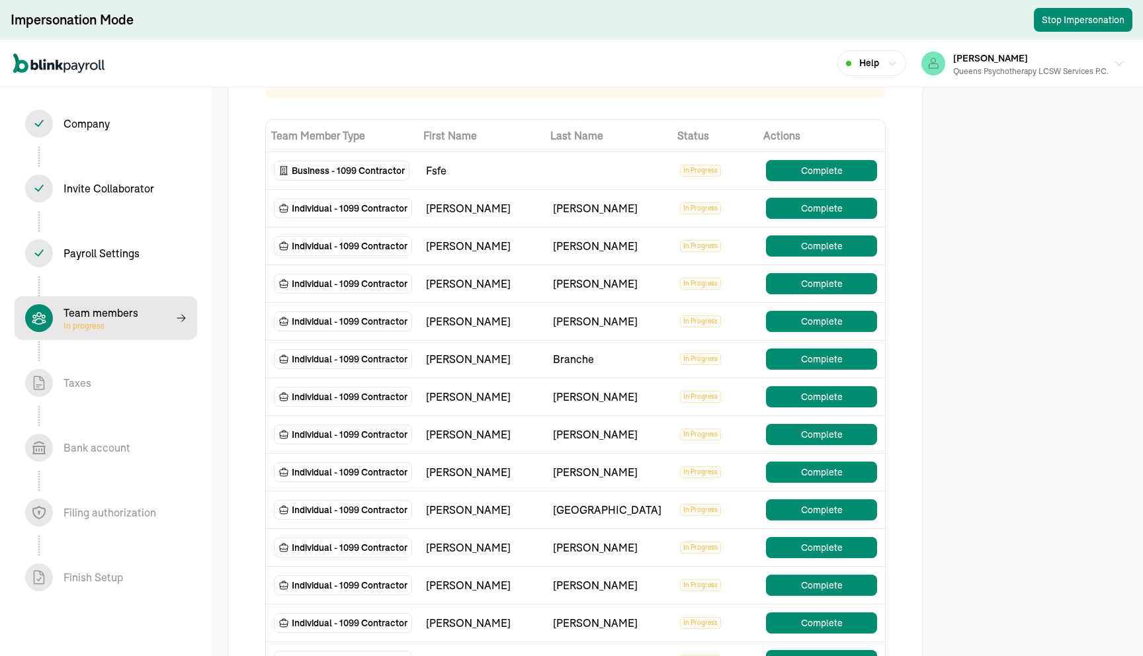
scroll to position [96, 0]
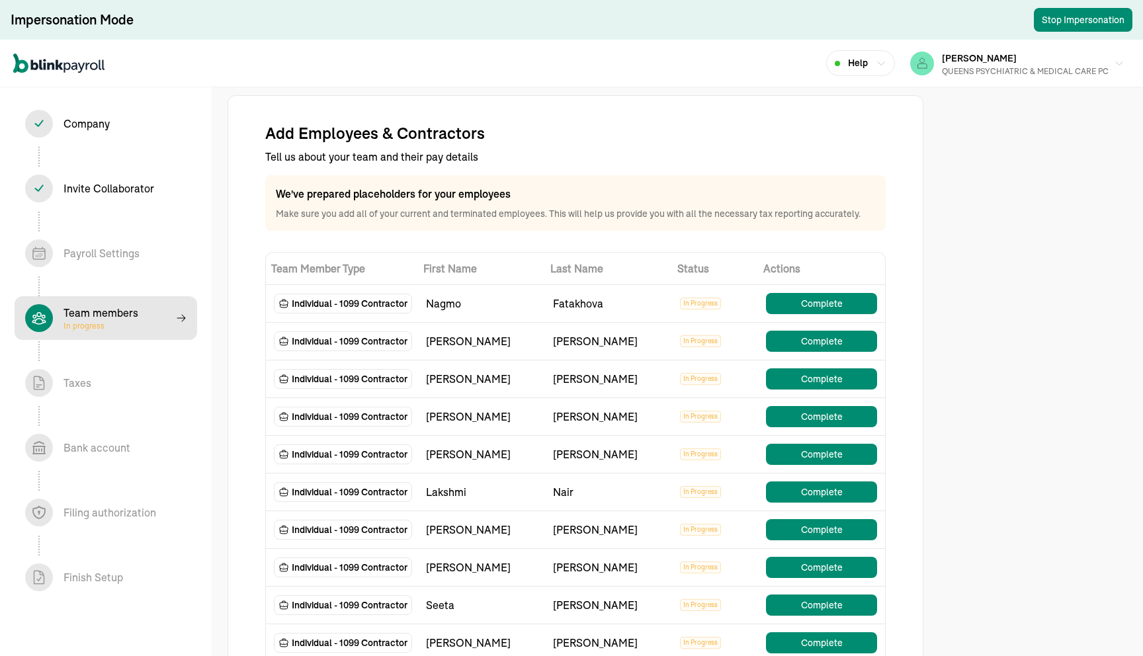
select select "contractor"
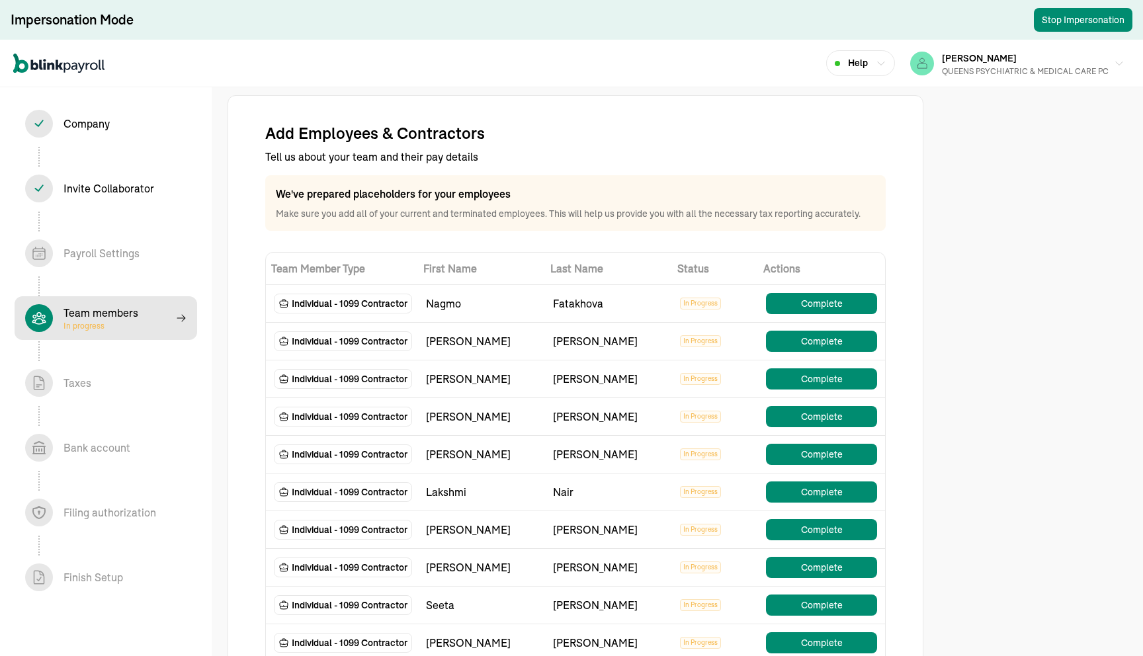
select select "contractor"
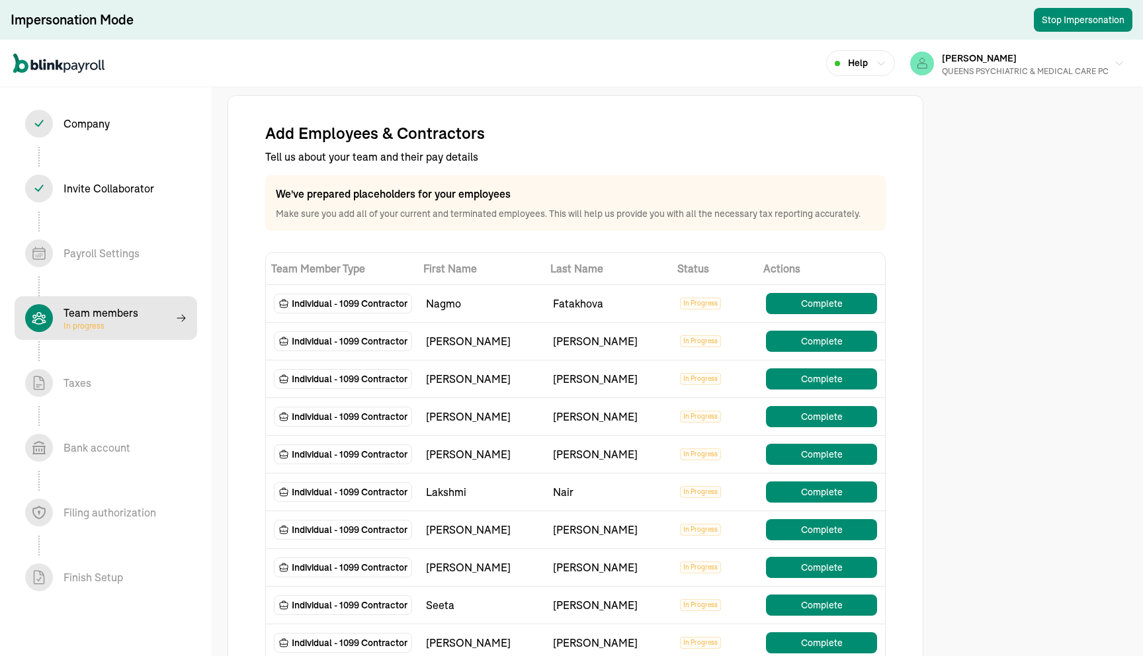
select select "contractor"
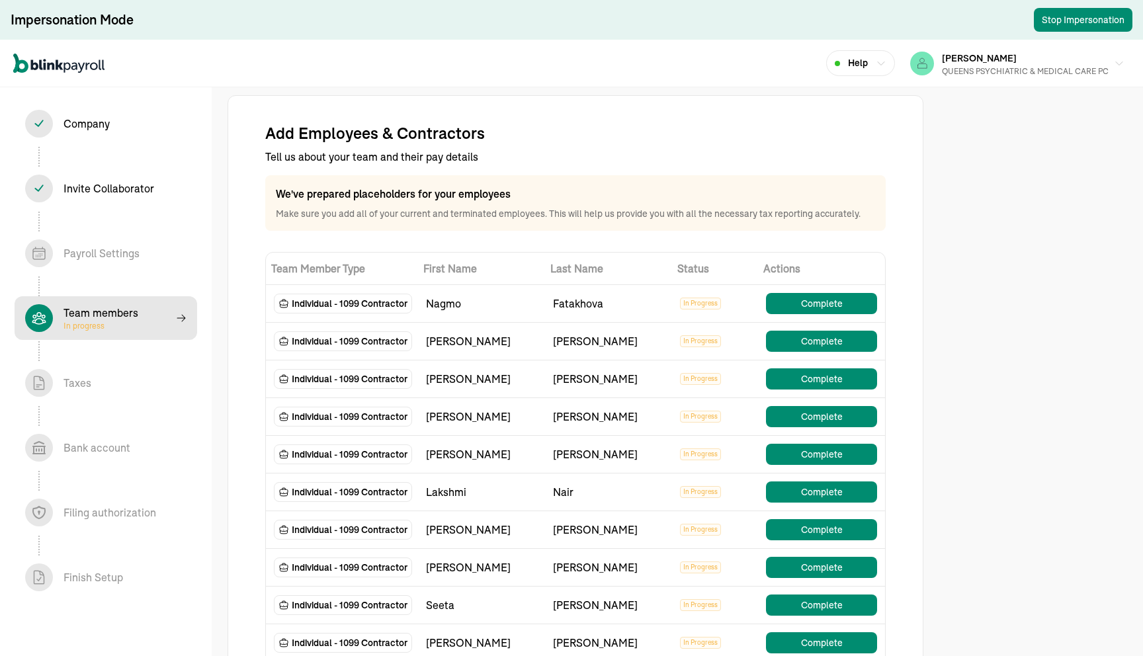
select select "contractor"
